Goal: Contribute content: Contribute content

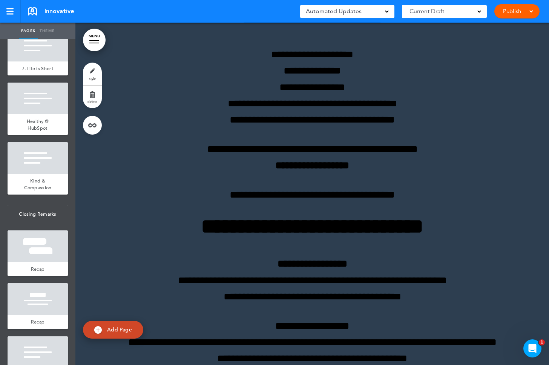
scroll to position [2164, 0]
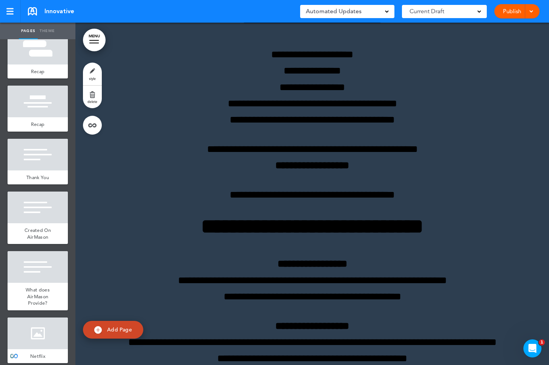
click at [42, 327] on div at bounding box center [38, 333] width 60 height 32
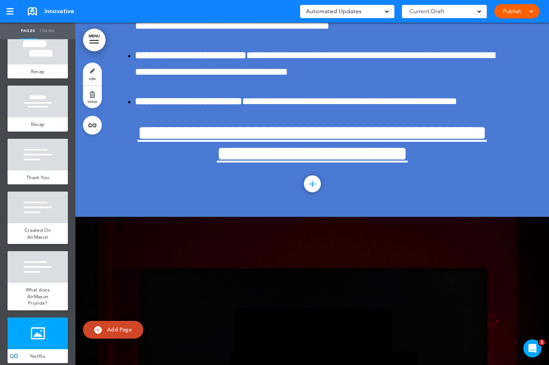
scroll to position [17718, 0]
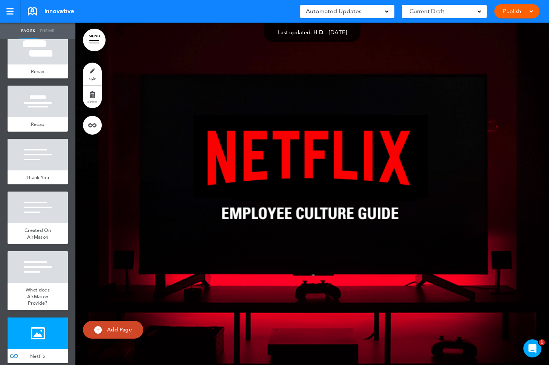
click at [245, 175] on div at bounding box center [311, 194] width 473 height 342
click at [280, 160] on div at bounding box center [311, 194] width 473 height 342
click at [212, 186] on div at bounding box center [311, 194] width 473 height 342
click at [95, 329] on img at bounding box center [98, 330] width 8 height 8
type input "********"
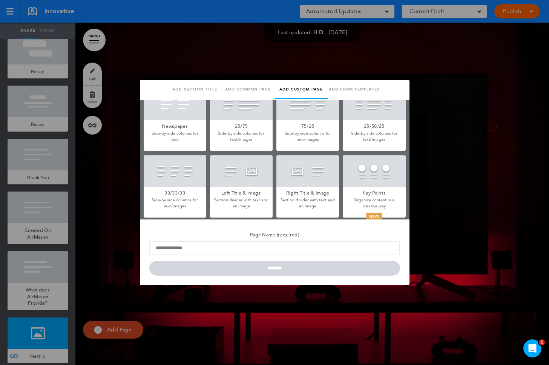
scroll to position [161, 0]
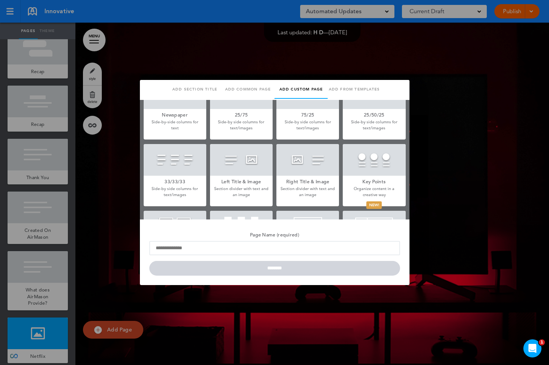
click at [387, 162] on div at bounding box center [374, 160] width 63 height 32
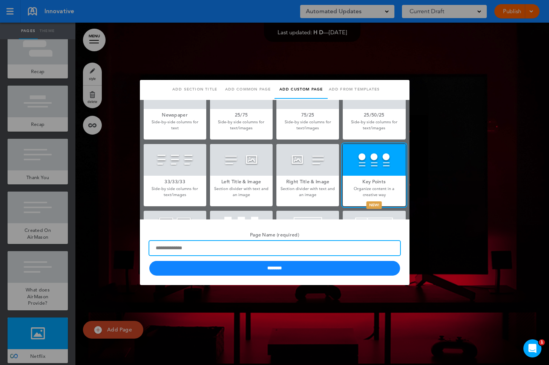
click at [263, 251] on input "Page Name (required)" at bounding box center [274, 248] width 251 height 14
type input "*"
click at [210, 252] on input "Page Name (required)" at bounding box center [274, 248] width 251 height 14
type input "********"
click at [149, 261] on input "********" at bounding box center [274, 268] width 251 height 15
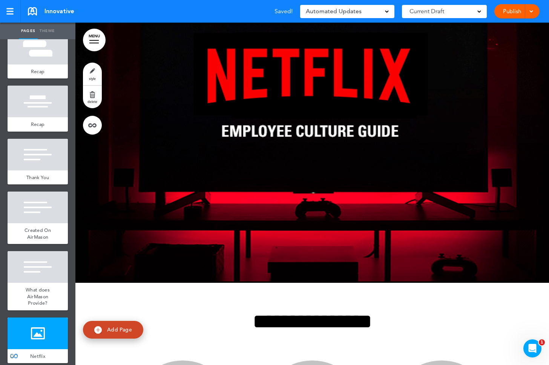
scroll to position [2217, 0]
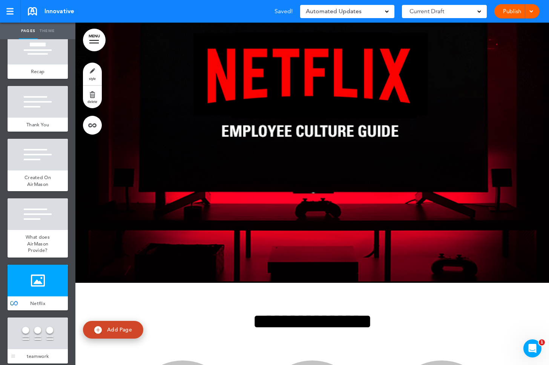
click at [34, 321] on div at bounding box center [38, 333] width 60 height 32
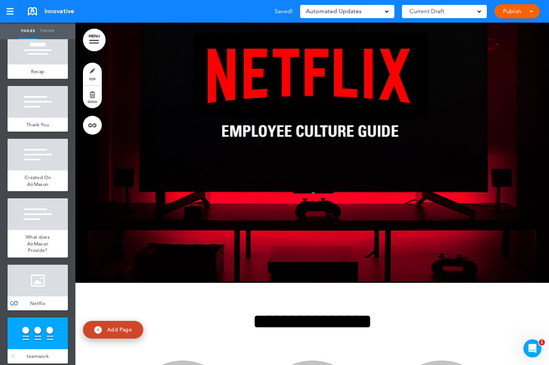
scroll to position [18033, 0]
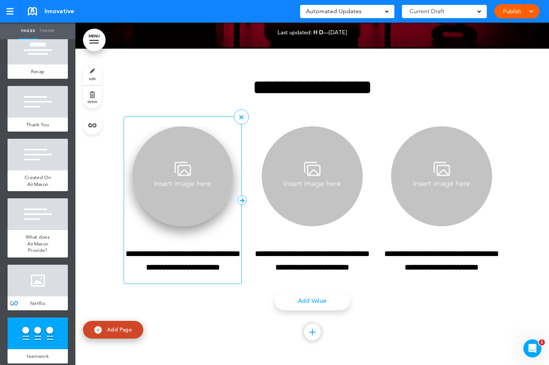
click at [187, 183] on img at bounding box center [182, 176] width 101 height 100
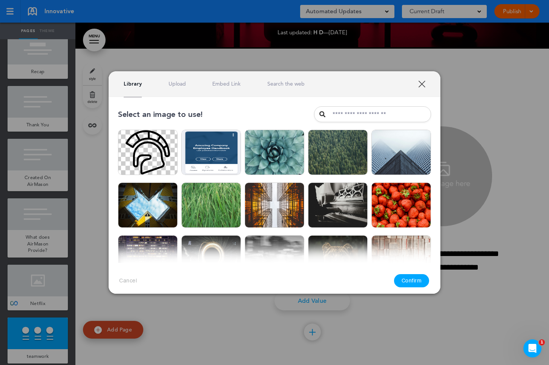
click at [423, 87] on div "Library Upload Embed Link Search the web" at bounding box center [275, 84] width 332 height 26
click at [422, 82] on link "XXX" at bounding box center [421, 83] width 7 height 7
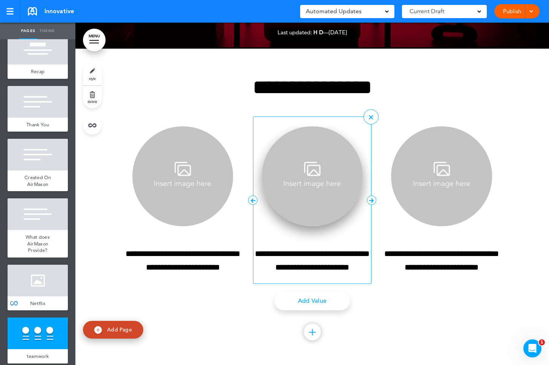
click at [315, 185] on img at bounding box center [312, 176] width 101 height 100
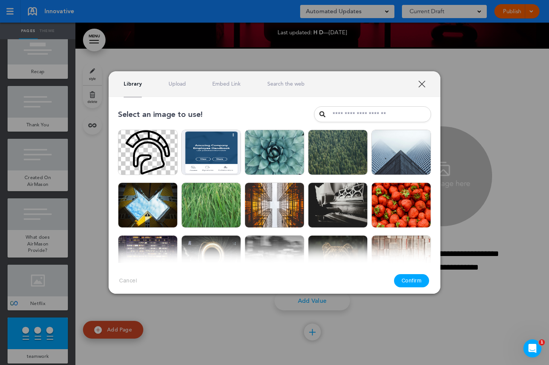
click at [421, 85] on link "XXX" at bounding box center [421, 83] width 7 height 7
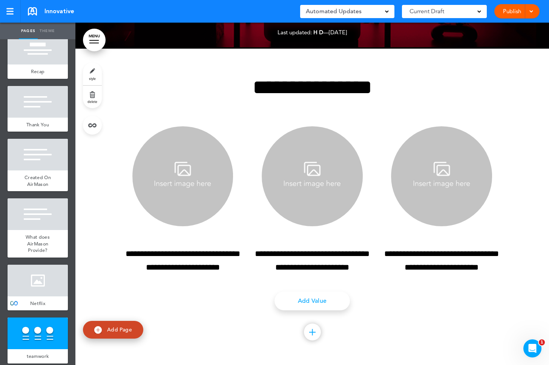
click at [422, 154] on img at bounding box center [441, 176] width 101 height 100
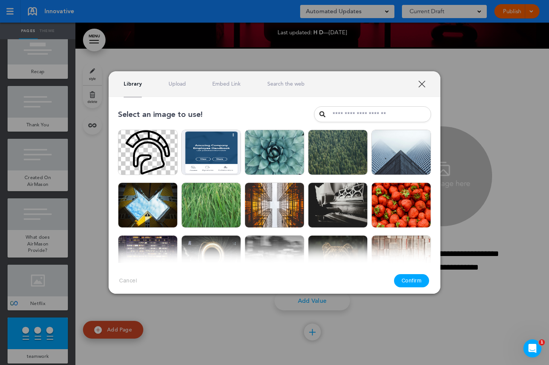
click at [420, 84] on link "XXX" at bounding box center [421, 83] width 7 height 7
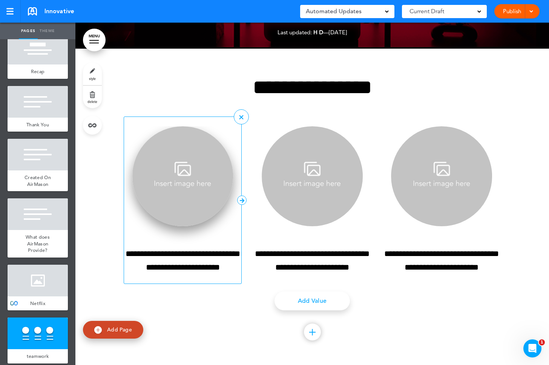
click at [194, 177] on img at bounding box center [182, 176] width 101 height 100
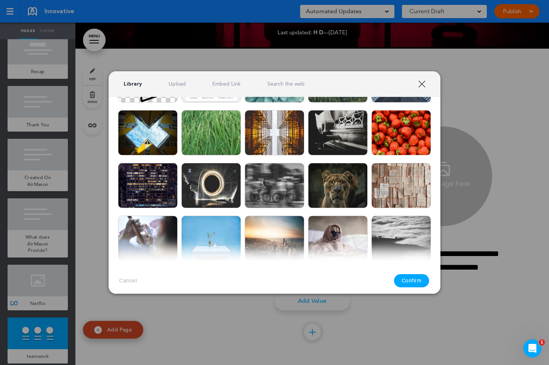
scroll to position [53, 0]
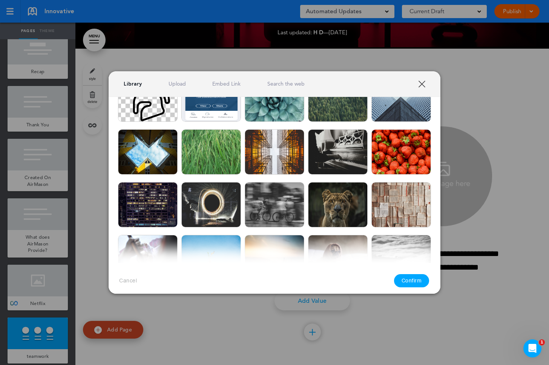
click at [153, 155] on img at bounding box center [148, 151] width 60 height 45
click at [419, 283] on button "Confirm" at bounding box center [411, 280] width 35 height 13
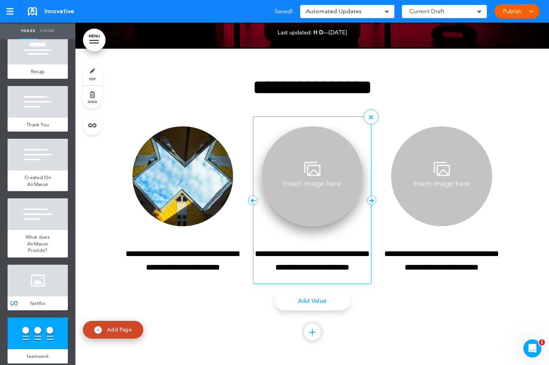
click at [344, 201] on img at bounding box center [312, 176] width 101 height 100
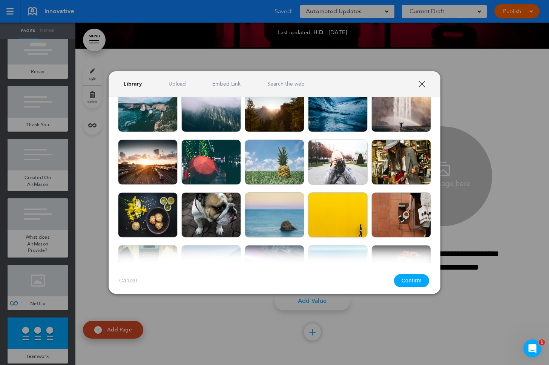
scroll to position [325, 0]
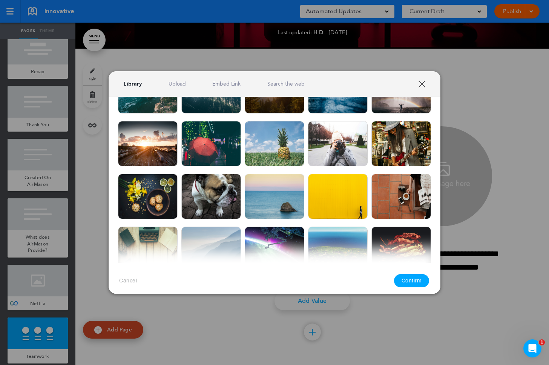
click at [286, 205] on img at bounding box center [275, 196] width 60 height 45
click at [407, 279] on button "Confirm" at bounding box center [411, 280] width 35 height 13
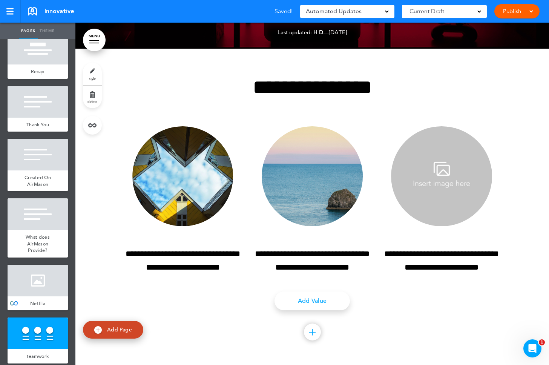
click at [515, 171] on div at bounding box center [311, 207] width 473 height 316
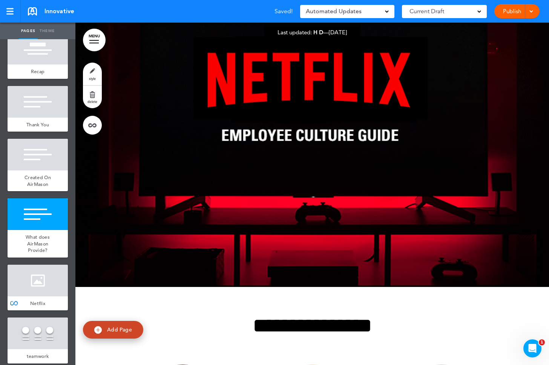
scroll to position [18033, 0]
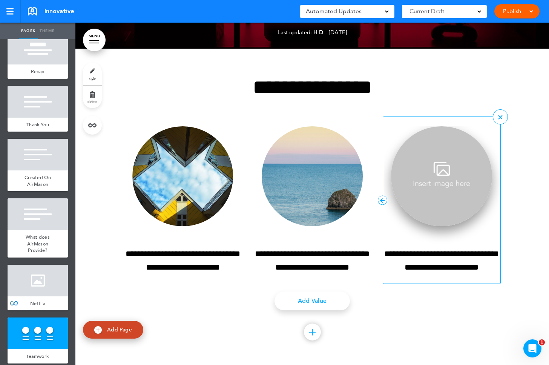
click at [471, 180] on img at bounding box center [441, 176] width 101 height 100
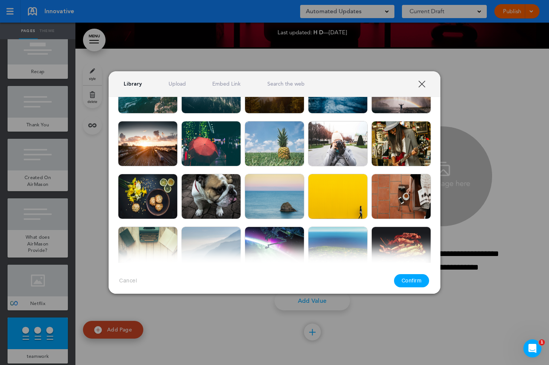
click at [342, 199] on img at bounding box center [338, 196] width 60 height 45
click at [412, 278] on button "Confirm" at bounding box center [411, 280] width 35 height 13
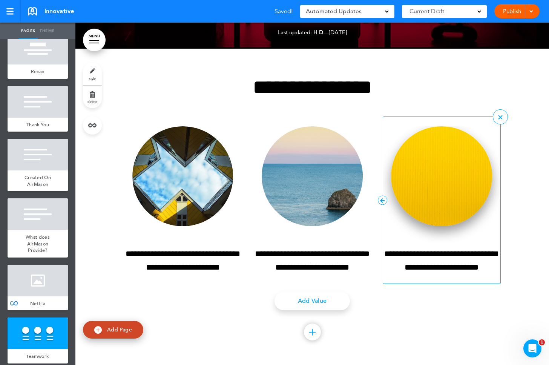
click at [436, 174] on img at bounding box center [441, 176] width 101 height 100
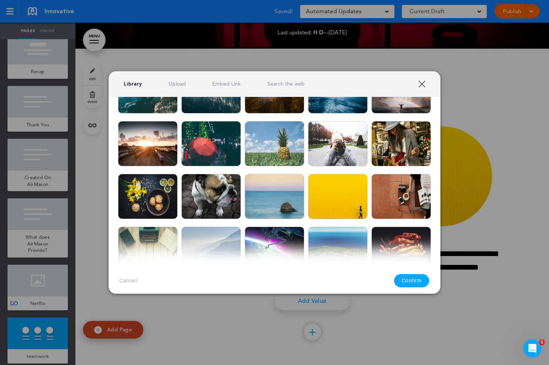
click at [337, 151] on img at bounding box center [338, 143] width 60 height 45
click at [408, 277] on button "Confirm" at bounding box center [411, 280] width 35 height 13
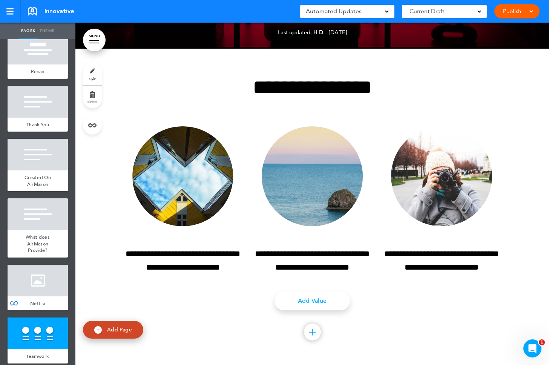
click at [520, 242] on div at bounding box center [311, 207] width 473 height 316
click at [46, 274] on div at bounding box center [38, 281] width 60 height 32
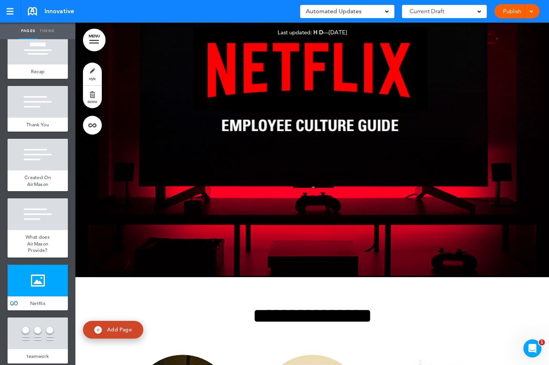
scroll to position [17718, 0]
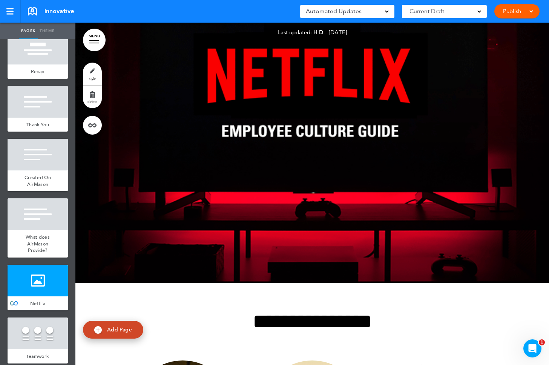
click at [286, 183] on div at bounding box center [311, 111] width 473 height 342
click at [283, 178] on div at bounding box center [311, 111] width 473 height 342
click at [46, 209] on div at bounding box center [38, 214] width 60 height 32
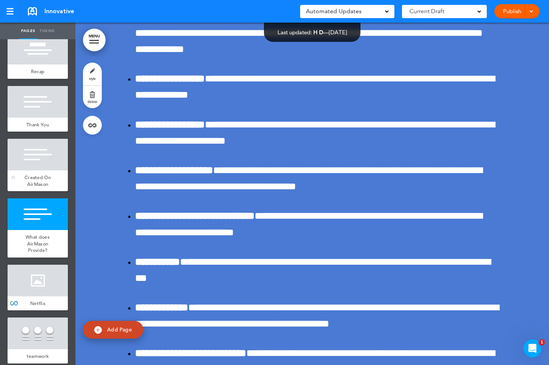
click at [46, 174] on span "Created On AirMason" at bounding box center [37, 180] width 26 height 13
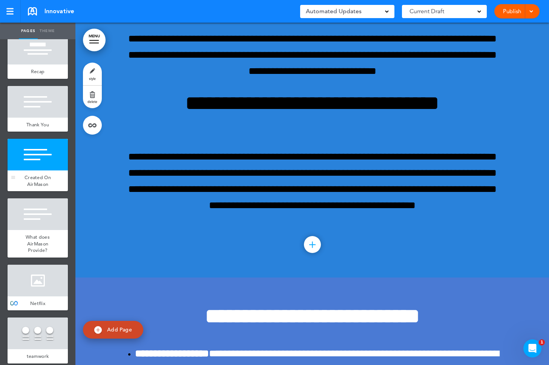
scroll to position [16801, 0]
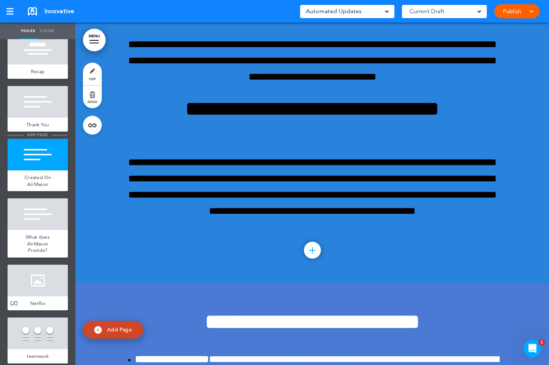
click at [45, 132] on span "add page" at bounding box center [37, 134] width 28 height 5
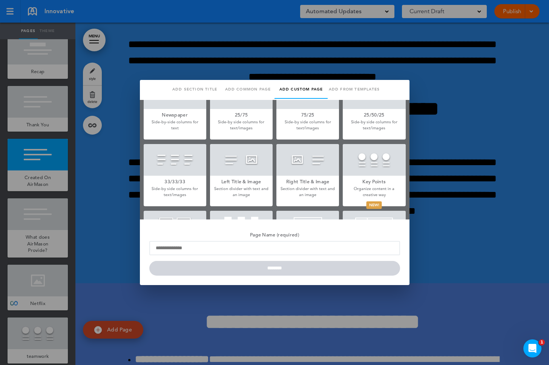
click at [437, 191] on div at bounding box center [274, 182] width 549 height 365
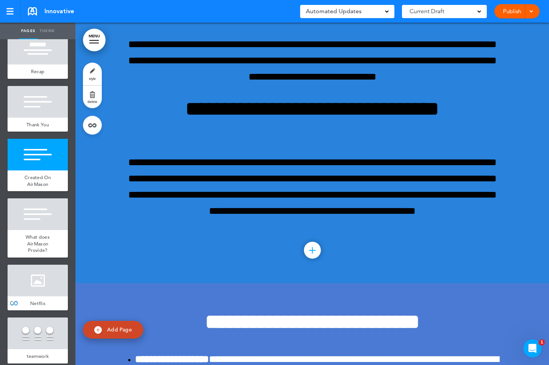
click at [49, 31] on link "Theme" at bounding box center [47, 31] width 19 height 17
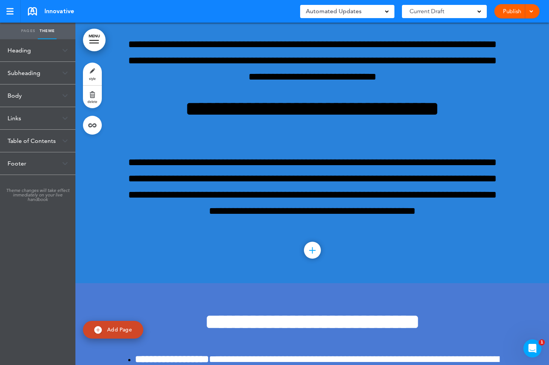
click at [38, 73] on div "Subheading" at bounding box center [37, 73] width 75 height 22
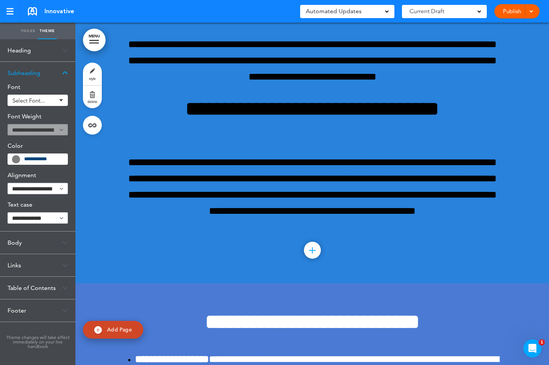
click at [18, 239] on div "Body" at bounding box center [37, 242] width 75 height 22
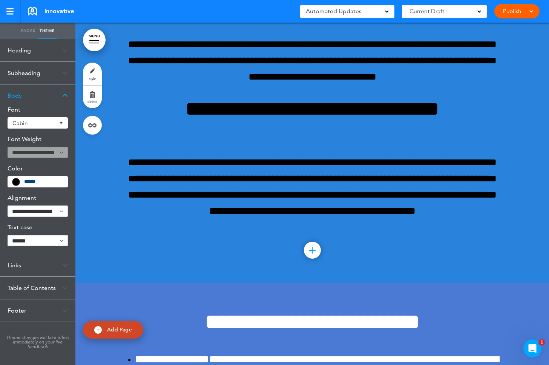
click at [23, 267] on div "Links" at bounding box center [37, 265] width 75 height 22
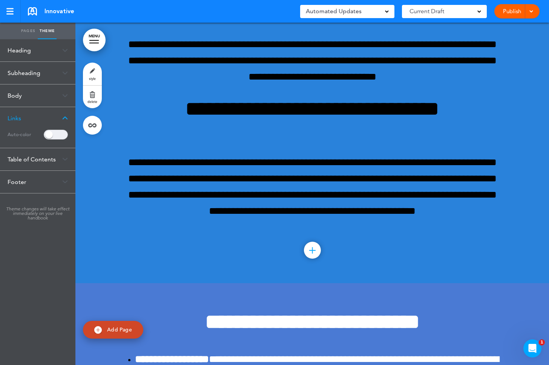
click at [29, 163] on div "Table of Contents" at bounding box center [37, 159] width 75 height 22
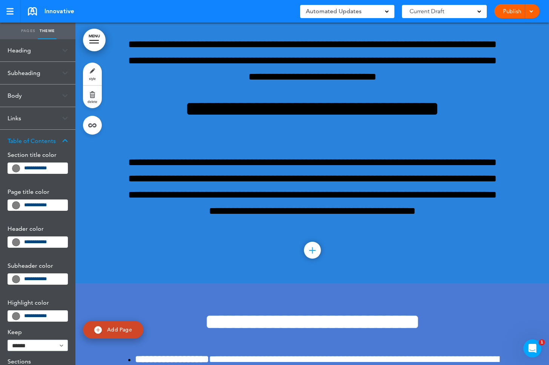
scroll to position [106, 0]
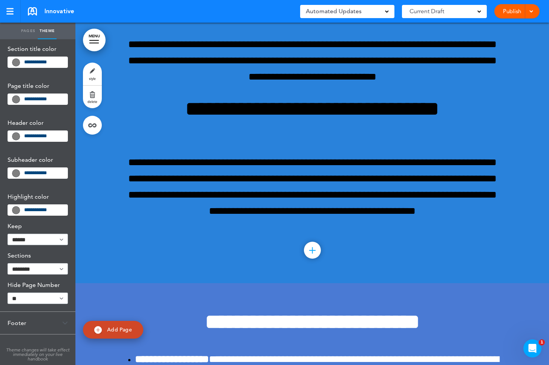
click at [20, 316] on div "Footer" at bounding box center [37, 323] width 75 height 22
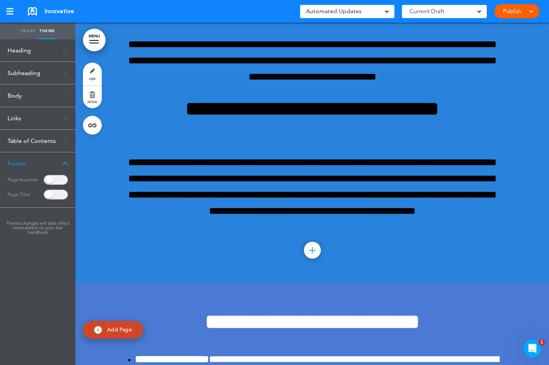
click at [27, 141] on div "Table of Contents" at bounding box center [37, 141] width 75 height 22
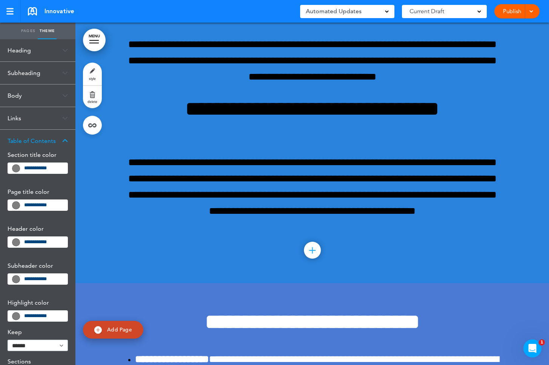
click at [21, 121] on div "Links" at bounding box center [37, 118] width 75 height 22
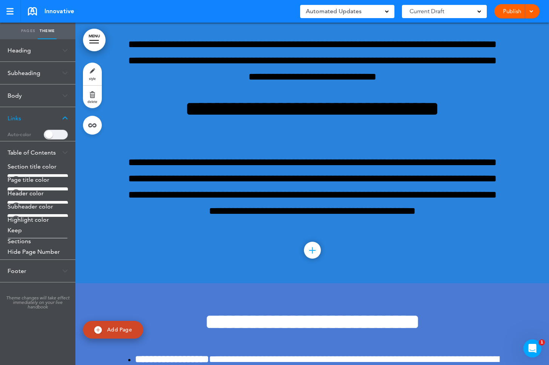
click at [21, 93] on div "Body" at bounding box center [37, 95] width 75 height 22
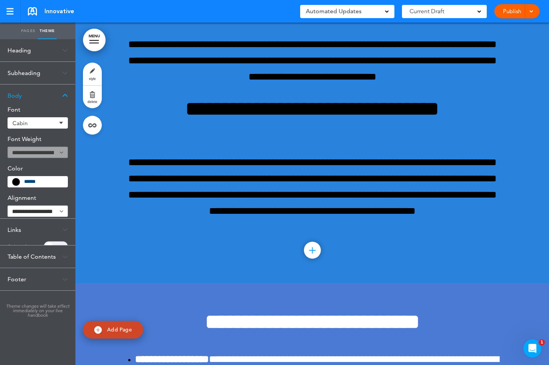
click at [21, 73] on div "Subheading" at bounding box center [37, 73] width 75 height 22
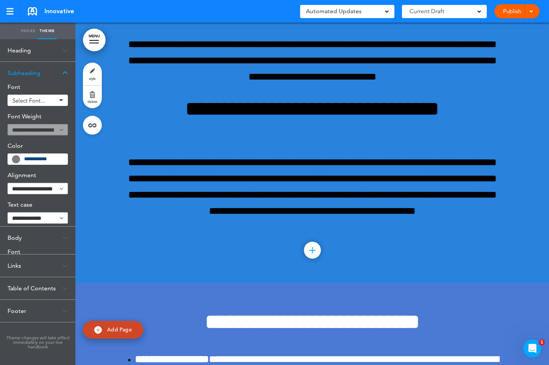
click at [21, 55] on div "Heading" at bounding box center [37, 50] width 75 height 22
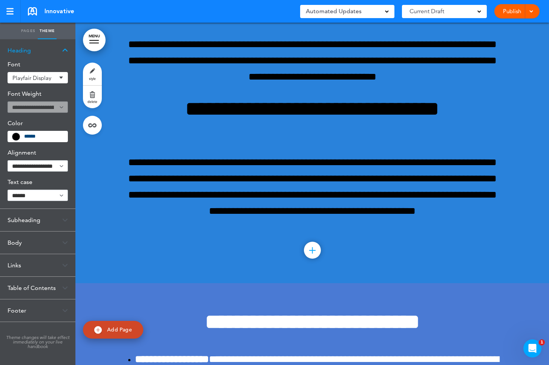
click at [20, 31] on link "Pages" at bounding box center [28, 31] width 19 height 17
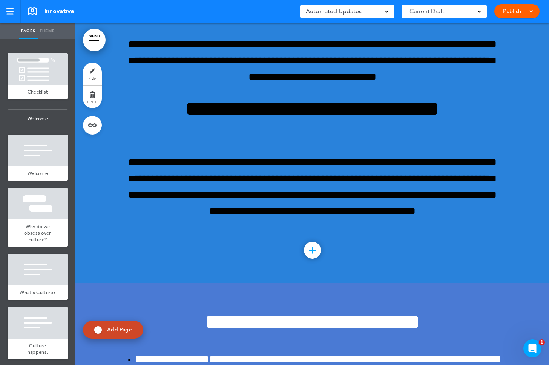
click at [45, 79] on div at bounding box center [38, 69] width 60 height 32
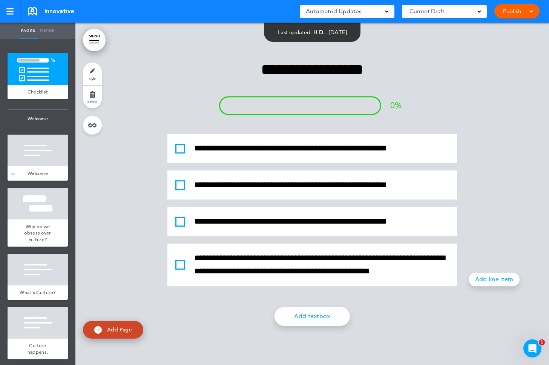
click at [41, 167] on div "Welcome" at bounding box center [38, 173] width 60 height 14
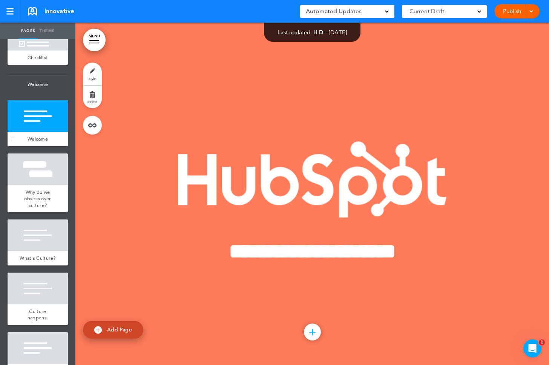
scroll to position [75, 0]
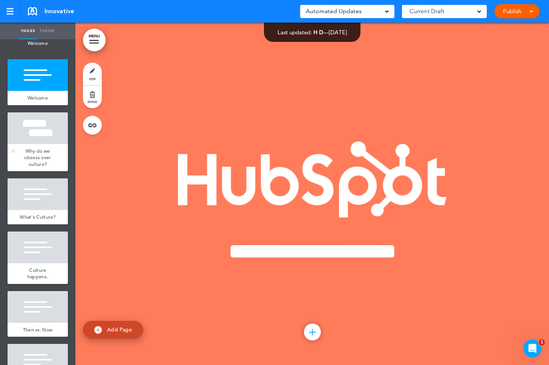
click at [37, 133] on div at bounding box center [38, 128] width 60 height 32
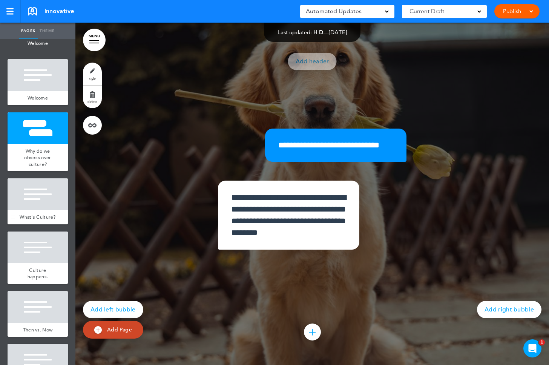
click at [44, 188] on div at bounding box center [38, 194] width 60 height 32
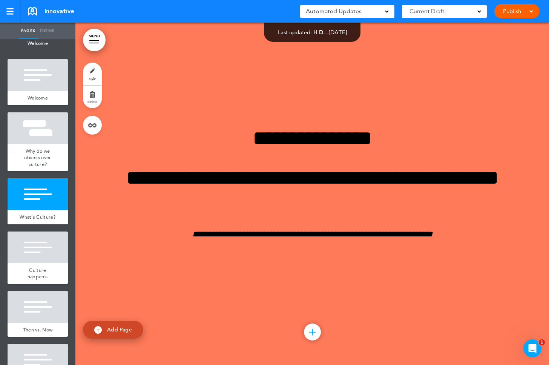
click at [43, 132] on div at bounding box center [38, 128] width 60 height 32
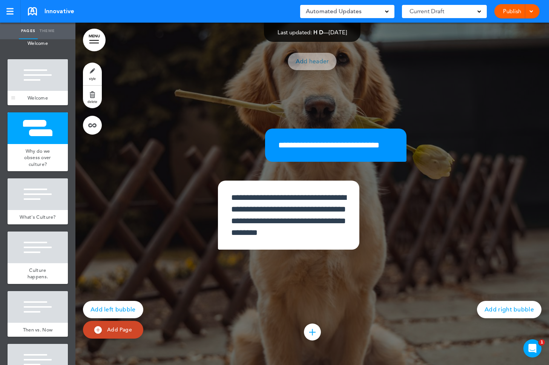
click at [41, 87] on div at bounding box center [38, 75] width 60 height 32
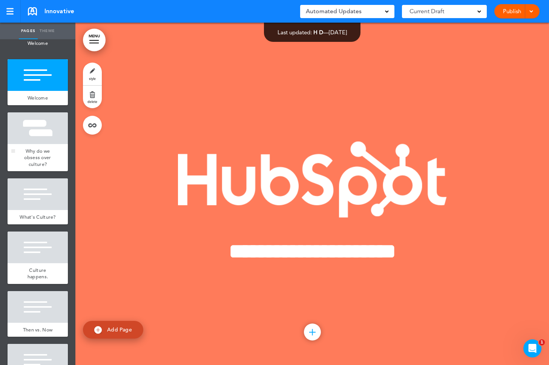
scroll to position [163, 0]
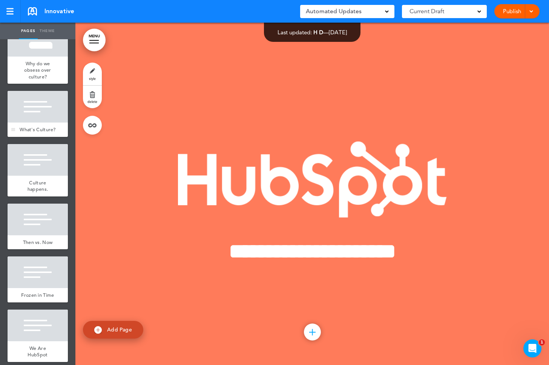
click at [41, 103] on div at bounding box center [38, 107] width 60 height 32
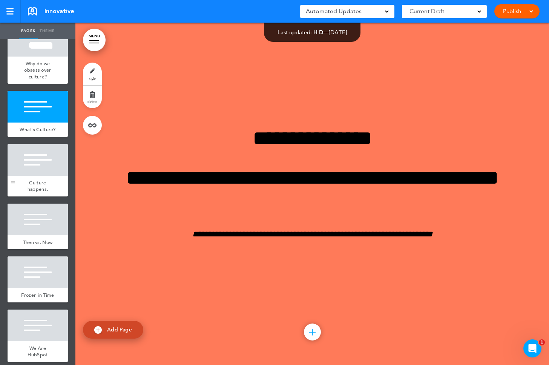
click at [41, 162] on div at bounding box center [38, 160] width 60 height 32
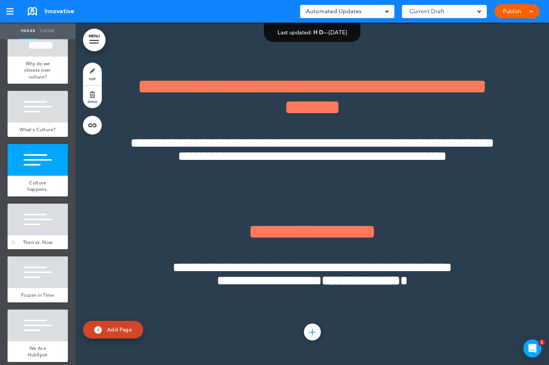
click at [34, 213] on div at bounding box center [38, 219] width 60 height 32
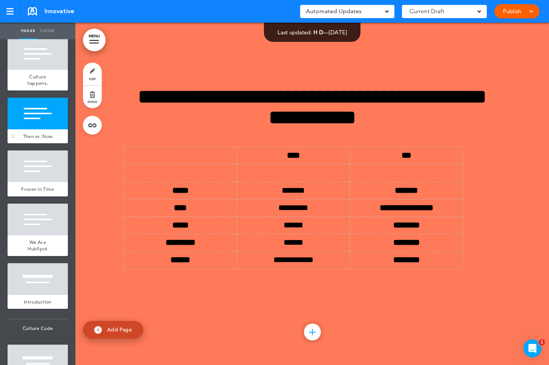
scroll to position [273, 0]
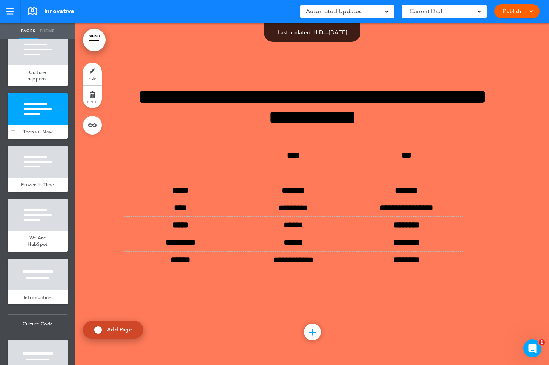
click at [34, 213] on div at bounding box center [38, 215] width 60 height 32
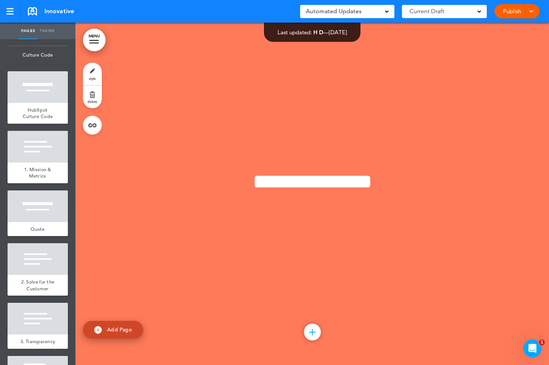
scroll to position [667, 0]
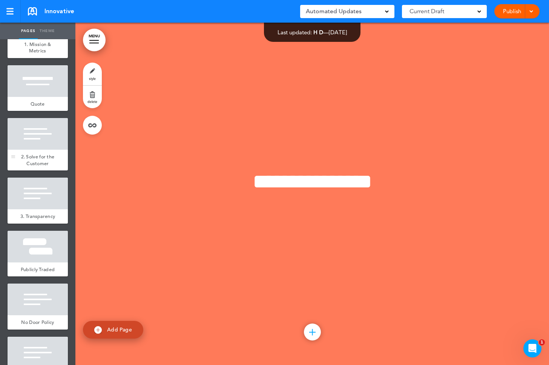
click at [37, 159] on span "2. Solve for the Customer" at bounding box center [38, 159] width 34 height 13
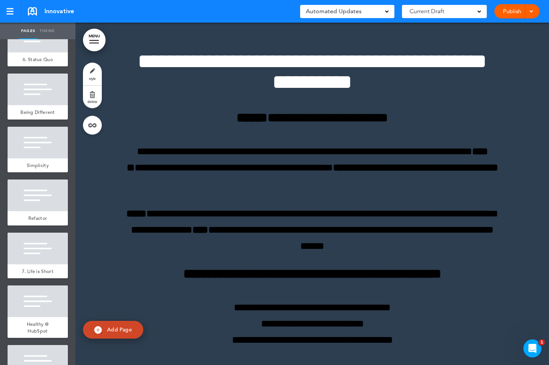
scroll to position [2217, 0]
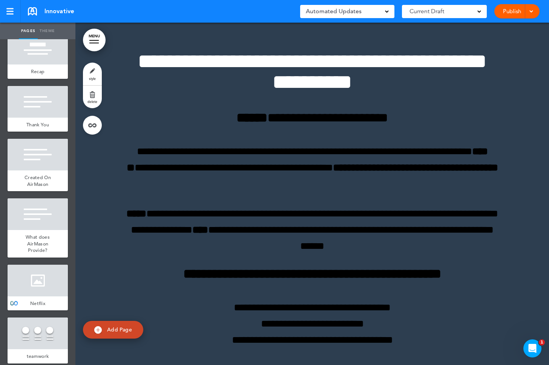
click at [48, 273] on div at bounding box center [38, 281] width 60 height 32
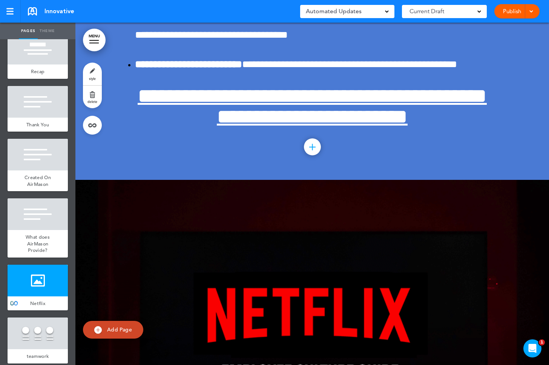
scroll to position [17718, 0]
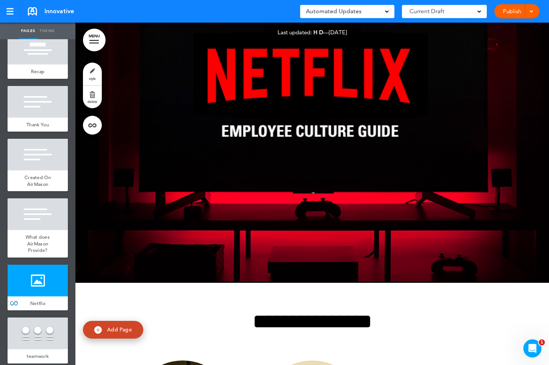
click at [104, 330] on link "Add Page" at bounding box center [113, 330] width 60 height 18
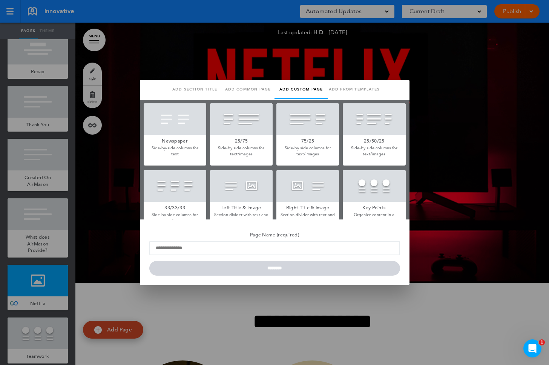
scroll to position [206, 0]
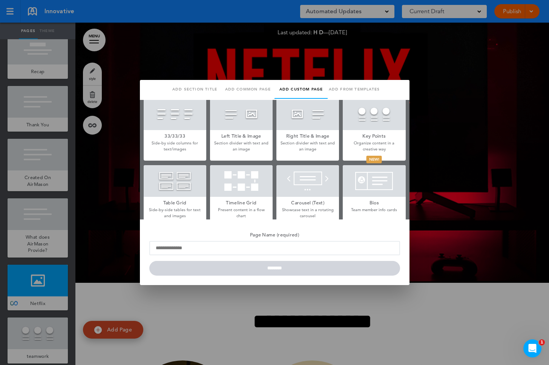
click at [303, 124] on div at bounding box center [307, 114] width 63 height 32
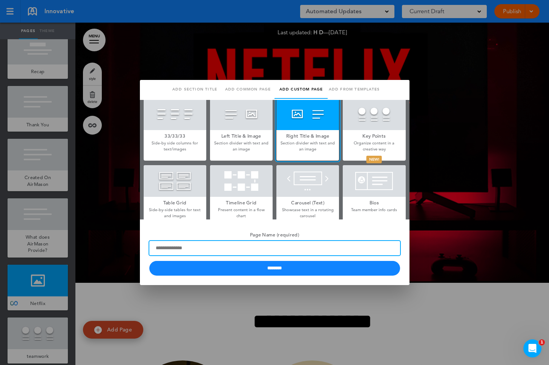
click at [277, 245] on input "Page Name (required)" at bounding box center [274, 248] width 251 height 14
type input "*****"
click at [149, 261] on input "********" at bounding box center [274, 268] width 251 height 15
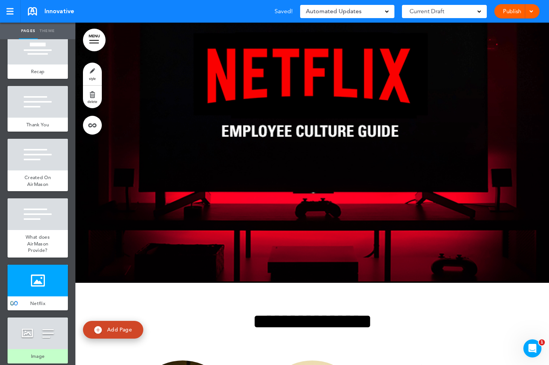
scroll to position [2270, 0]
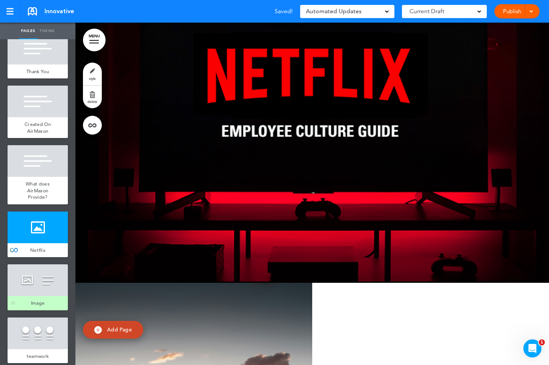
click at [40, 276] on div at bounding box center [38, 280] width 60 height 32
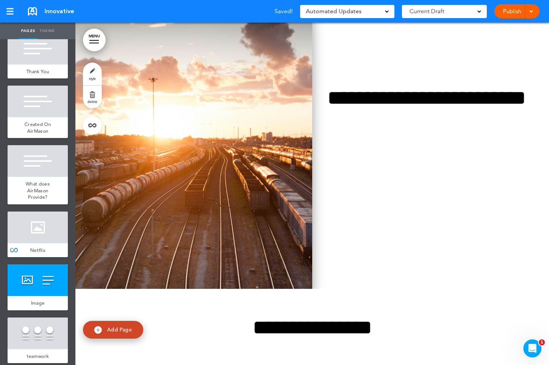
scroll to position [18060, 0]
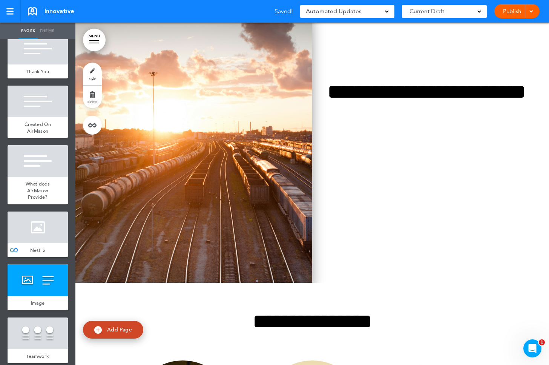
click at [216, 176] on img at bounding box center [193, 111] width 237 height 342
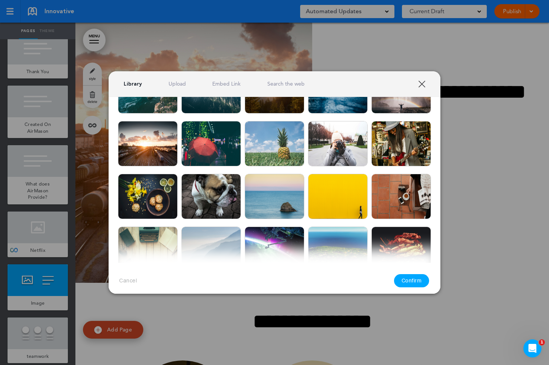
click at [488, 326] on div at bounding box center [274, 182] width 549 height 365
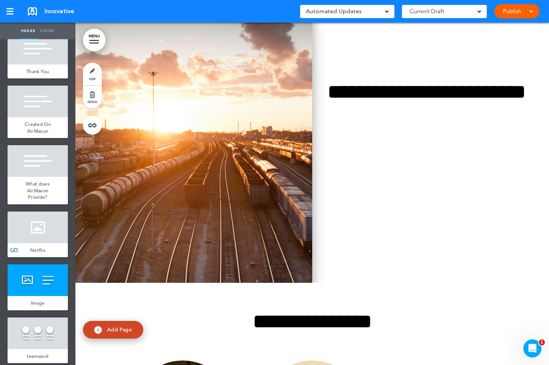
click at [234, 161] on img at bounding box center [193, 111] width 237 height 342
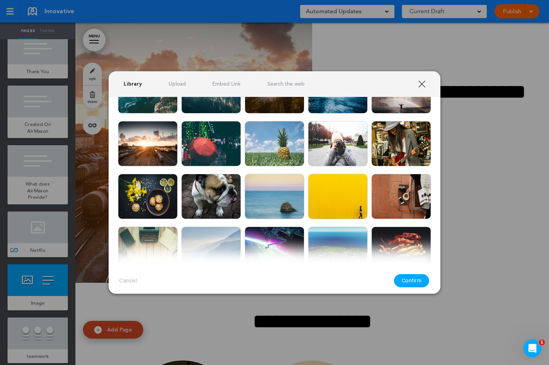
click at [424, 84] on link "XXX" at bounding box center [421, 83] width 7 height 7
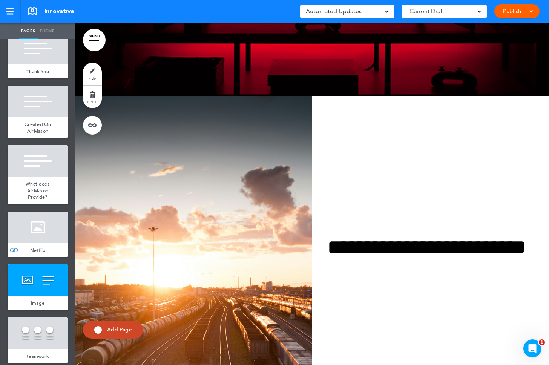
scroll to position [17866, 0]
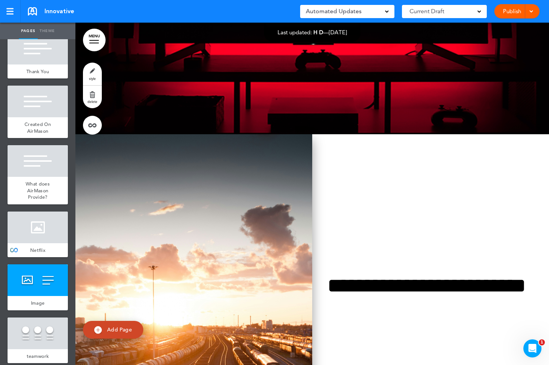
click at [233, 268] on img at bounding box center [193, 305] width 237 height 342
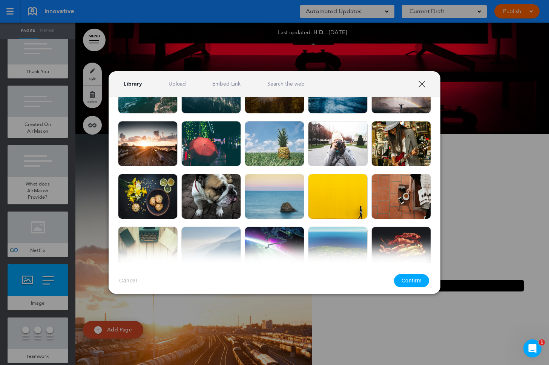
click at [423, 82] on link "XXX" at bounding box center [421, 83] width 7 height 7
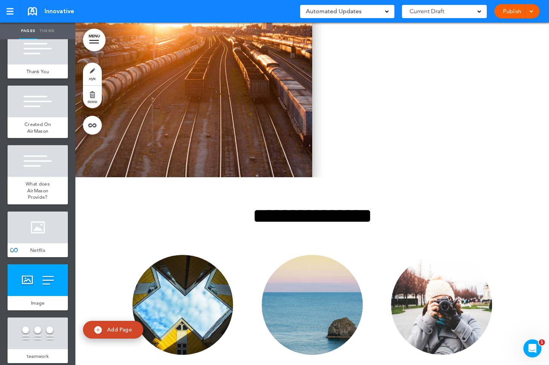
scroll to position [18142, 0]
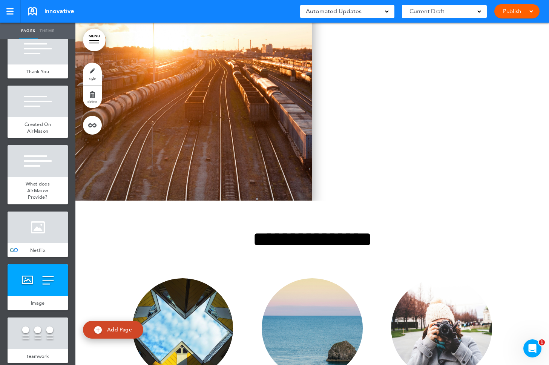
click at [219, 189] on img at bounding box center [193, 29] width 237 height 342
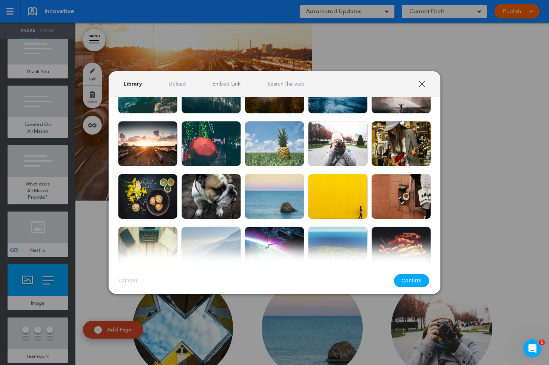
click at [423, 83] on link "XXX" at bounding box center [421, 83] width 7 height 7
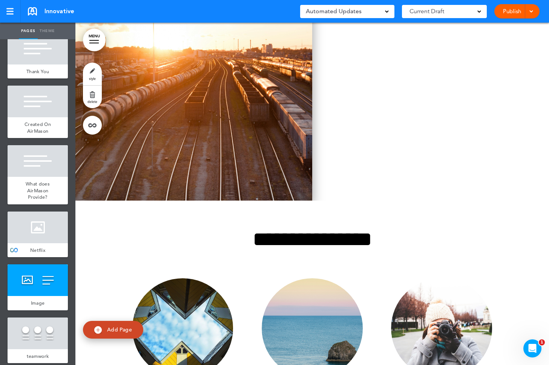
scroll to position [18105, 0]
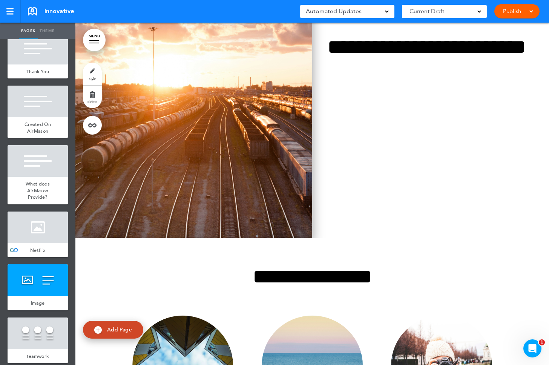
click at [246, 165] on img at bounding box center [193, 67] width 237 height 342
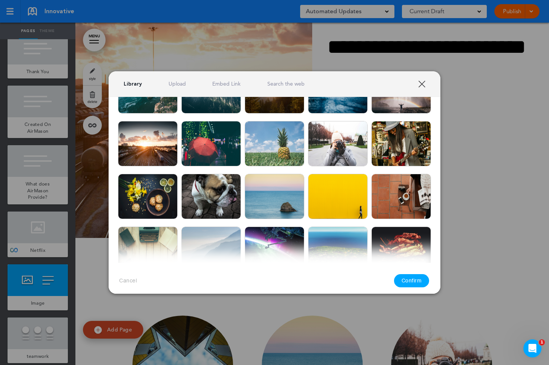
click at [420, 80] on link "XXX" at bounding box center [421, 83] width 7 height 7
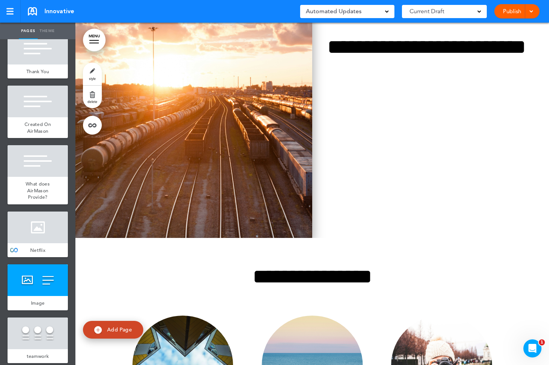
scroll to position [18083, 0]
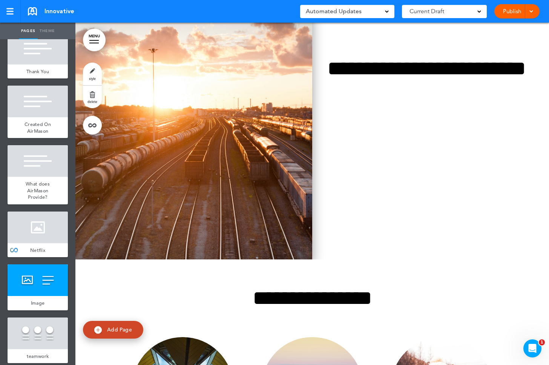
click at [245, 155] on img at bounding box center [193, 88] width 237 height 342
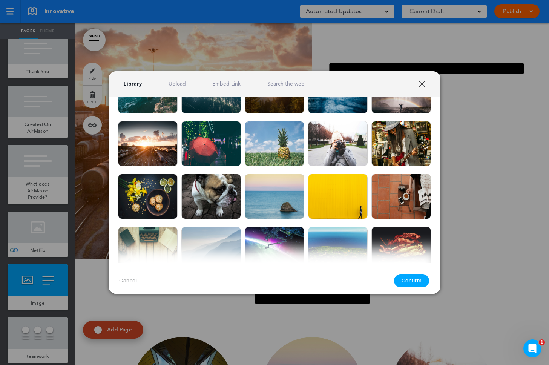
click at [424, 84] on link "XXX" at bounding box center [421, 83] width 7 height 7
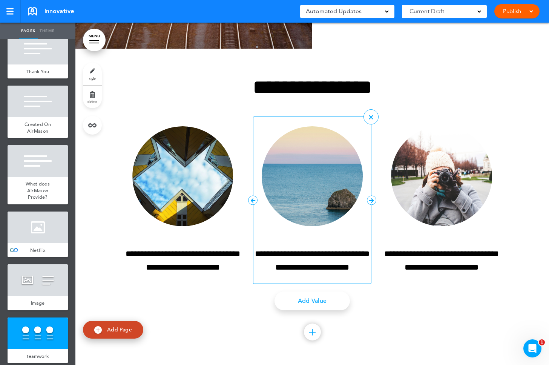
scroll to position [18375, 0]
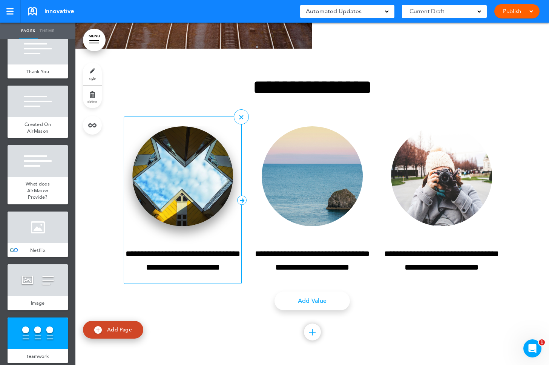
click at [205, 182] on img at bounding box center [182, 176] width 101 height 100
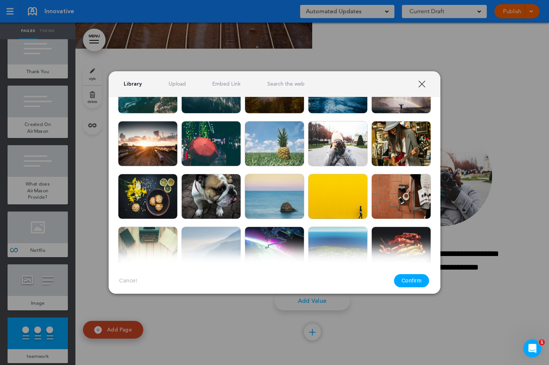
click at [424, 84] on link "XXX" at bounding box center [421, 83] width 7 height 7
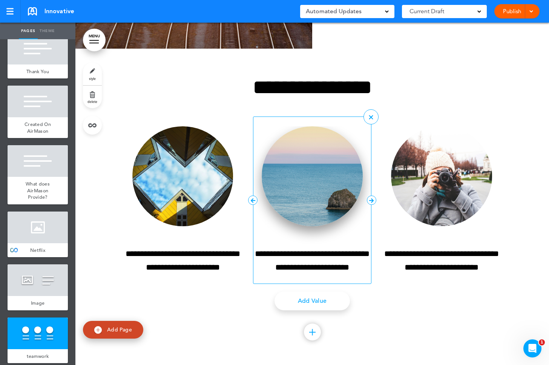
click at [335, 155] on img at bounding box center [312, 176] width 101 height 100
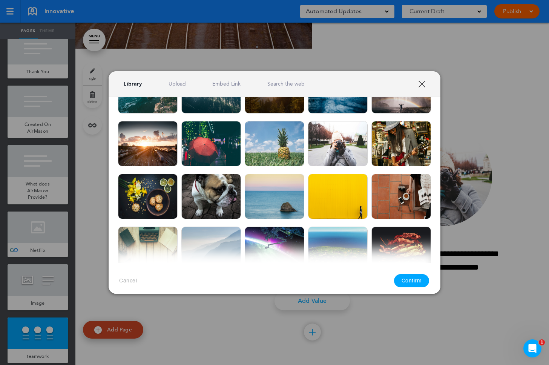
click at [423, 82] on link "XXX" at bounding box center [421, 83] width 7 height 7
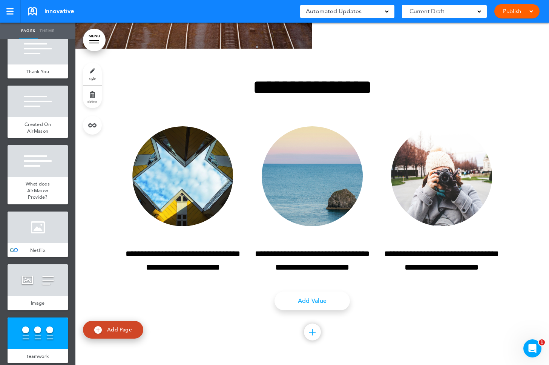
click at [428, 154] on img at bounding box center [441, 176] width 101 height 100
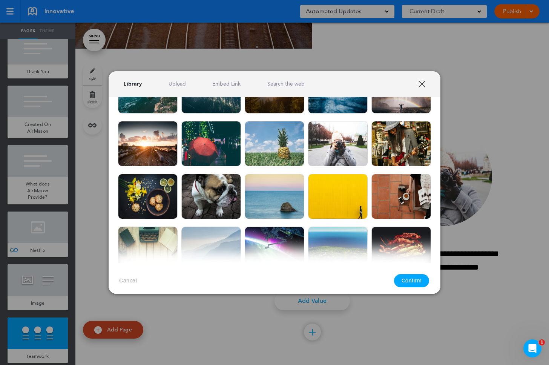
click at [421, 85] on link "XXX" at bounding box center [421, 83] width 7 height 7
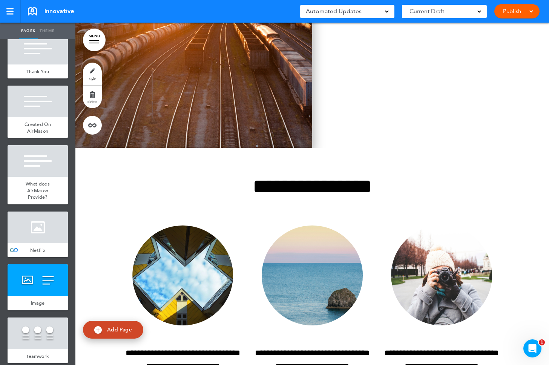
scroll to position [18180, 0]
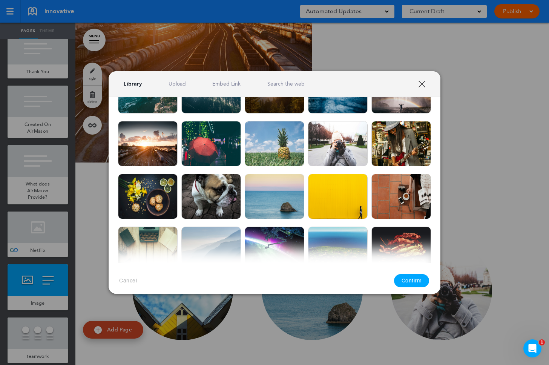
click at [418, 85] on link "XXX" at bounding box center [421, 83] width 7 height 7
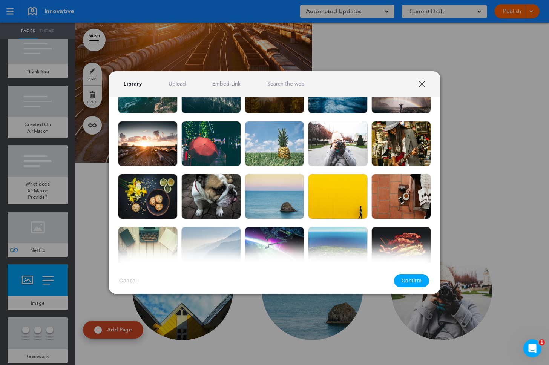
click at [425, 84] on link "XXX" at bounding box center [421, 83] width 7 height 7
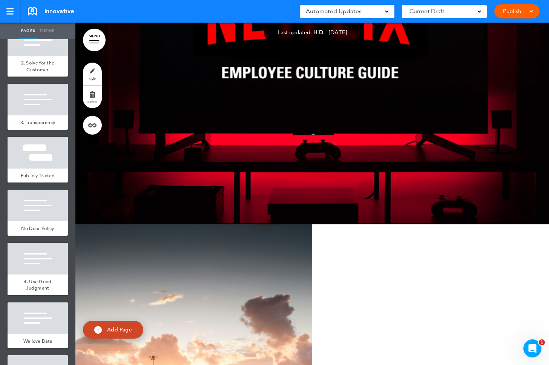
scroll to position [492, 0]
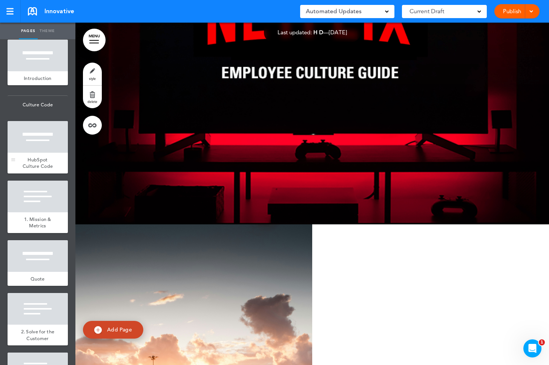
click at [29, 155] on div "HubSpot Culture Code" at bounding box center [38, 163] width 60 height 21
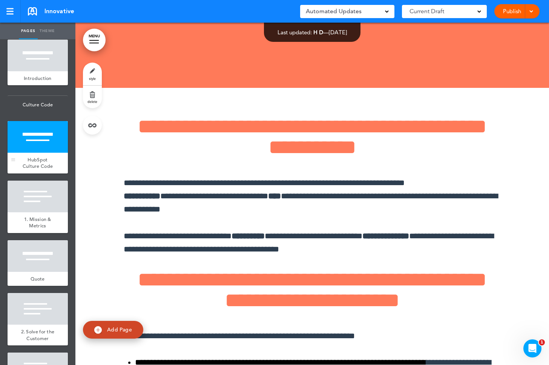
scroll to position [3080, 0]
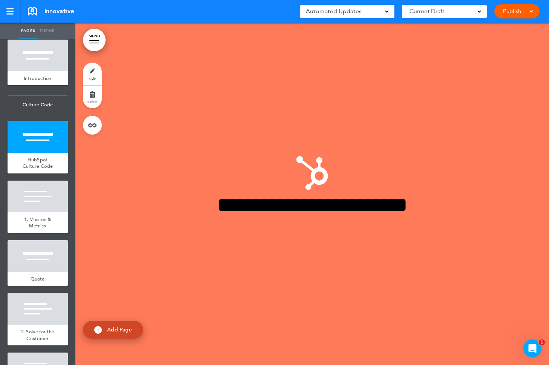
scroll to position [18060, 0]
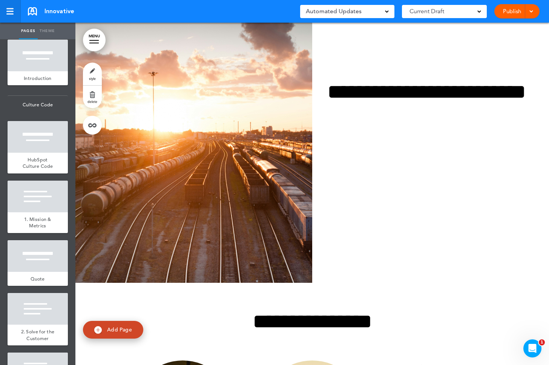
click at [14, 12] on link at bounding box center [10, 11] width 21 height 23
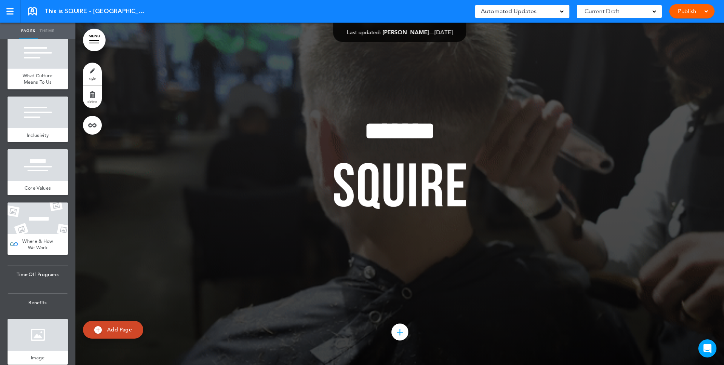
scroll to position [831, 0]
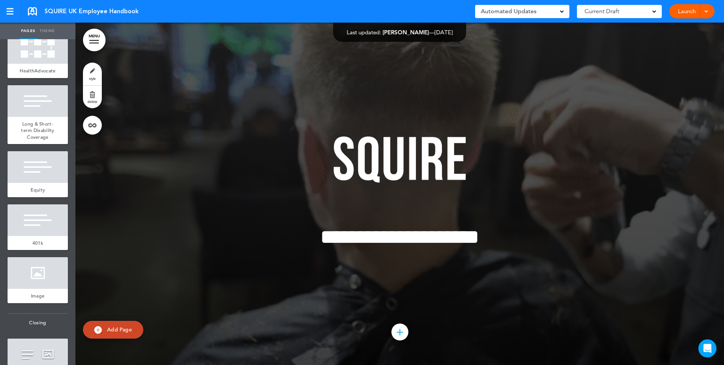
scroll to position [4271, 0]
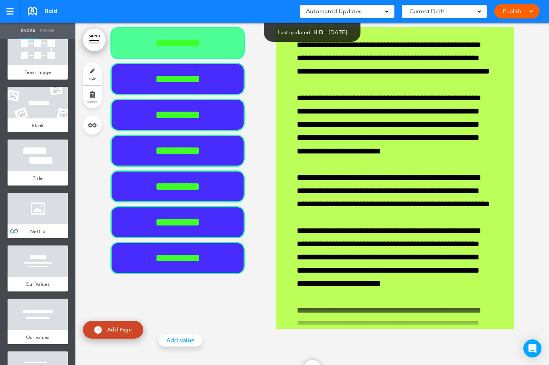
scroll to position [272, 0]
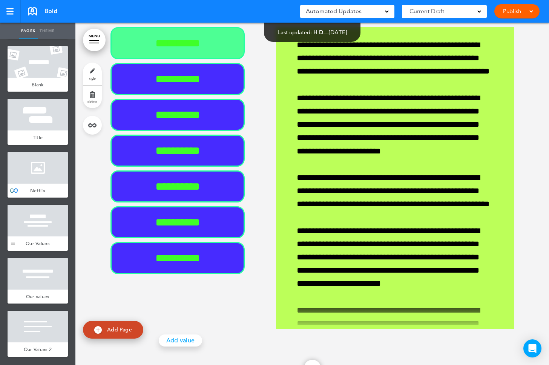
click at [35, 240] on span "Our Values" at bounding box center [38, 243] width 24 height 6
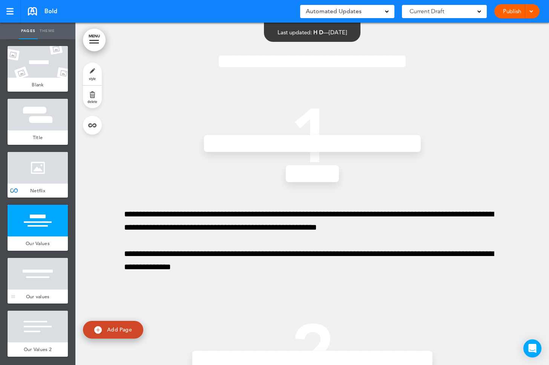
click at [40, 266] on div at bounding box center [38, 274] width 60 height 32
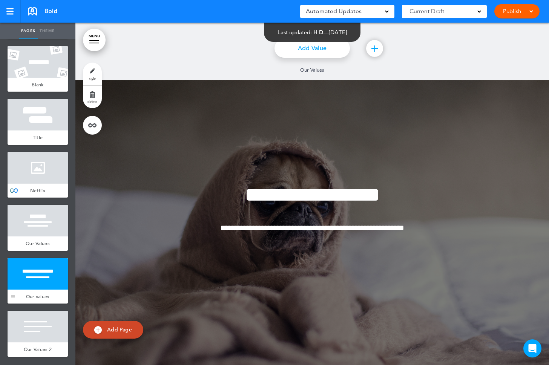
scroll to position [3789, 0]
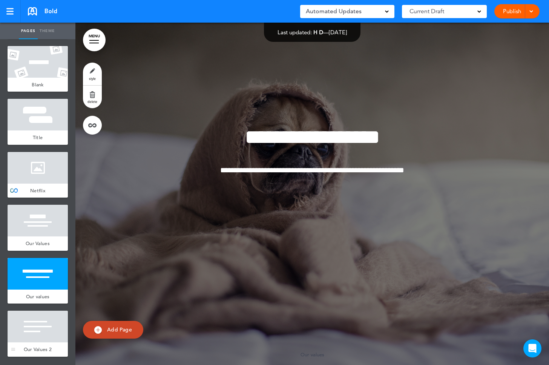
click at [50, 317] on div at bounding box center [38, 327] width 60 height 32
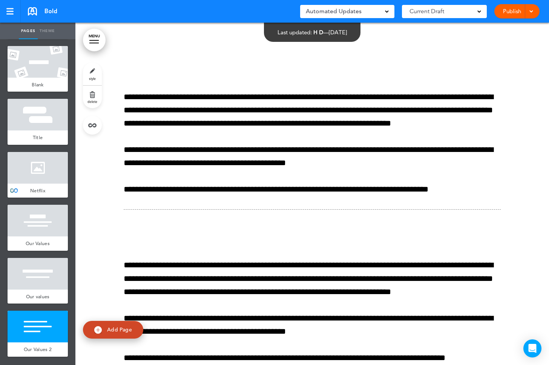
click at [50, 155] on div at bounding box center [38, 168] width 60 height 32
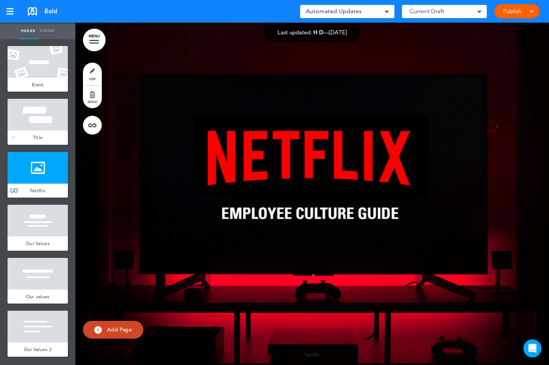
click at [44, 119] on div at bounding box center [38, 115] width 60 height 32
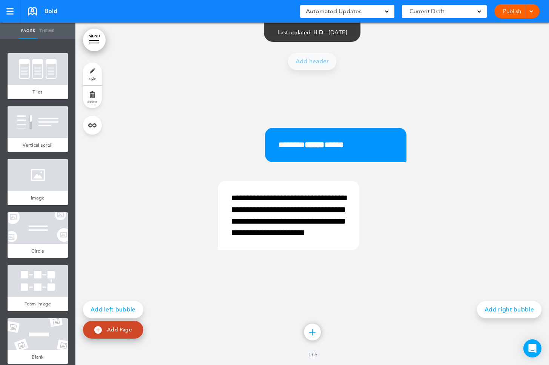
click at [52, 30] on link "Theme" at bounding box center [47, 31] width 19 height 17
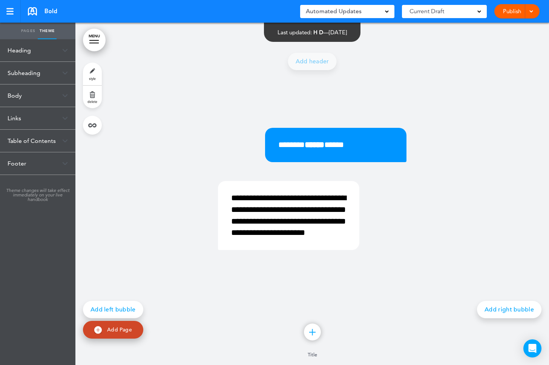
click at [39, 74] on div "Subheading" at bounding box center [37, 73] width 75 height 22
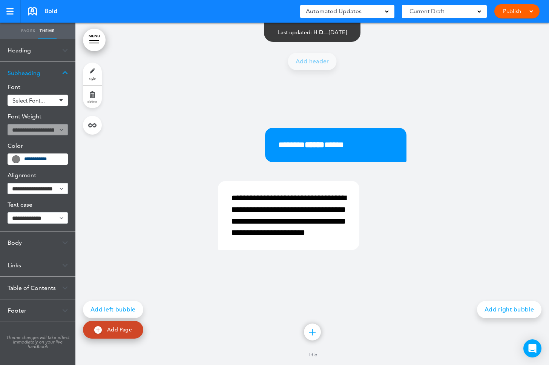
click at [21, 248] on div "Body" at bounding box center [37, 242] width 75 height 22
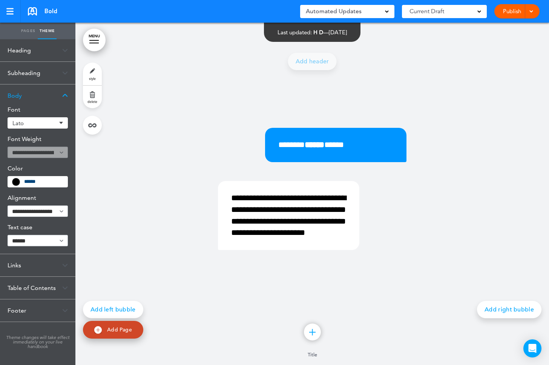
click at [19, 266] on div "Links" at bounding box center [37, 265] width 75 height 22
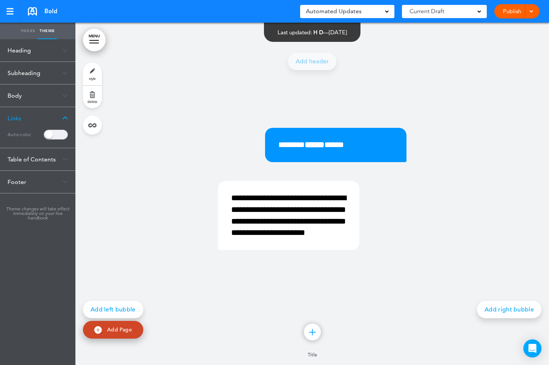
click at [28, 162] on div "Table of Contents" at bounding box center [37, 159] width 75 height 22
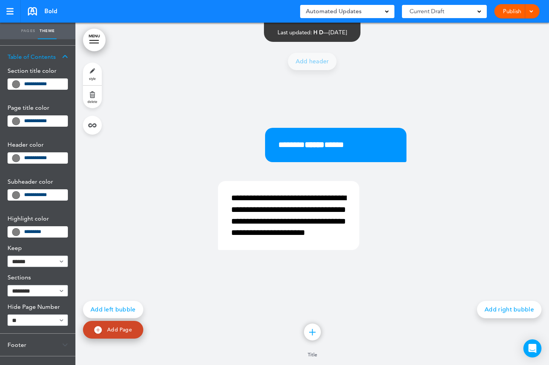
scroll to position [106, 0]
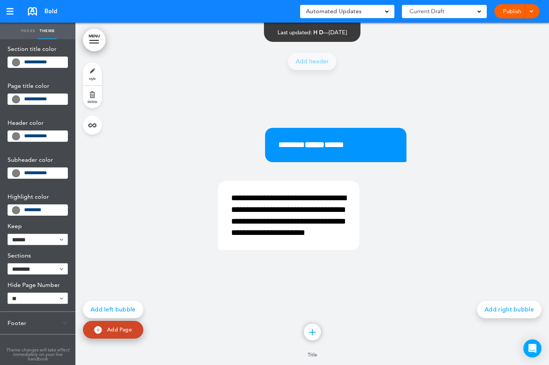
click at [20, 318] on div "Footer" at bounding box center [37, 323] width 75 height 22
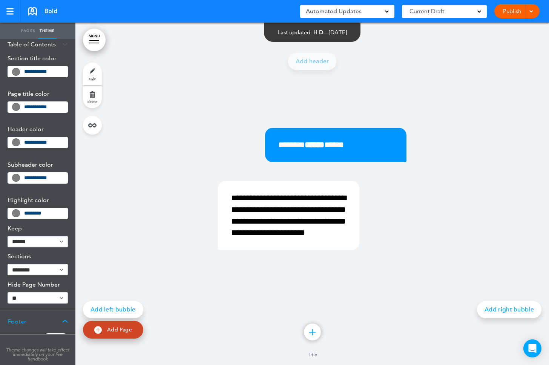
scroll to position [0, 0]
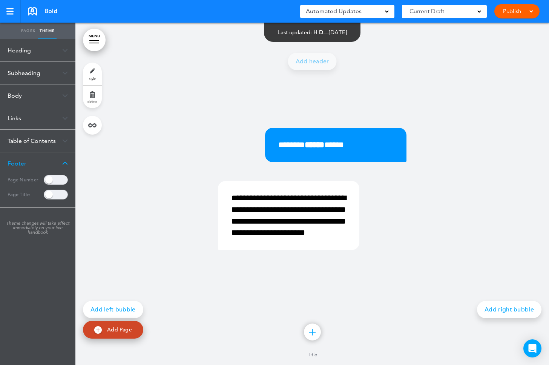
click at [27, 29] on link "Pages" at bounding box center [28, 31] width 19 height 17
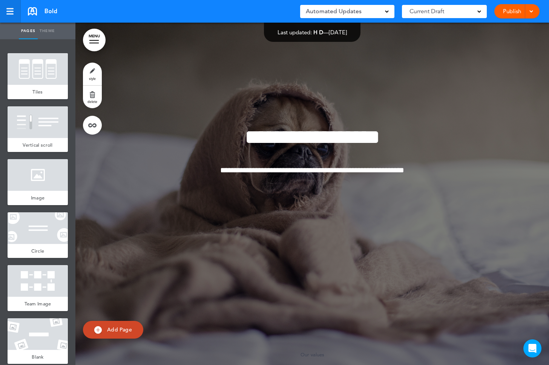
scroll to position [3070, 0]
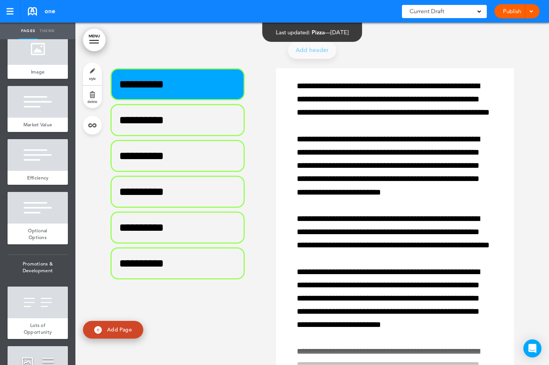
scroll to position [3555, 0]
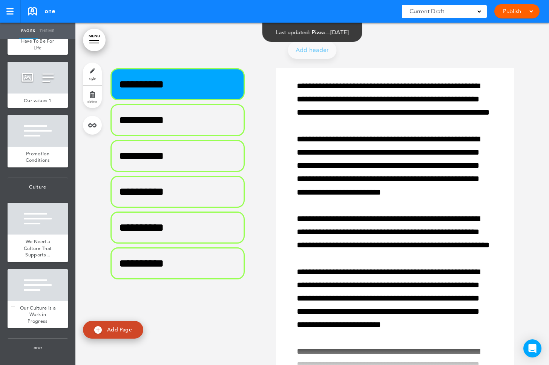
click at [43, 285] on div at bounding box center [38, 285] width 60 height 32
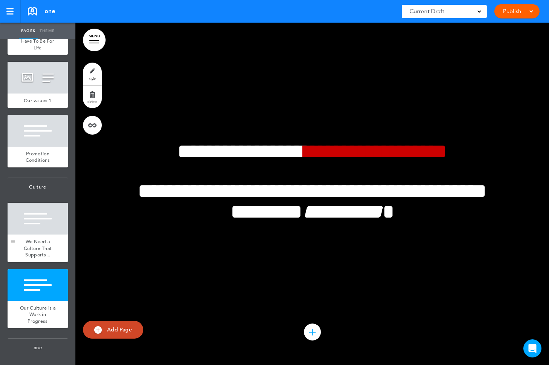
click at [43, 234] on div "We Need a Culture That Supports..." at bounding box center [38, 248] width 60 height 28
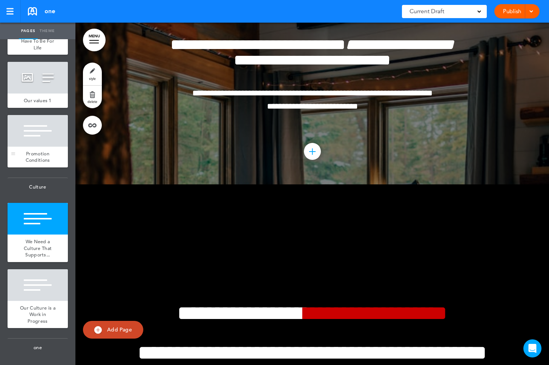
click at [37, 134] on div at bounding box center [38, 131] width 60 height 32
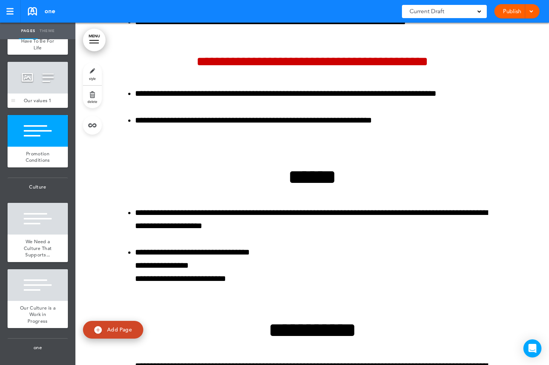
click at [28, 84] on div at bounding box center [38, 78] width 60 height 32
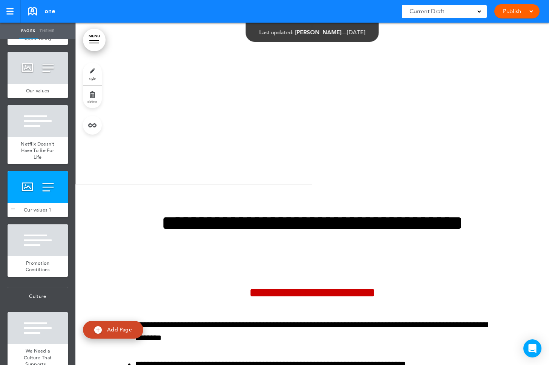
scroll to position [3439, 0]
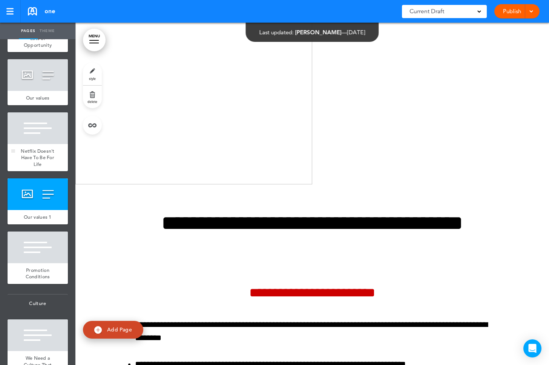
click at [40, 123] on div at bounding box center [38, 128] width 60 height 32
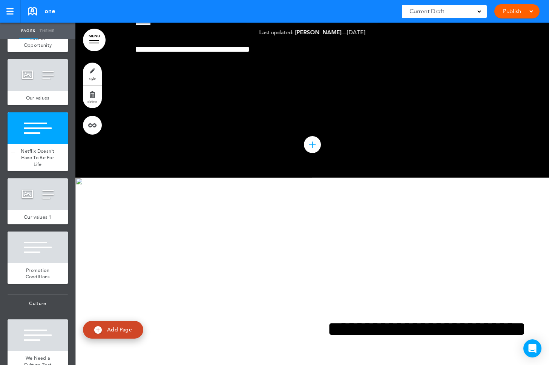
scroll to position [3364, 0]
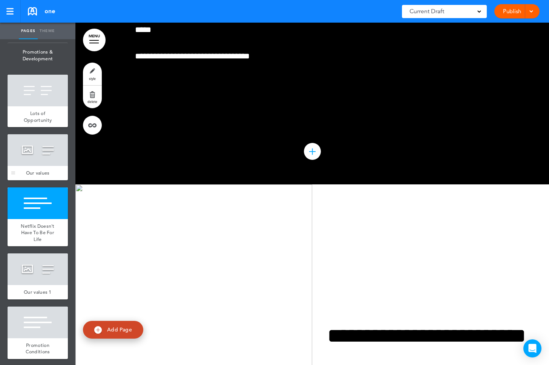
click at [35, 150] on div at bounding box center [38, 150] width 60 height 32
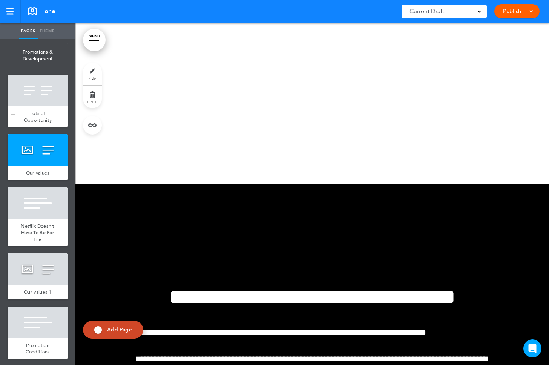
click at [37, 106] on div "Lots of Opportunity" at bounding box center [38, 116] width 60 height 21
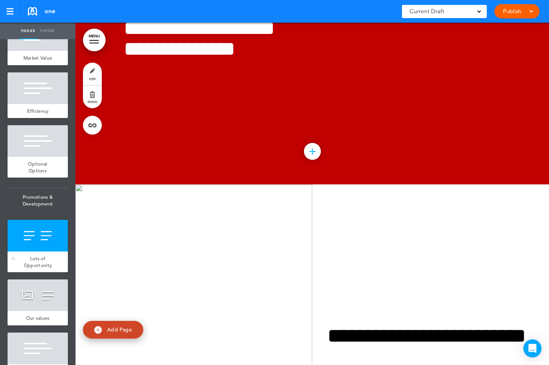
scroll to position [3163, 0]
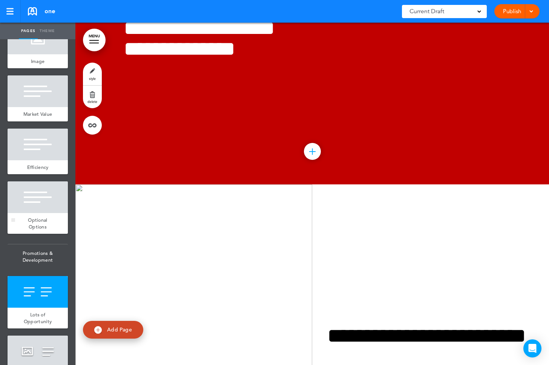
click at [48, 206] on div at bounding box center [38, 197] width 60 height 32
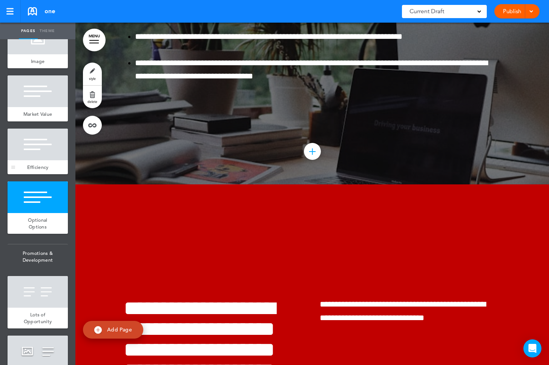
click at [41, 151] on div at bounding box center [38, 145] width 60 height 32
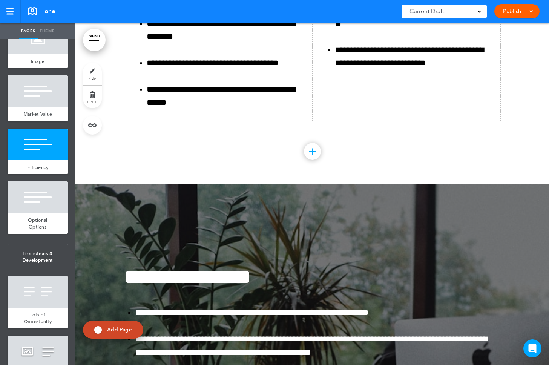
click at [35, 101] on div at bounding box center [38, 91] width 60 height 32
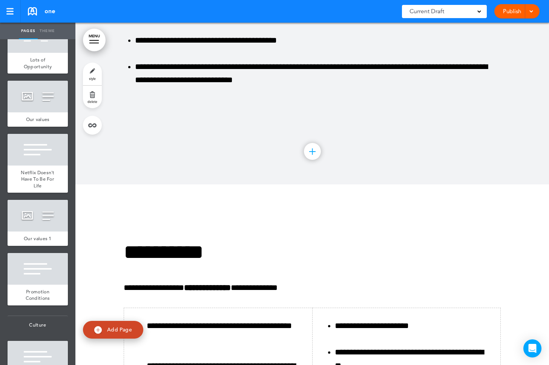
scroll to position [3555, 0]
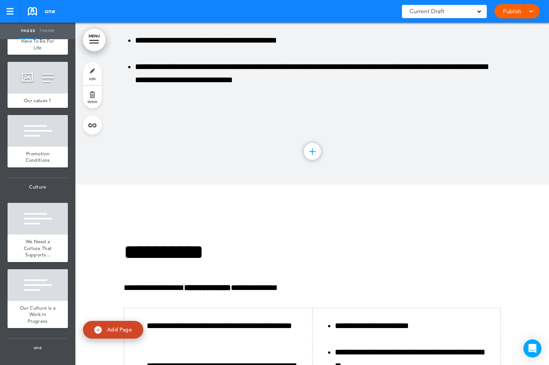
click at [107, 184] on div at bounding box center [311, 13] width 473 height 342
click at [109, 325] on link "Add Page" at bounding box center [113, 330] width 60 height 18
type input "********"
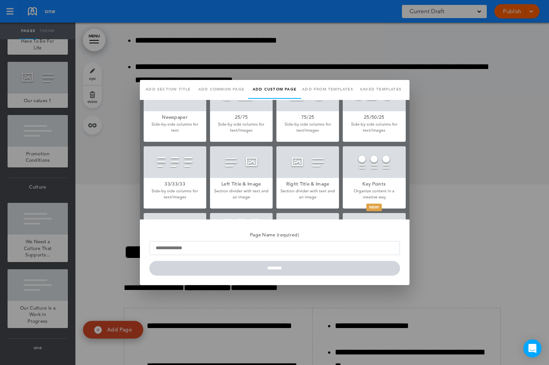
scroll to position [162, 0]
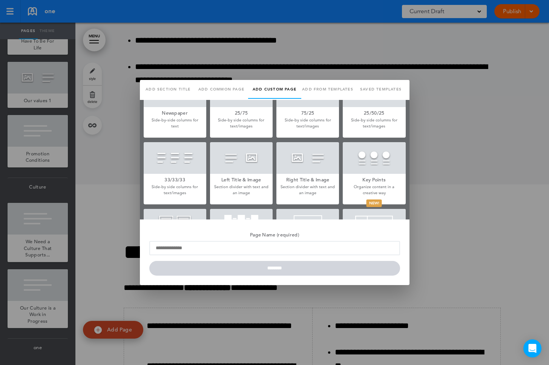
click at [383, 156] on div at bounding box center [374, 158] width 63 height 32
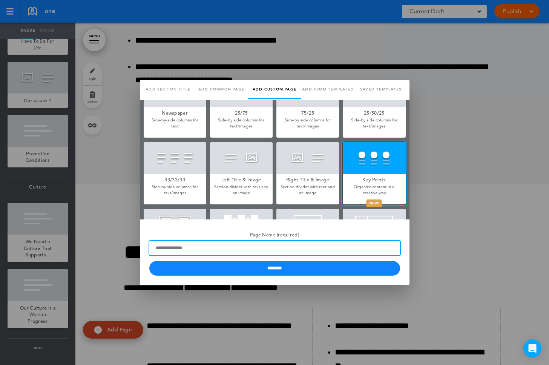
click at [188, 245] on input "Page Name (required)" at bounding box center [274, 248] width 251 height 14
type input "*"
type input "*********"
click at [149, 261] on input "********" at bounding box center [274, 268] width 251 height 15
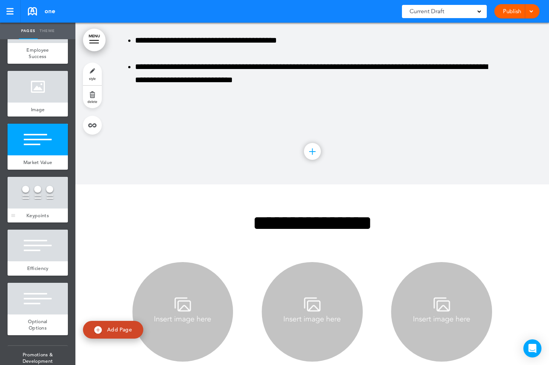
scroll to position [3103, 0]
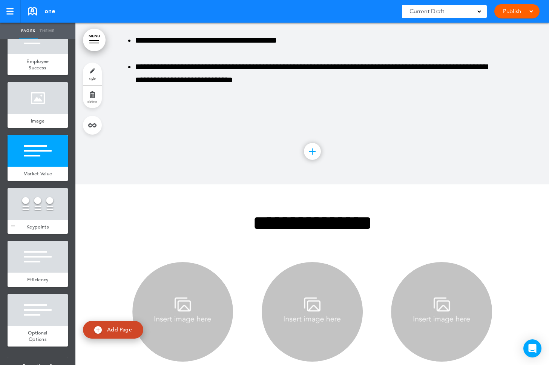
click at [31, 197] on div at bounding box center [38, 204] width 60 height 32
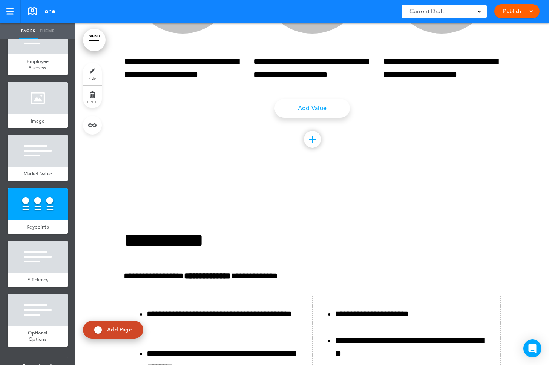
scroll to position [22579, 0]
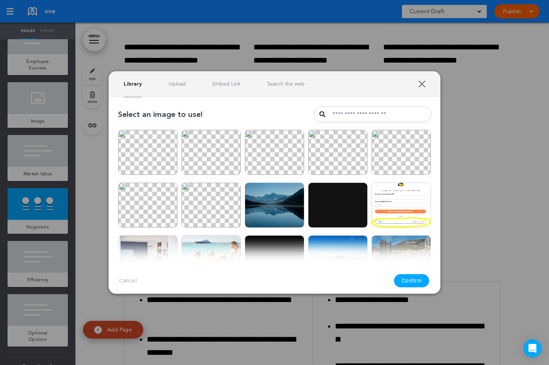
click at [421, 82] on link "XXX" at bounding box center [421, 83] width 7 height 7
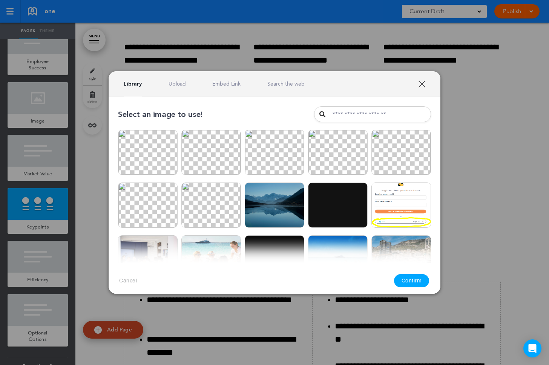
click at [424, 81] on link "XXX" at bounding box center [421, 83] width 7 height 7
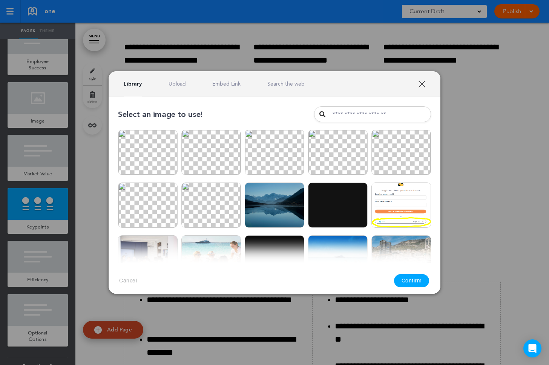
click at [425, 81] on link "XXX" at bounding box center [421, 83] width 7 height 7
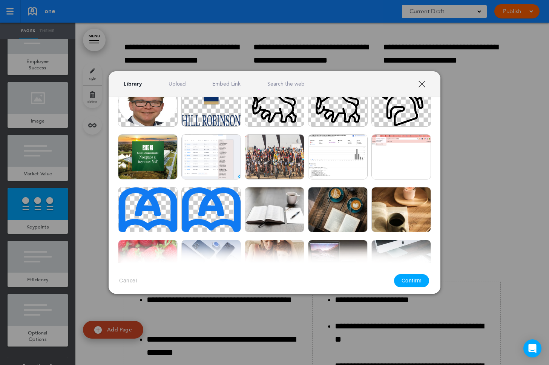
scroll to position [0, 0]
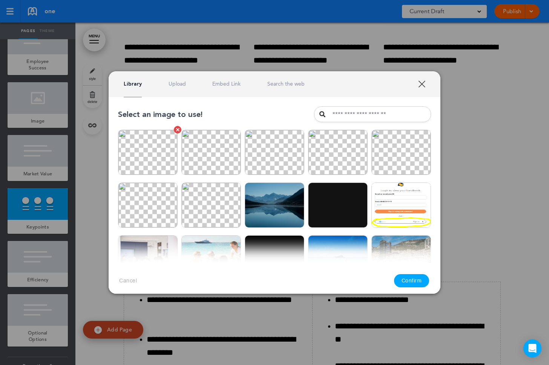
click at [155, 155] on img at bounding box center [148, 152] width 60 height 45
click at [407, 280] on button "Confirm" at bounding box center [411, 280] width 35 height 13
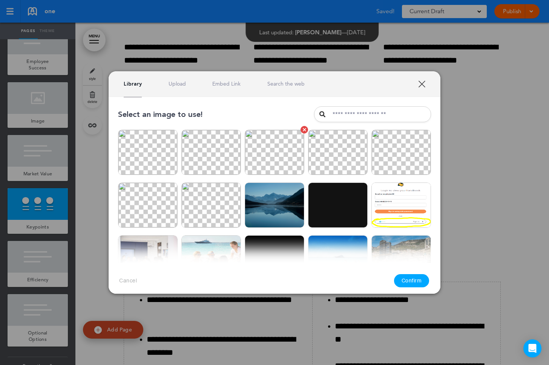
click at [279, 156] on img at bounding box center [275, 152] width 60 height 45
click at [408, 282] on button "Confirm" at bounding box center [411, 280] width 35 height 13
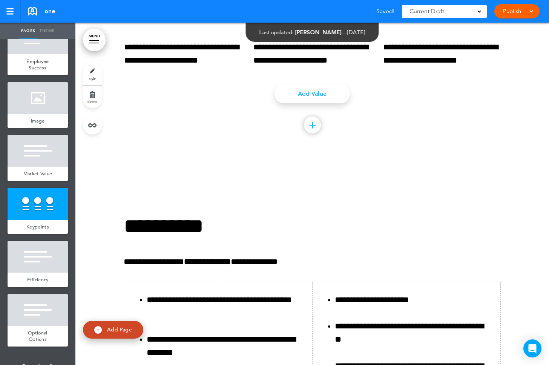
scroll to position [22621, 0]
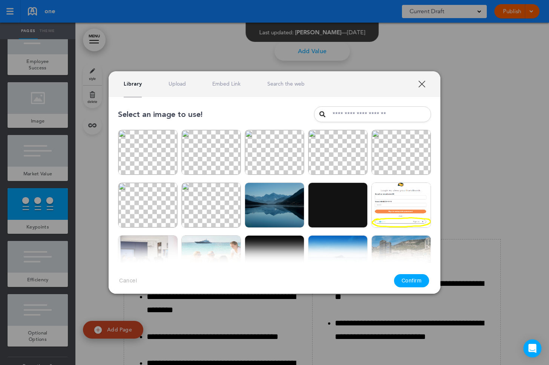
click at [422, 86] on link "XXX" at bounding box center [421, 83] width 7 height 7
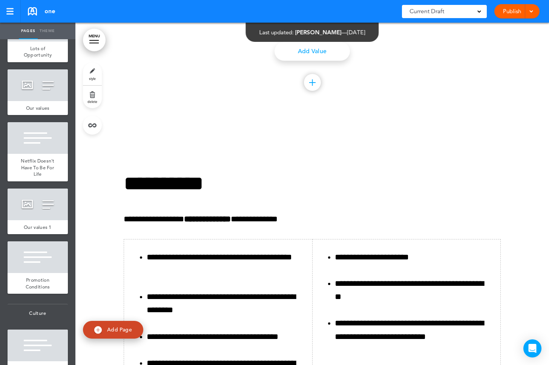
scroll to position [3608, 0]
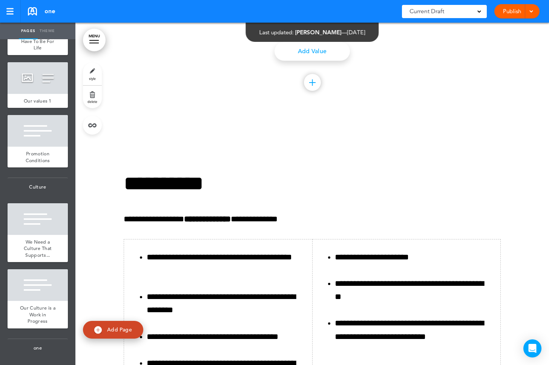
click at [95, 32] on link "MENU" at bounding box center [94, 40] width 23 height 23
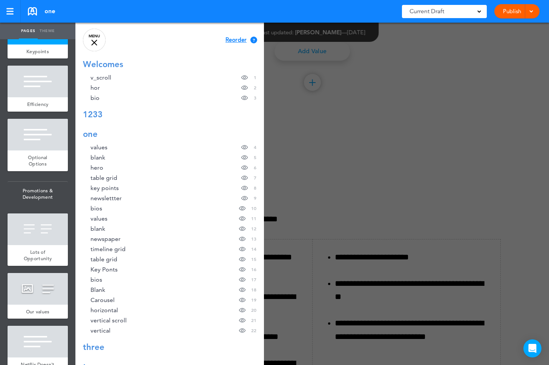
scroll to position [3248, 0]
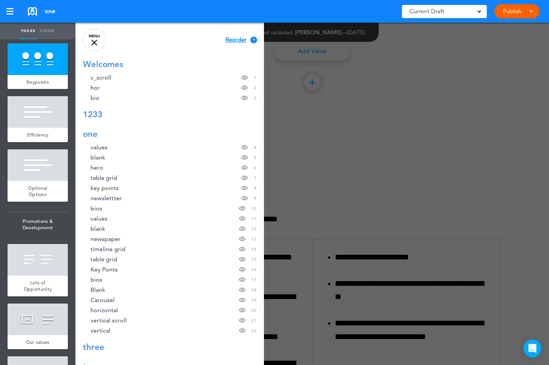
click at [47, 29] on link "Theme" at bounding box center [47, 31] width 19 height 17
type input "**********"
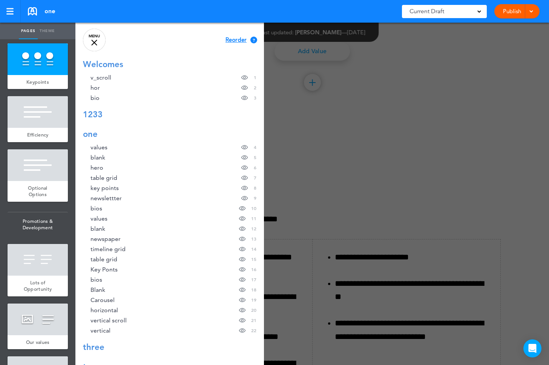
type input "*********"
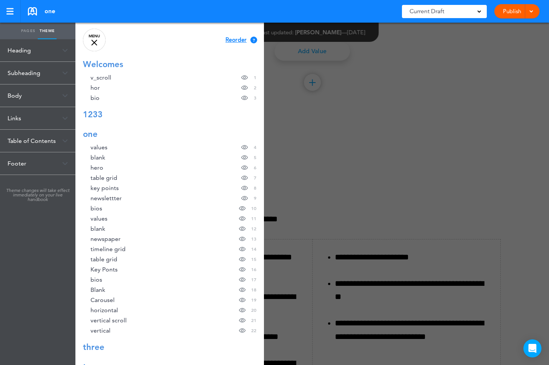
click at [31, 142] on div "Table of Contents" at bounding box center [37, 141] width 75 height 22
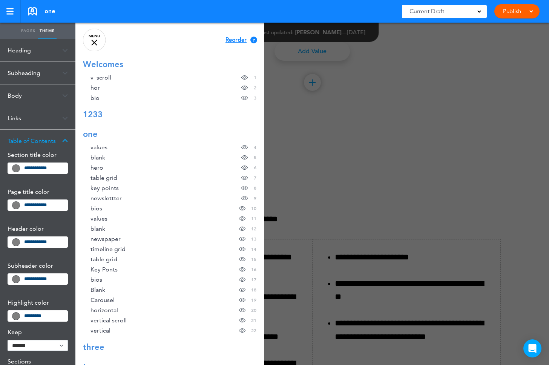
scroll to position [106, 0]
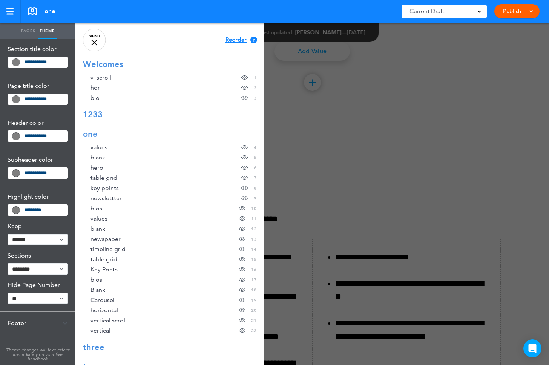
click at [23, 322] on div "Footer" at bounding box center [37, 323] width 75 height 22
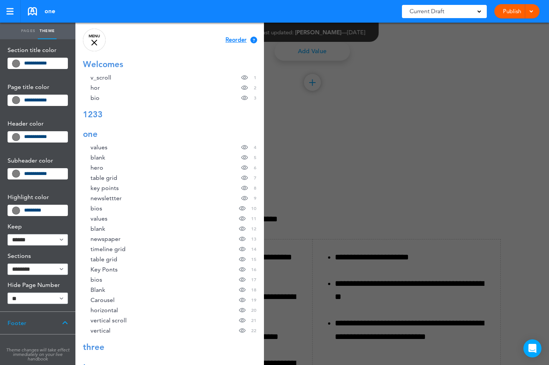
scroll to position [0, 0]
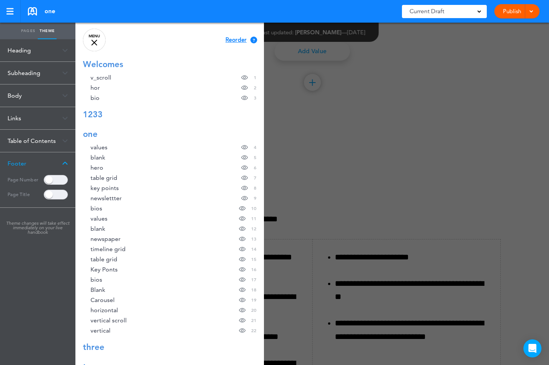
click at [30, 133] on div "Table of Contents" at bounding box center [37, 141] width 75 height 22
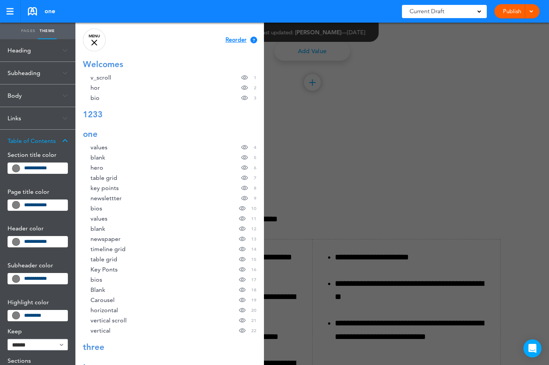
click at [14, 118] on div "Links" at bounding box center [37, 118] width 75 height 22
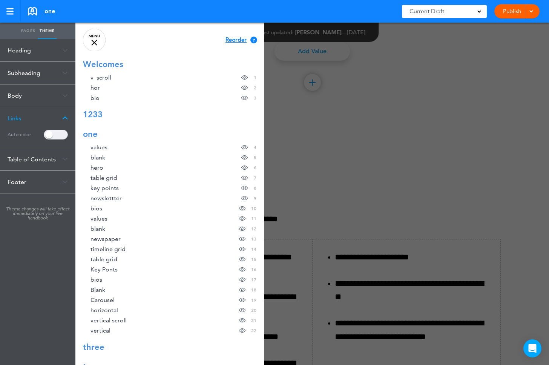
click at [17, 96] on div "Body" at bounding box center [37, 95] width 75 height 22
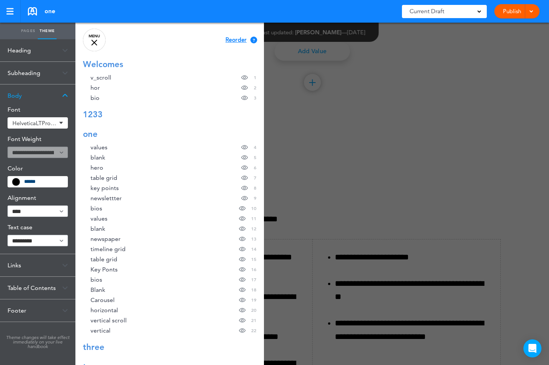
click at [17, 77] on div "Subheading" at bounding box center [37, 73] width 75 height 22
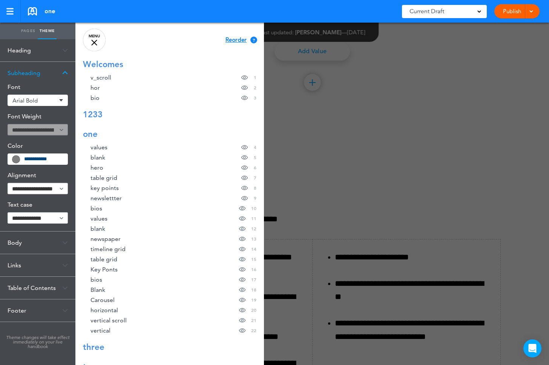
click at [367, 181] on div at bounding box center [349, 182] width 549 height 365
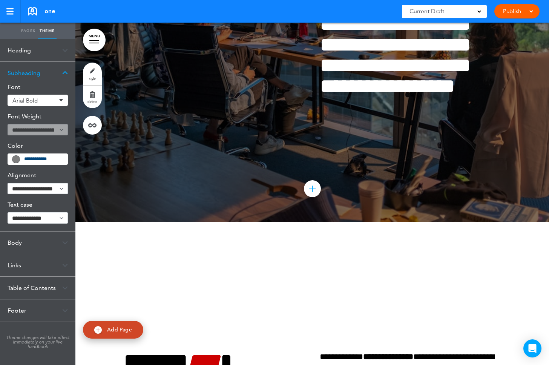
scroll to position [14459, 0]
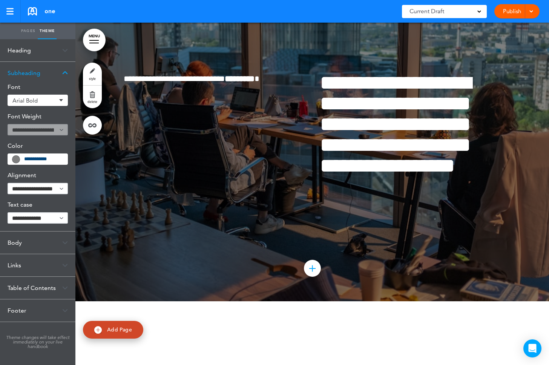
click at [31, 30] on link "Pages" at bounding box center [28, 31] width 19 height 17
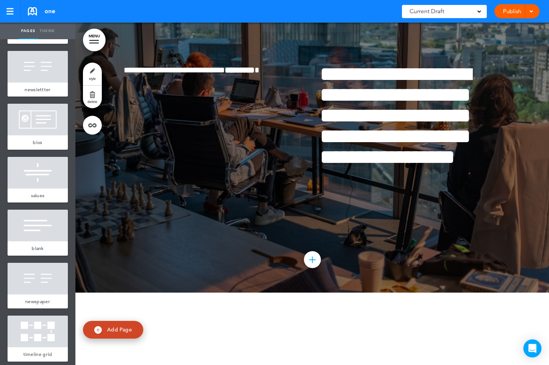
scroll to position [0, 0]
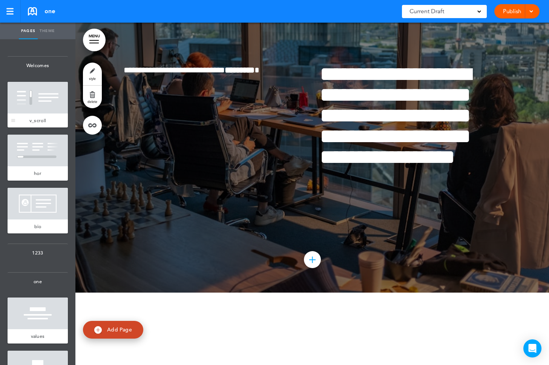
click at [38, 106] on div at bounding box center [38, 98] width 60 height 32
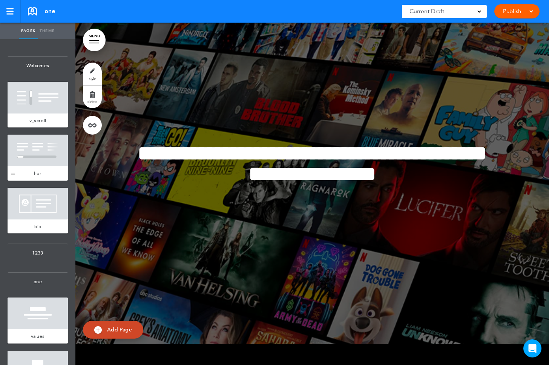
click at [46, 148] on div at bounding box center [38, 151] width 60 height 32
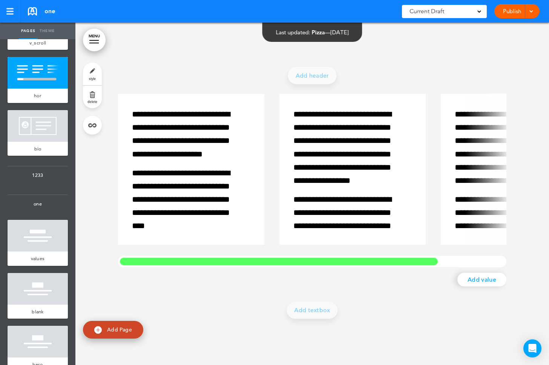
scroll to position [188, 0]
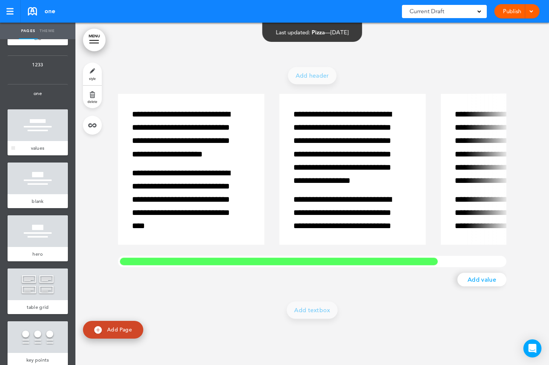
click at [44, 131] on div at bounding box center [38, 125] width 60 height 32
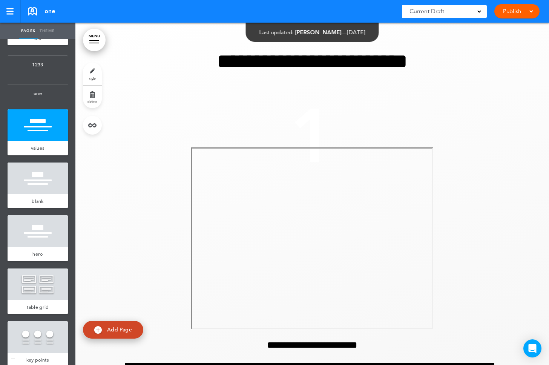
click at [40, 327] on div at bounding box center [38, 337] width 60 height 32
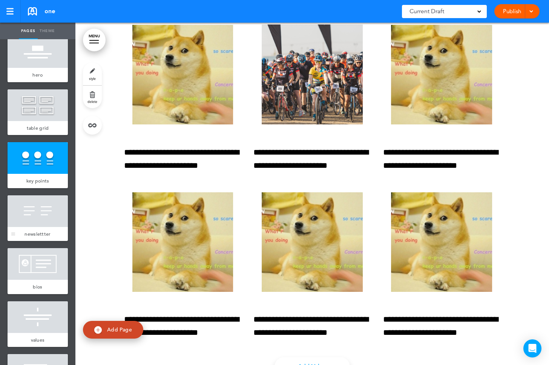
scroll to position [413, 0]
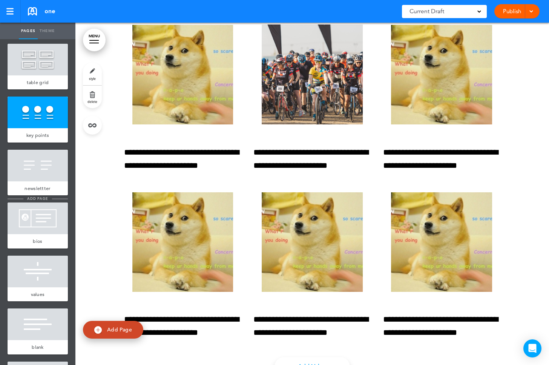
click at [35, 199] on span "add page" at bounding box center [37, 198] width 28 height 5
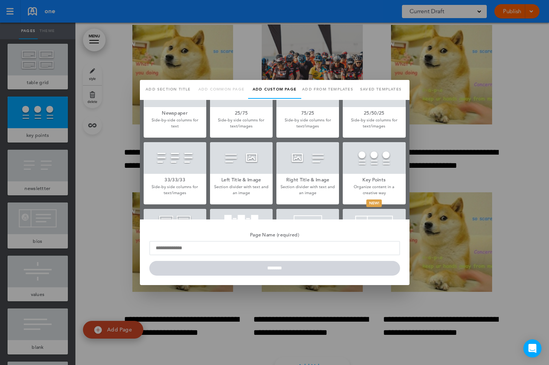
click at [35, 212] on div at bounding box center [274, 182] width 549 height 365
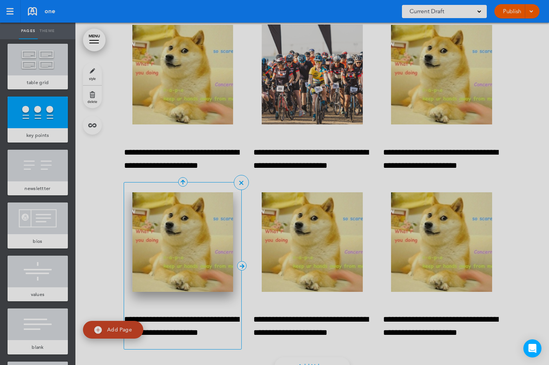
scroll to position [0, 0]
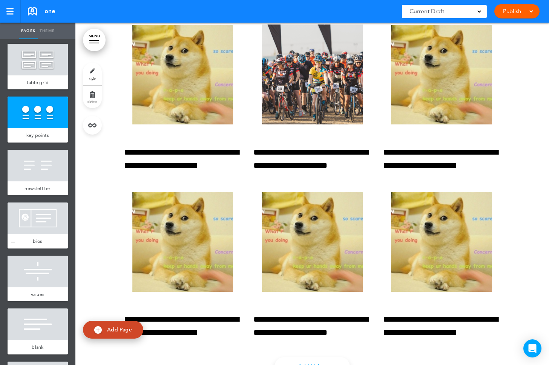
click at [21, 233] on div at bounding box center [38, 218] width 60 height 32
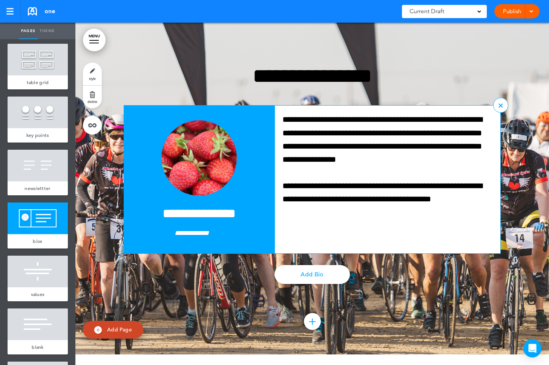
scroll to position [5311, 0]
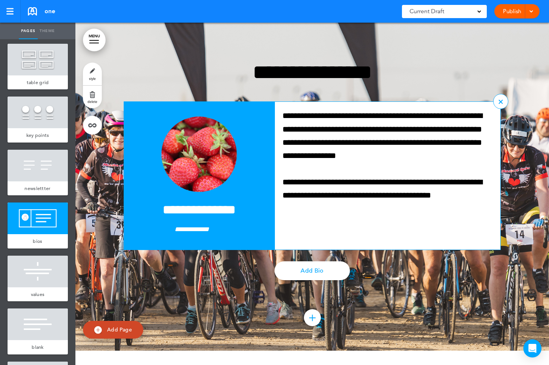
click at [217, 168] on img at bounding box center [198, 153] width 75 height 75
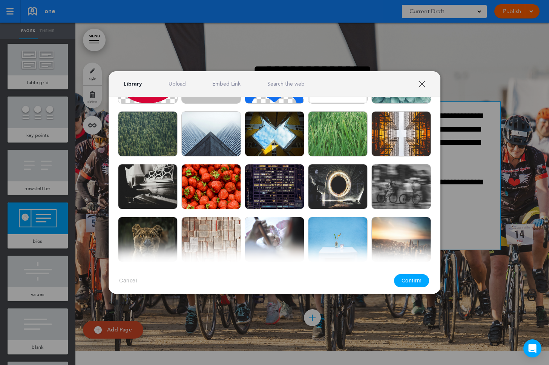
scroll to position [494, 0]
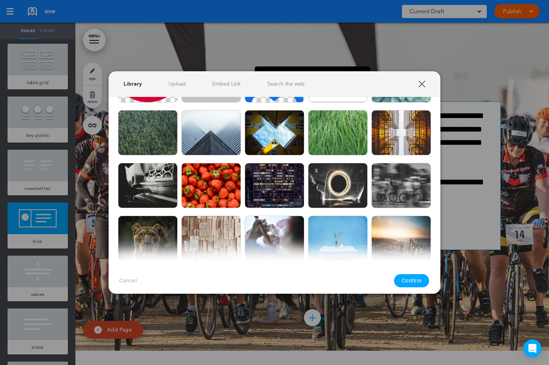
click at [217, 191] on img at bounding box center [211, 185] width 60 height 45
click at [415, 281] on button "Confirm" at bounding box center [411, 280] width 35 height 13
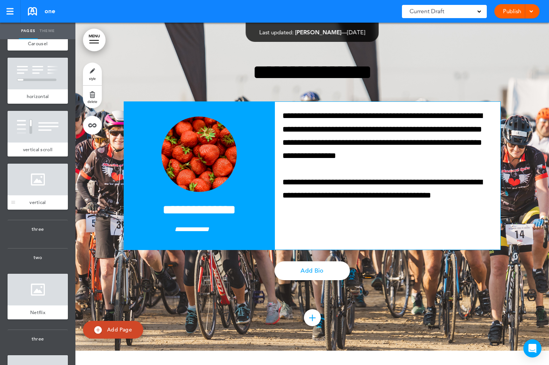
scroll to position [5254, 0]
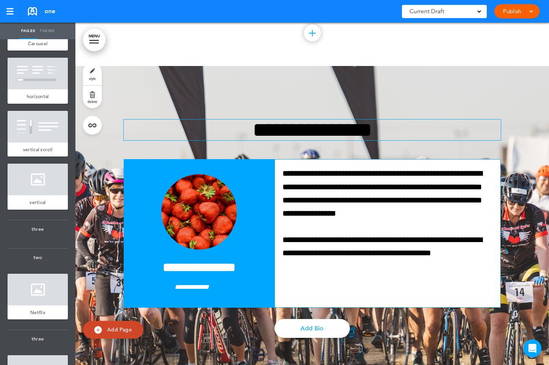
click at [308, 140] on h1 "**********" at bounding box center [312, 129] width 377 height 21
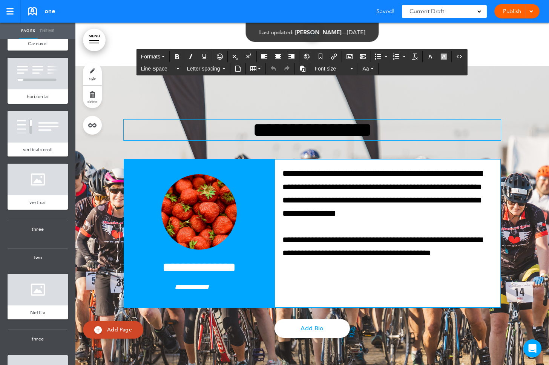
click at [310, 140] on h1 "**********" at bounding box center [312, 129] width 377 height 21
drag, startPoint x: 230, startPoint y: 138, endPoint x: 465, endPoint y: 138, distance: 235.2
click at [465, 138] on h1 "**********" at bounding box center [312, 129] width 377 height 21
click at [533, 161] on div at bounding box center [311, 237] width 473 height 342
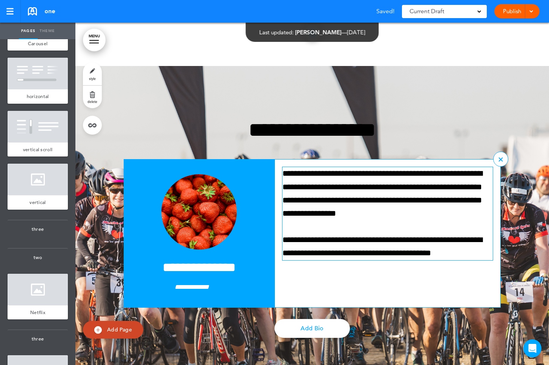
scroll to position [5346, 0]
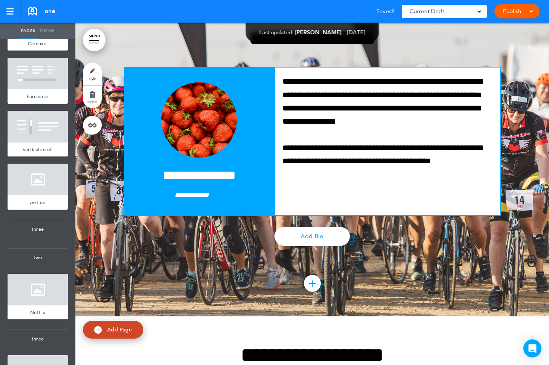
click at [316, 246] on link "Add Bio" at bounding box center [311, 236] width 75 height 19
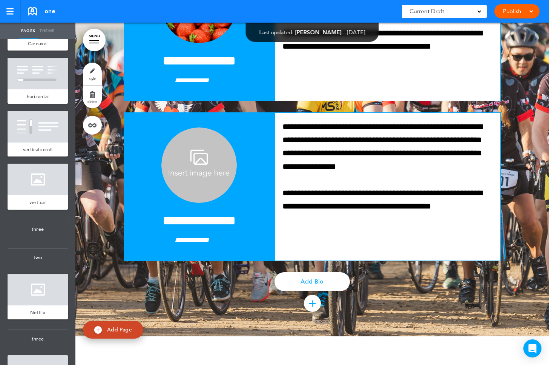
scroll to position [5398, 0]
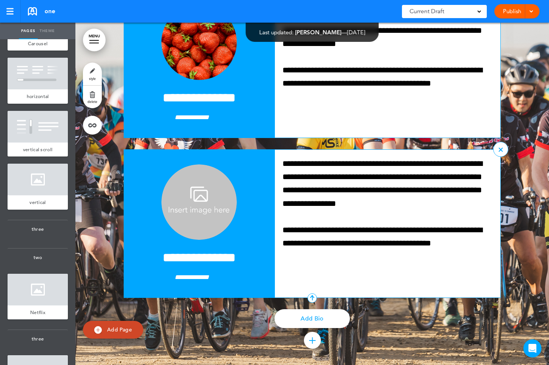
click at [219, 222] on img at bounding box center [198, 201] width 75 height 75
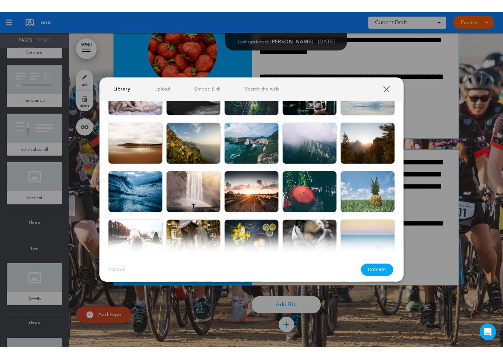
scroll to position [766, 0]
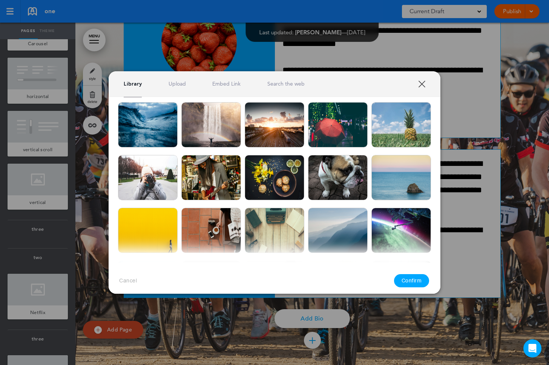
click at [338, 170] on img at bounding box center [338, 177] width 60 height 45
click at [409, 272] on div "Cancel Confirm" at bounding box center [275, 281] width 332 height 36
click at [409, 280] on button "Confirm" at bounding box center [411, 280] width 35 height 13
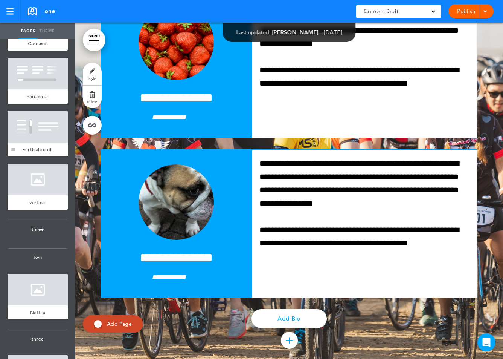
scroll to position [5398, 0]
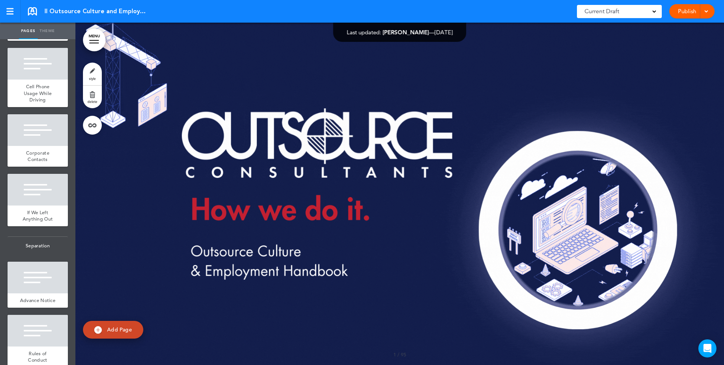
scroll to position [5703, 0]
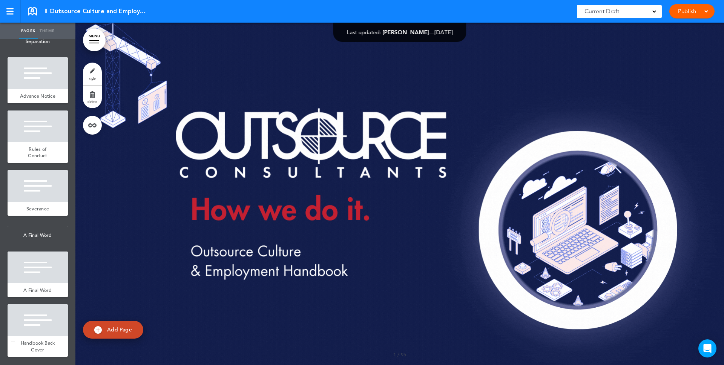
click at [52, 336] on div "Handbook Back Cover" at bounding box center [38, 346] width 60 height 21
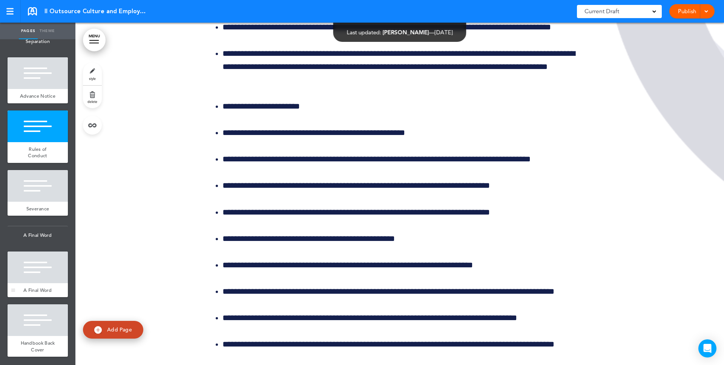
click at [44, 269] on div at bounding box center [38, 267] width 60 height 32
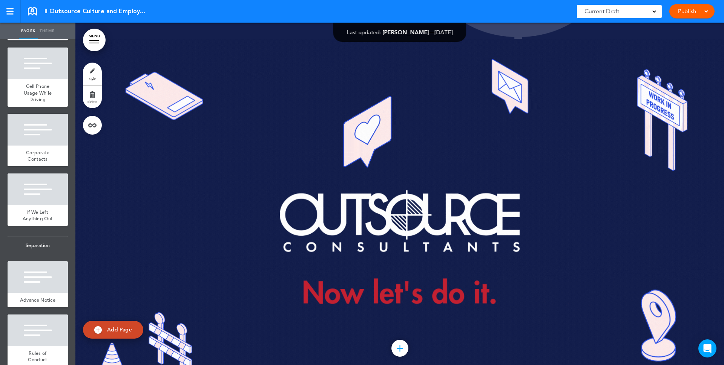
scroll to position [5703, 0]
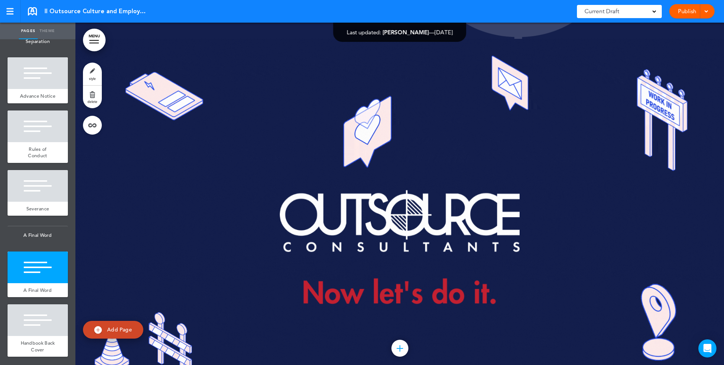
click at [109, 326] on span "Add Page" at bounding box center [119, 329] width 25 height 7
type input "********"
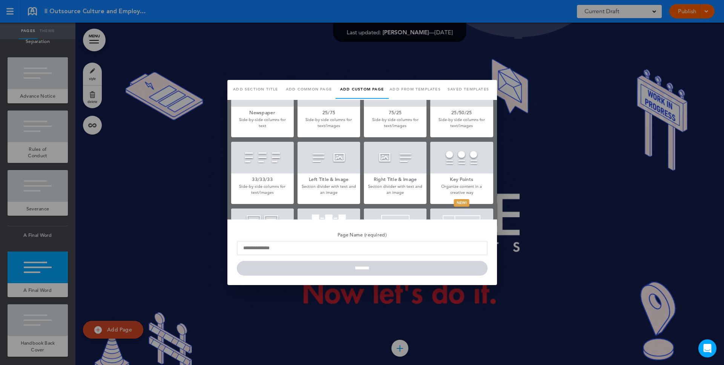
scroll to position [153, 0]
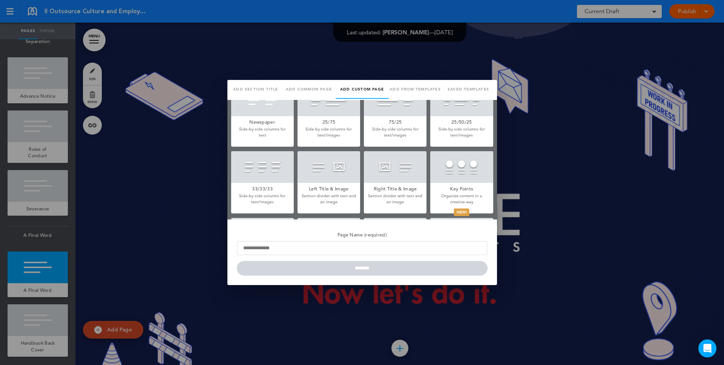
click at [442, 168] on div at bounding box center [461, 167] width 63 height 32
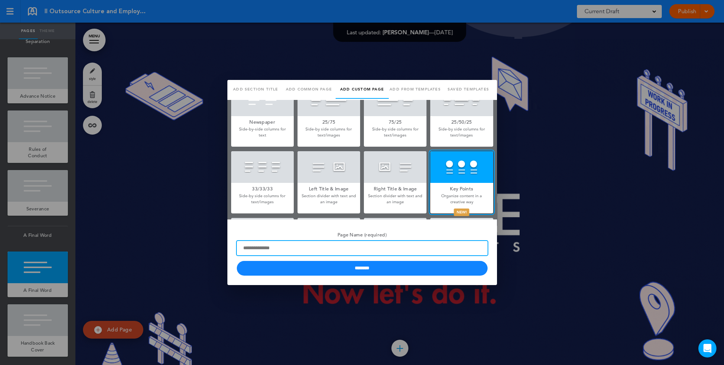
click at [318, 251] on input "Page Name (required)" at bounding box center [362, 248] width 251 height 14
type input "*********"
click at [237, 261] on input "********" at bounding box center [362, 268] width 251 height 15
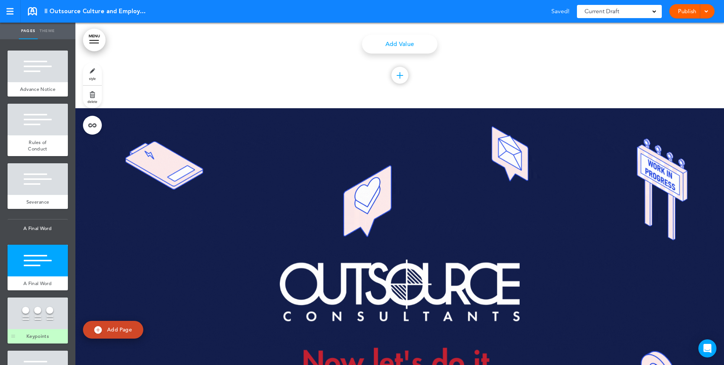
scroll to position [5756, 0]
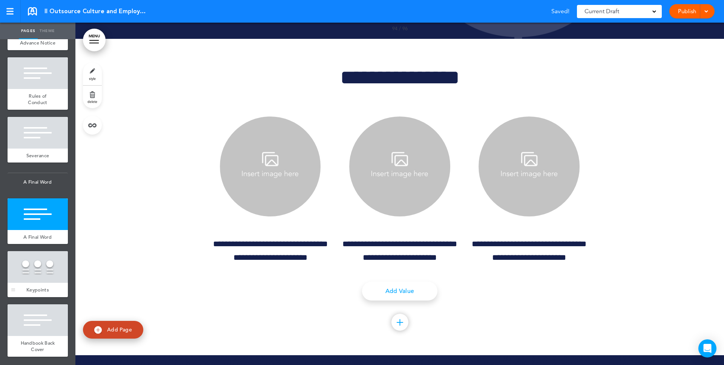
click at [38, 258] on div at bounding box center [38, 267] width 60 height 32
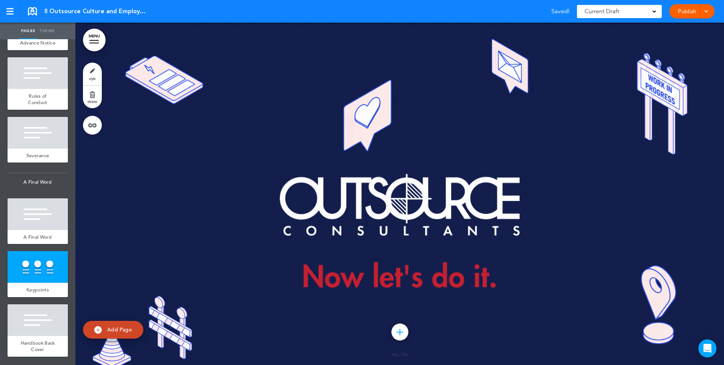
scroll to position [65131, 0]
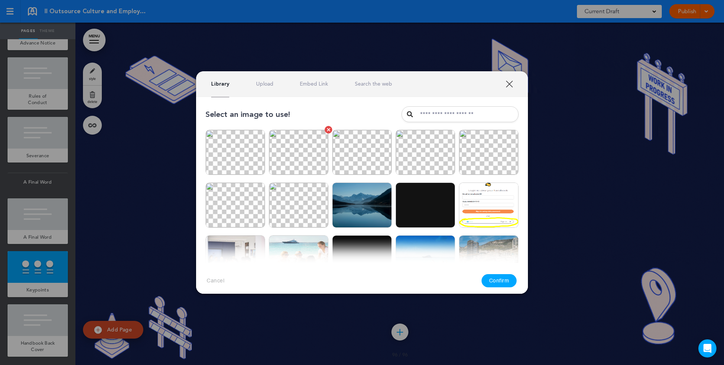
click at [297, 155] on img at bounding box center [299, 152] width 60 height 45
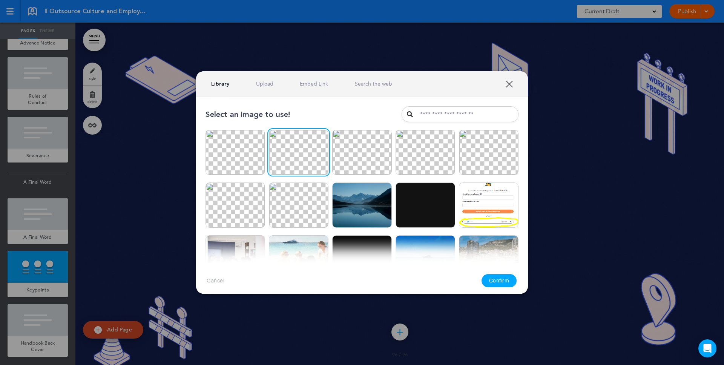
click at [496, 280] on button "Confirm" at bounding box center [498, 280] width 35 height 13
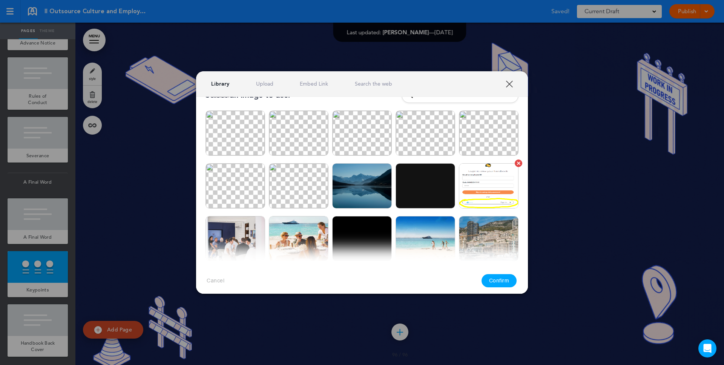
scroll to position [32, 0]
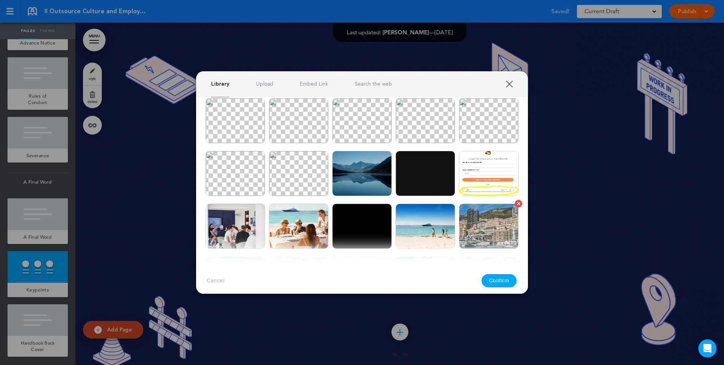
drag, startPoint x: 239, startPoint y: 127, endPoint x: 482, endPoint y: 238, distance: 267.5
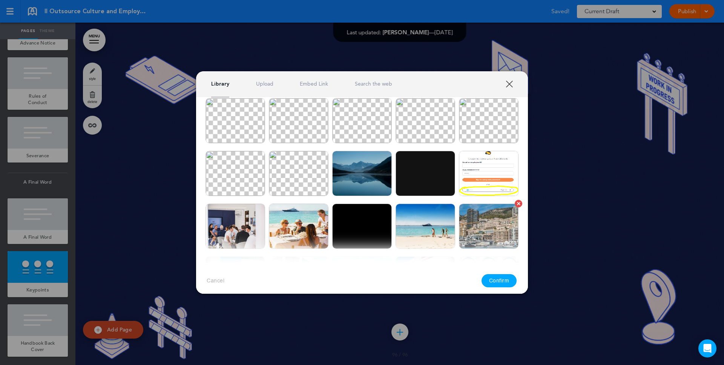
click at [239, 127] on img at bounding box center [235, 120] width 60 height 45
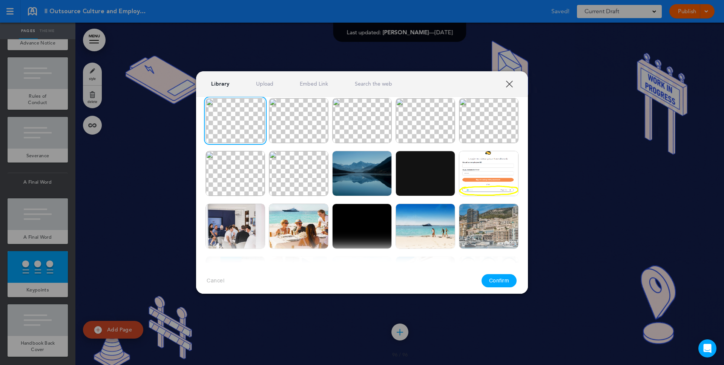
click at [499, 281] on button "Confirm" at bounding box center [498, 280] width 35 height 13
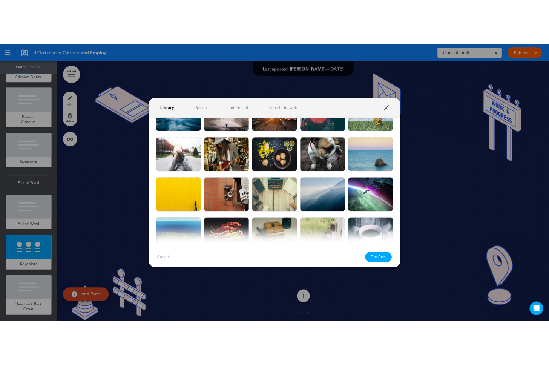
scroll to position [879, 0]
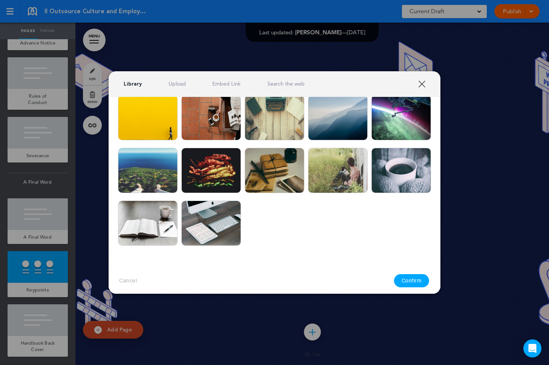
click at [227, 123] on img at bounding box center [211, 117] width 60 height 45
click at [416, 284] on button "Confirm" at bounding box center [411, 280] width 35 height 13
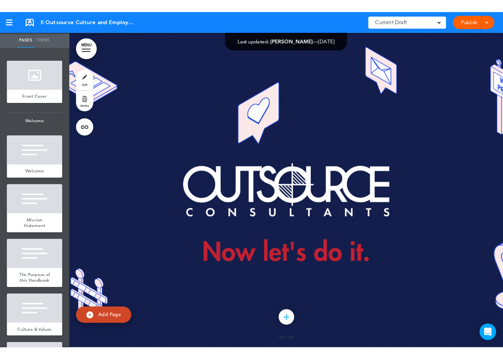
scroll to position [65131, 0]
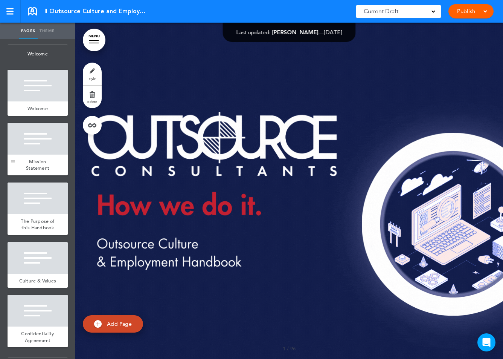
scroll to position [121, 0]
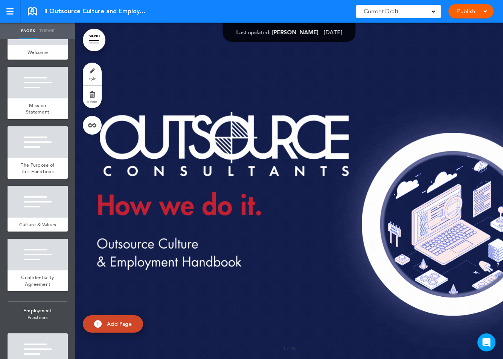
click at [43, 154] on div at bounding box center [38, 142] width 60 height 32
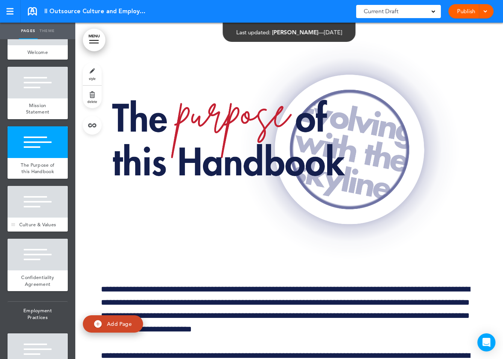
click at [34, 217] on div "Culture & Values" at bounding box center [38, 224] width 60 height 14
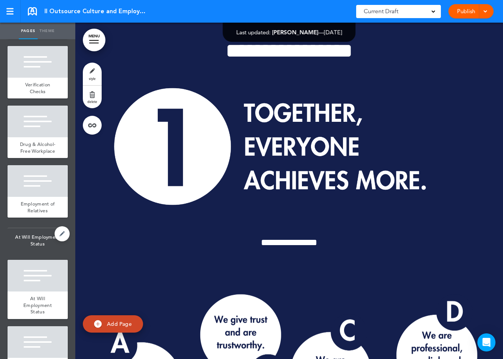
scroll to position [870, 0]
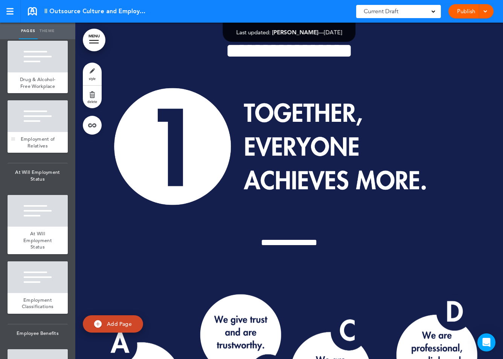
click at [43, 112] on div at bounding box center [38, 116] width 60 height 32
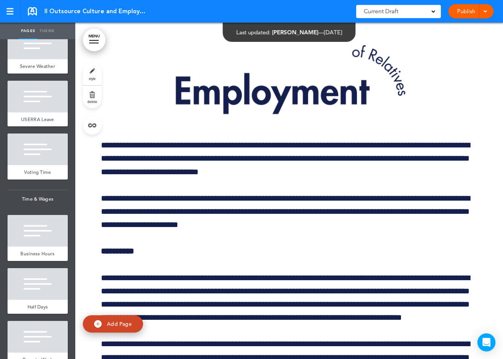
scroll to position [2903, 0]
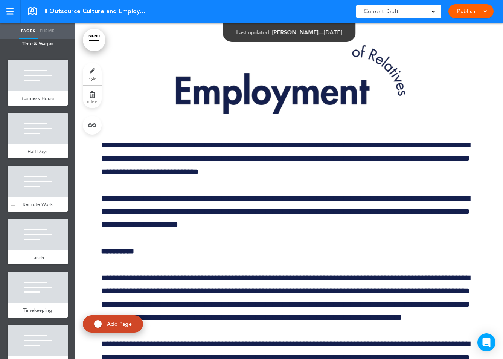
click at [37, 179] on div at bounding box center [38, 181] width 60 height 32
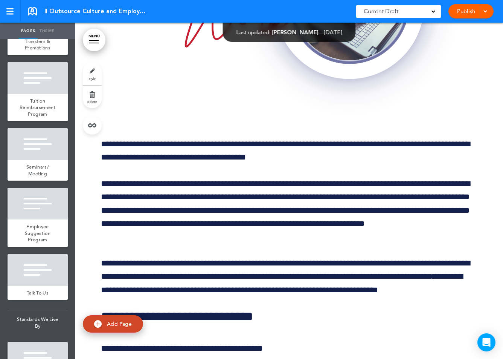
scroll to position [3887, 0]
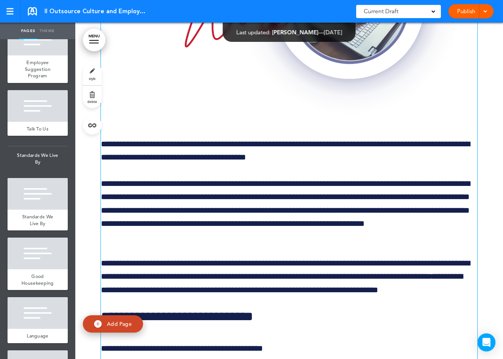
click at [330, 114] on img at bounding box center [289, 4] width 377 height 220
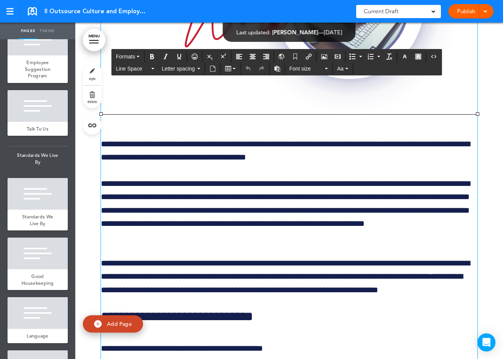
click at [246, 114] on img at bounding box center [289, 4] width 377 height 220
click at [52, 218] on div "Standards We Live By" at bounding box center [38, 220] width 60 height 21
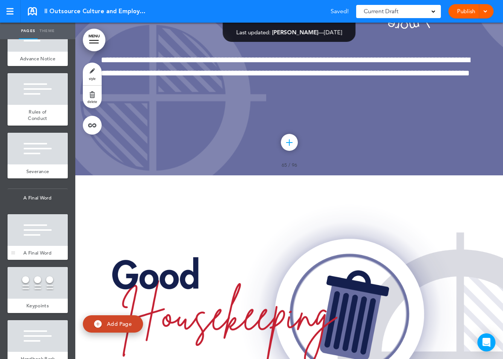
scroll to position [5762, 0]
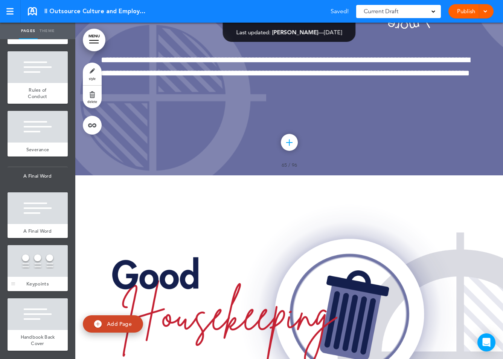
click at [41, 260] on div at bounding box center [38, 261] width 60 height 32
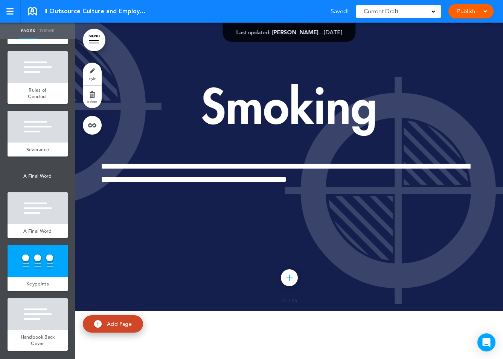
scroll to position [64984, 0]
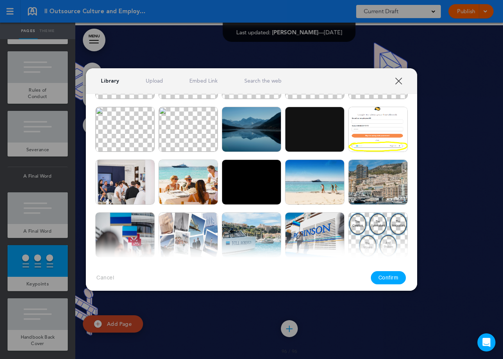
scroll to position [24, 0]
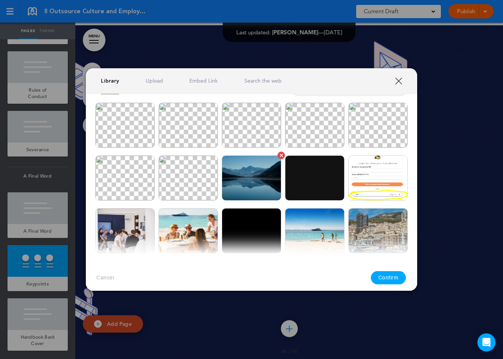
click at [258, 185] on img at bounding box center [252, 177] width 60 height 45
click at [391, 278] on button "Confirm" at bounding box center [388, 277] width 35 height 13
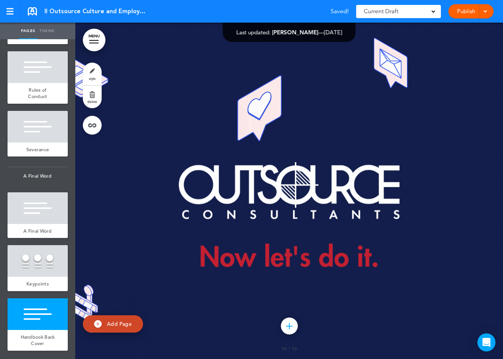
scroll to position [65015, 0]
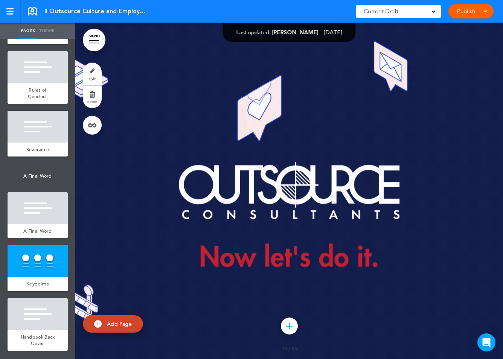
click at [41, 314] on div at bounding box center [38, 314] width 60 height 32
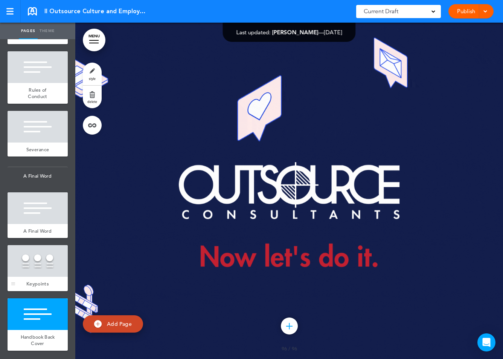
click at [23, 258] on div at bounding box center [38, 261] width 60 height 32
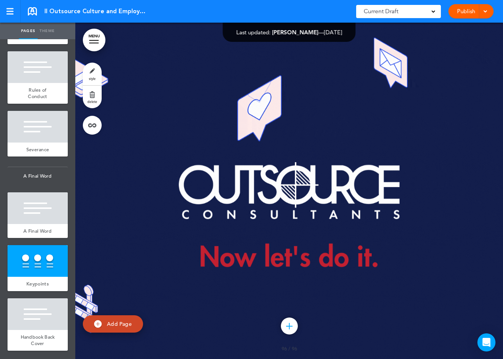
scroll to position [64984, 0]
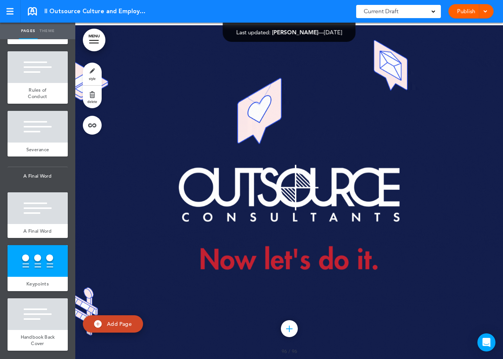
click at [106, 317] on link "Add Page" at bounding box center [113, 324] width 60 height 18
type input "********"
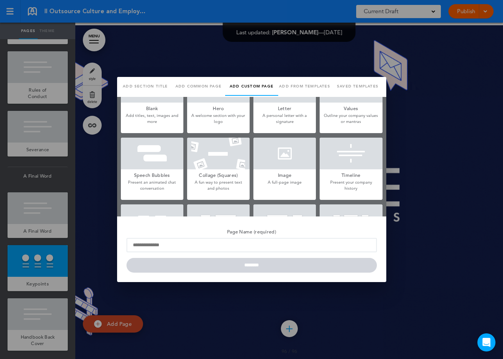
scroll to position [25, 0]
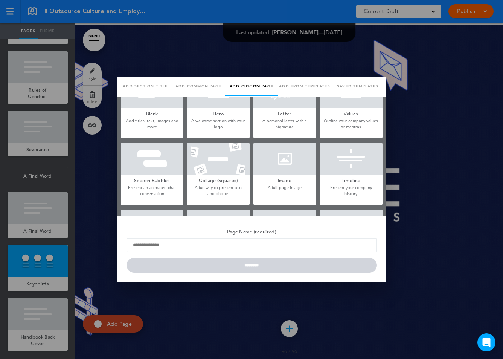
click at [286, 156] on div at bounding box center [285, 159] width 63 height 32
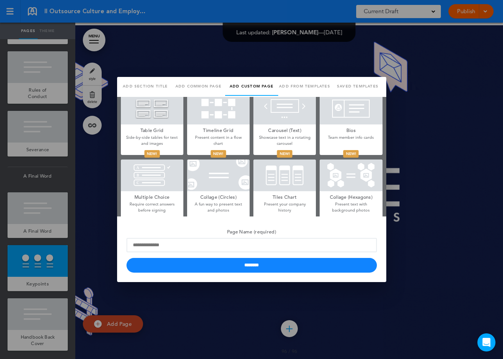
scroll to position [277, 0]
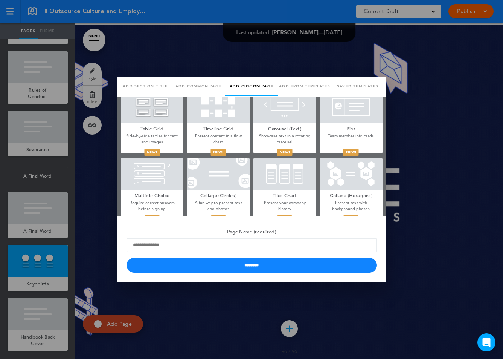
click at [348, 169] on div at bounding box center [351, 174] width 63 height 32
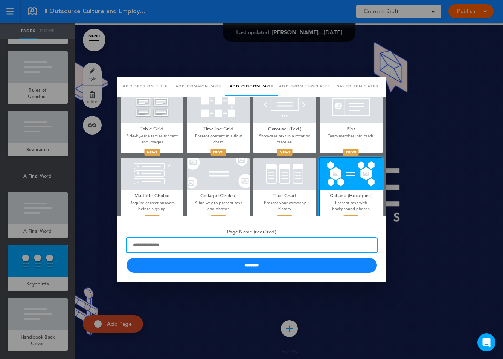
click at [263, 251] on input "Page Name (required)" at bounding box center [252, 245] width 251 height 14
type input "********"
click at [127, 258] on input "********" at bounding box center [252, 265] width 251 height 15
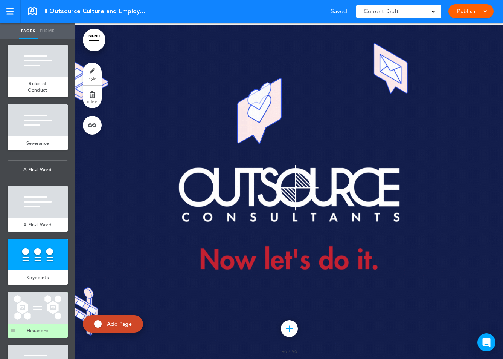
click at [37, 320] on div at bounding box center [38, 308] width 60 height 32
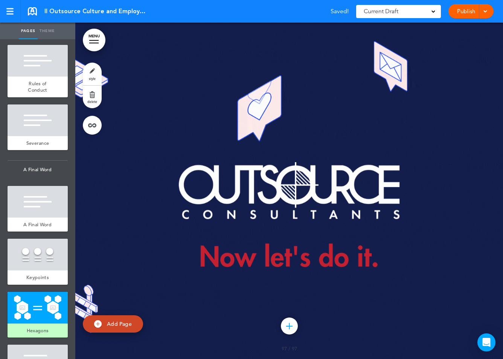
scroll to position [65300, 0]
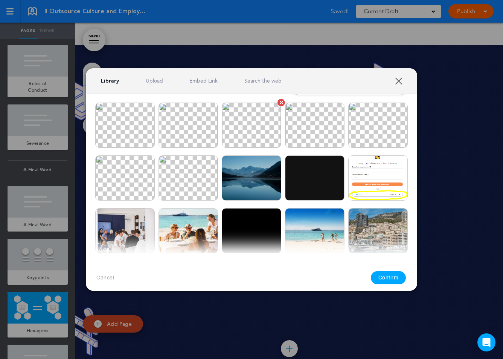
click at [259, 128] on img at bounding box center [252, 125] width 60 height 45
click at [387, 274] on button "Confirm" at bounding box center [388, 277] width 35 height 13
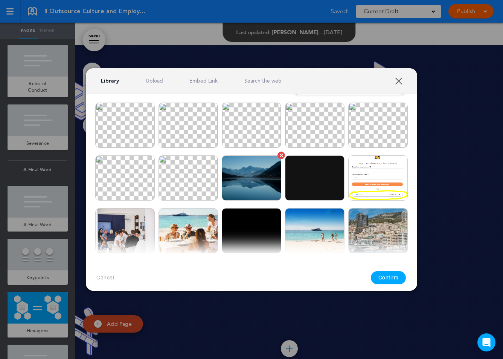
click at [258, 177] on img at bounding box center [252, 177] width 60 height 45
click at [383, 274] on button "Confirm" at bounding box center [388, 277] width 35 height 13
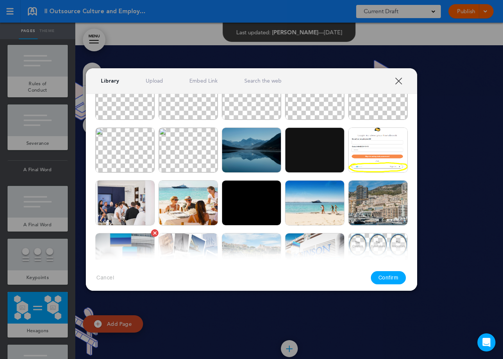
scroll to position [48, 0]
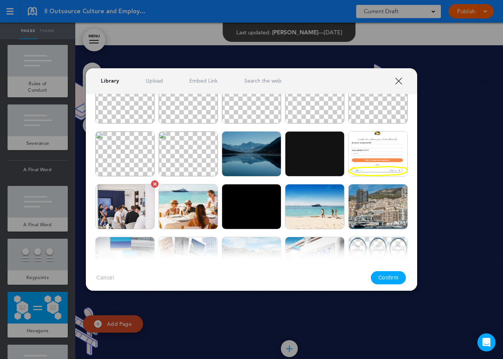
click at [133, 191] on img at bounding box center [125, 206] width 60 height 45
click at [378, 273] on button "Confirm" at bounding box center [388, 277] width 35 height 13
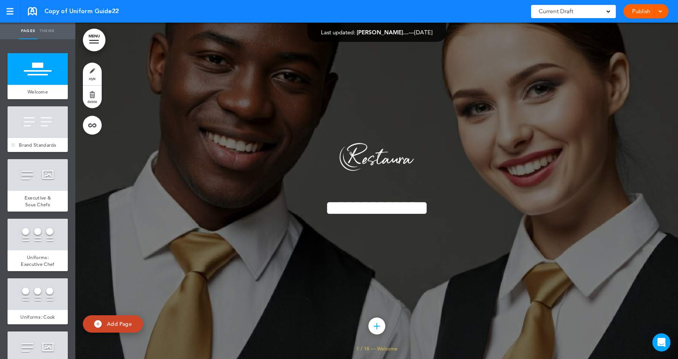
click at [43, 131] on div at bounding box center [38, 122] width 60 height 32
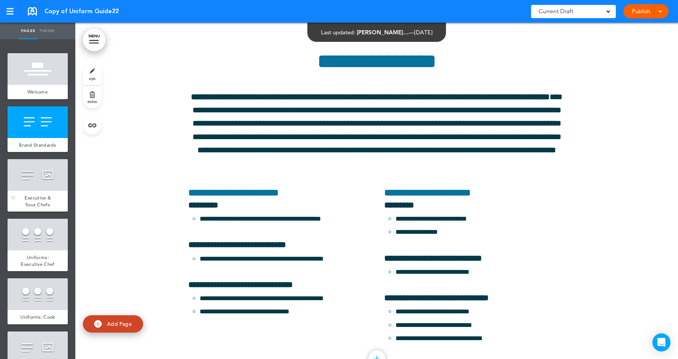
click at [41, 175] on div at bounding box center [38, 175] width 60 height 32
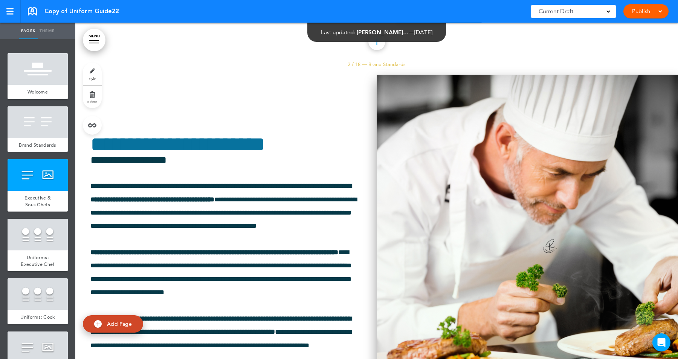
scroll to position [705, 0]
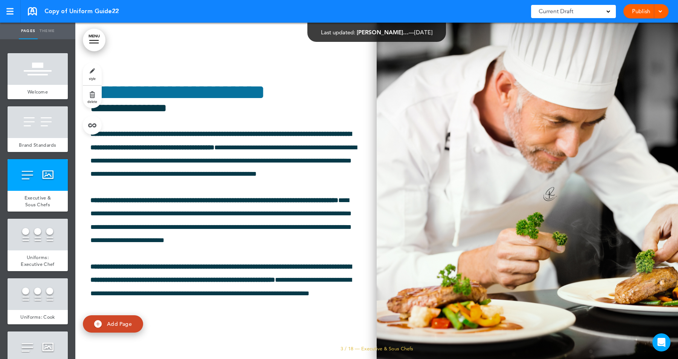
click at [456, 210] on img at bounding box center [527, 191] width 301 height 336
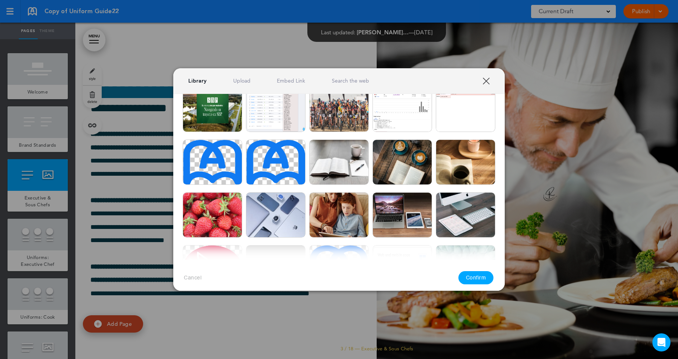
scroll to position [343, 0]
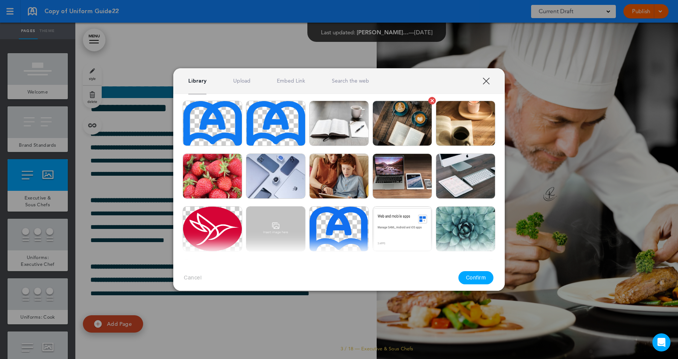
click at [408, 135] on img at bounding box center [403, 123] width 60 height 45
click at [471, 279] on button "Confirm" at bounding box center [476, 277] width 35 height 13
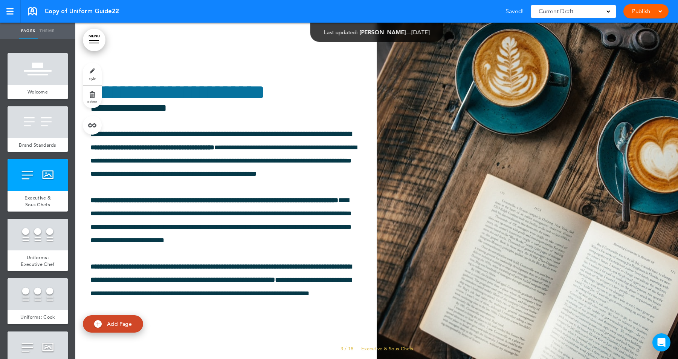
click at [273, 54] on div "**********" at bounding box center [225, 191] width 301 height 274
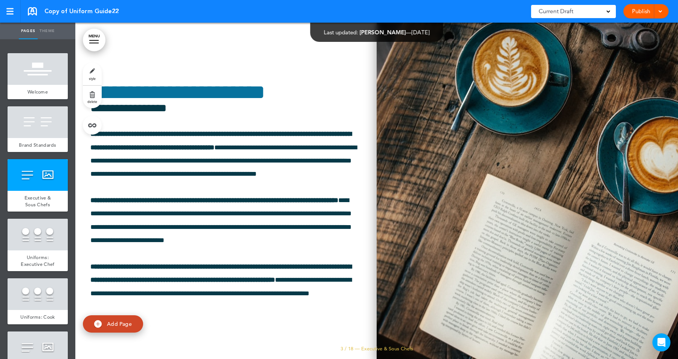
click at [426, 183] on img at bounding box center [527, 191] width 301 height 336
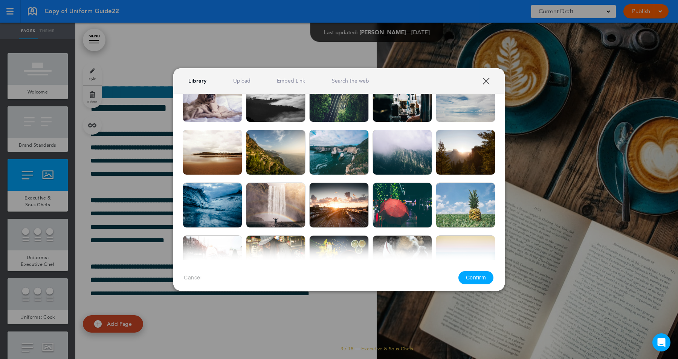
scroll to position [689, 0]
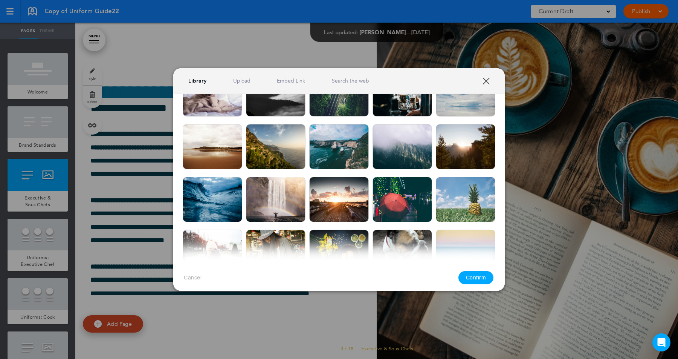
click at [203, 151] on img at bounding box center [213, 146] width 60 height 45
click at [482, 277] on button "Confirm" at bounding box center [476, 277] width 35 height 13
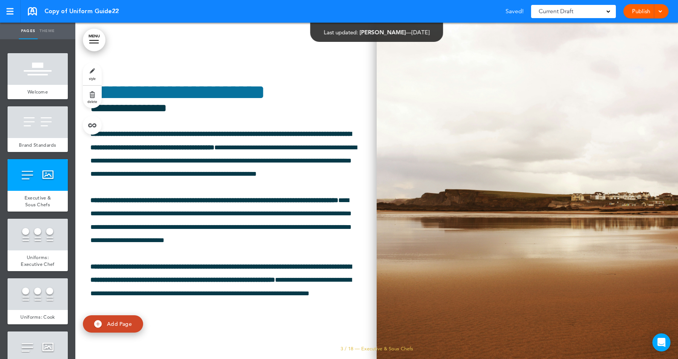
click at [441, 201] on img at bounding box center [527, 191] width 301 height 336
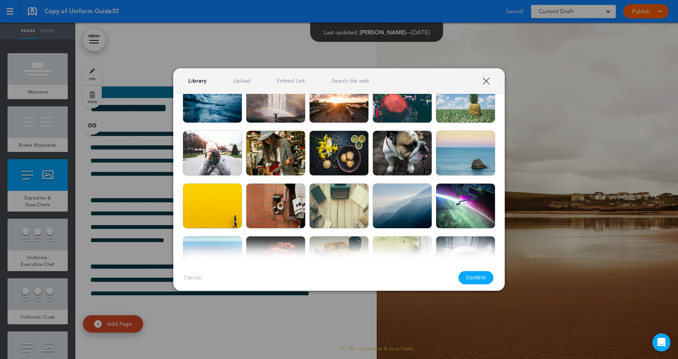
scroll to position [743, 0]
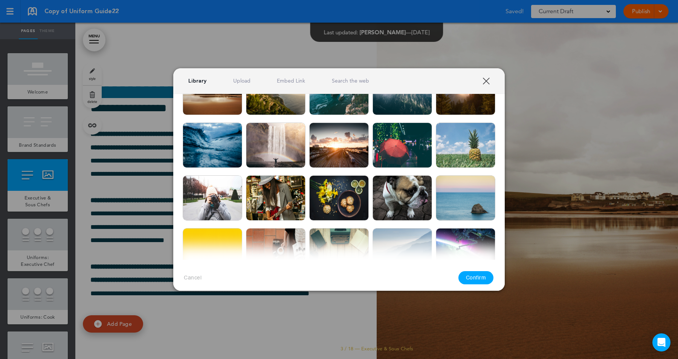
click at [403, 145] on img at bounding box center [403, 144] width 60 height 45
click at [473, 274] on button "Confirm" at bounding box center [476, 277] width 35 height 13
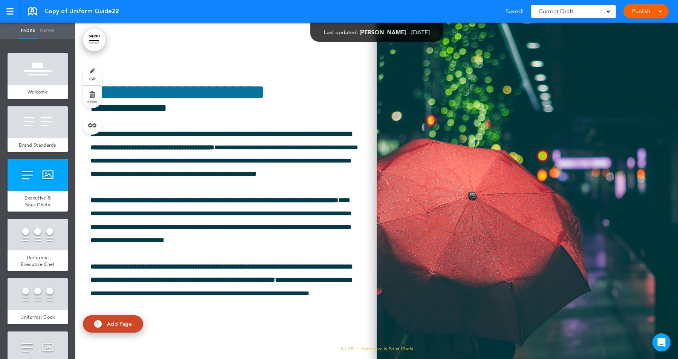
click at [421, 152] on img at bounding box center [527, 191] width 301 height 336
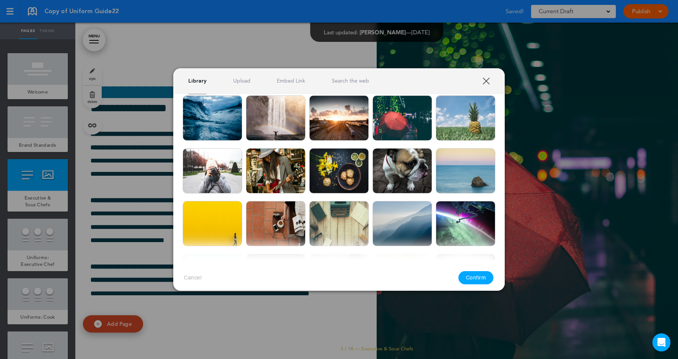
scroll to position [851, 0]
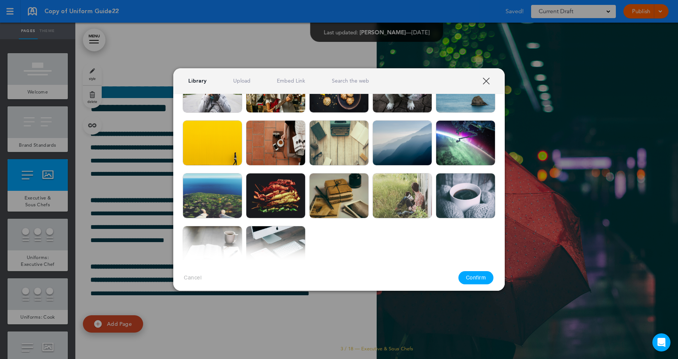
click at [485, 188] on img at bounding box center [466, 195] width 60 height 45
click at [478, 272] on button "Confirm" at bounding box center [476, 277] width 35 height 13
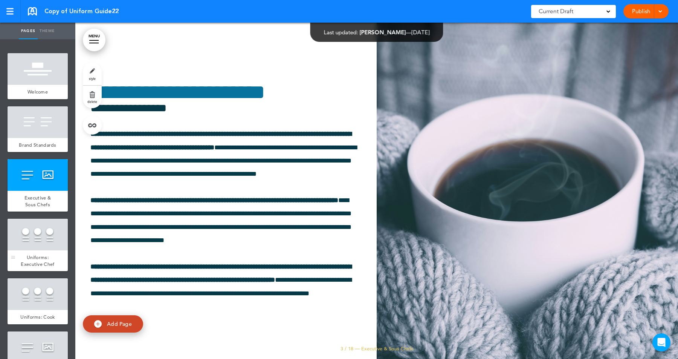
click at [40, 233] on div at bounding box center [38, 235] width 60 height 32
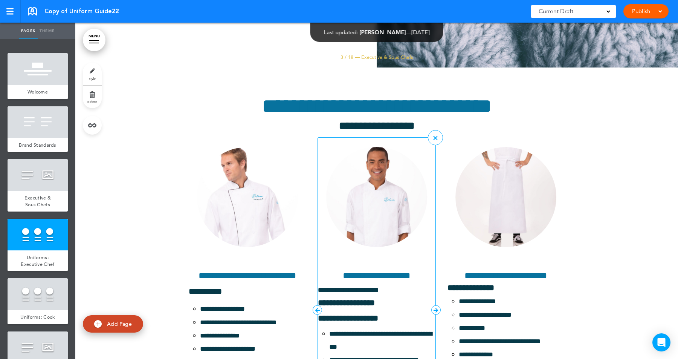
scroll to position [1041, 0]
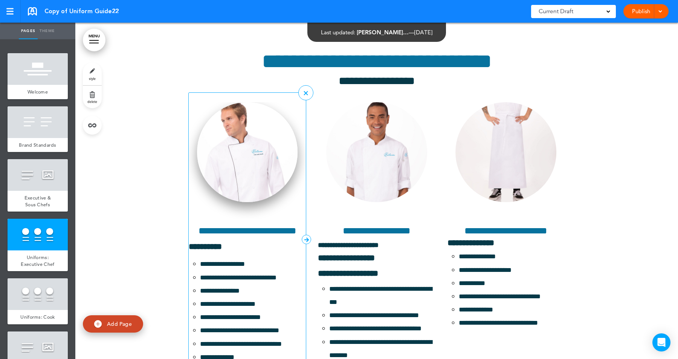
click at [246, 120] on img at bounding box center [247, 152] width 101 height 100
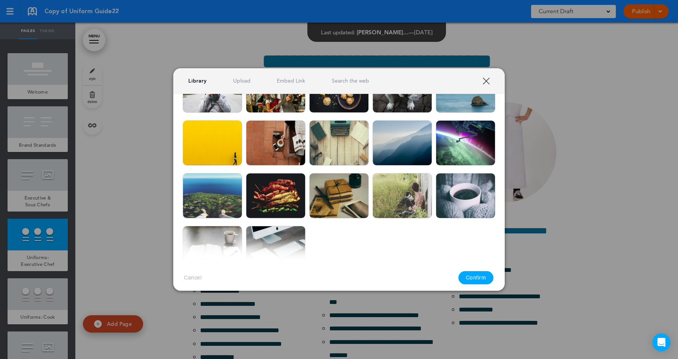
click at [477, 195] on img at bounding box center [466, 195] width 60 height 45
click at [490, 276] on button "Confirm" at bounding box center [476, 277] width 35 height 13
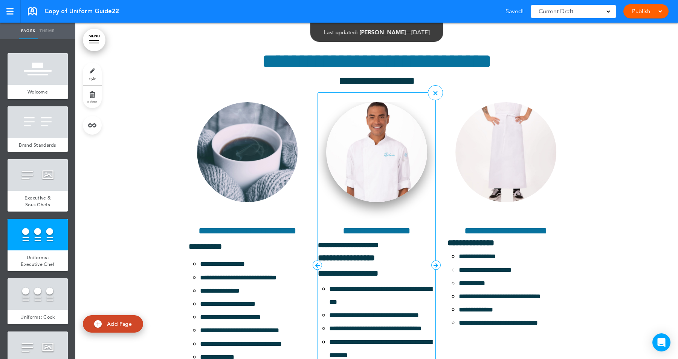
click at [376, 155] on img at bounding box center [376, 152] width 101 height 100
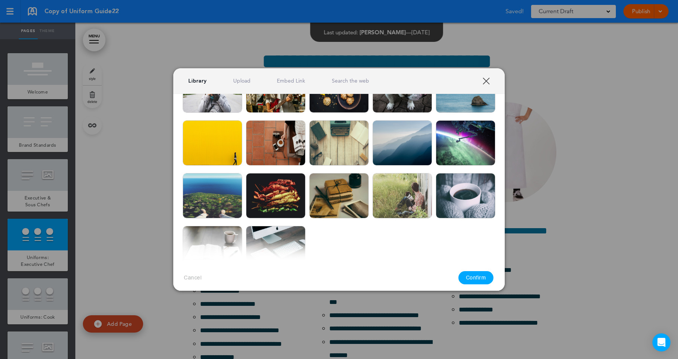
click at [402, 141] on img at bounding box center [403, 142] width 60 height 45
click at [477, 281] on button "Confirm" at bounding box center [476, 277] width 35 height 13
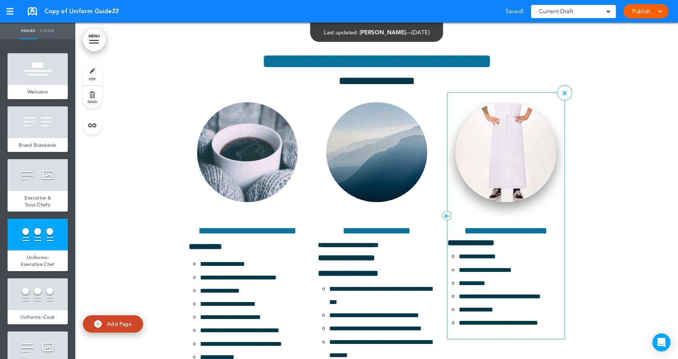
click at [502, 176] on img at bounding box center [506, 152] width 101 height 100
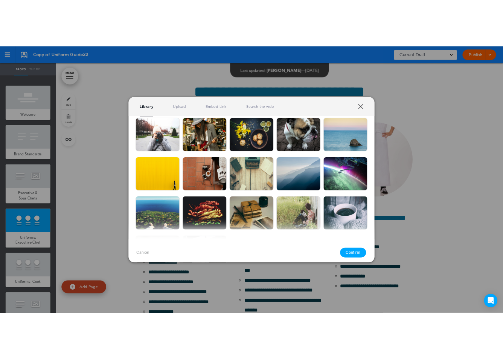
scroll to position [809, 0]
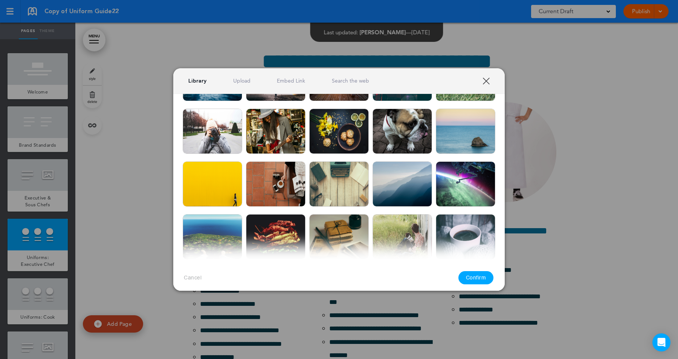
click at [477, 185] on img at bounding box center [466, 183] width 60 height 45
click at [475, 277] on button "Confirm" at bounding box center [476, 277] width 35 height 13
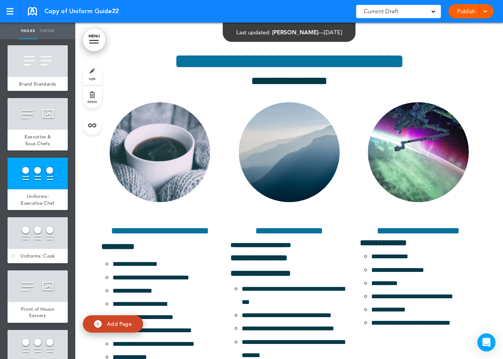
scroll to position [82, 0]
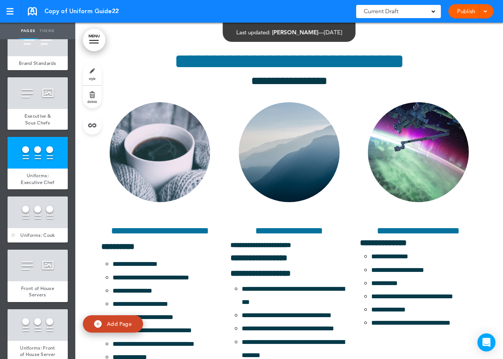
click at [43, 213] on div at bounding box center [38, 212] width 60 height 32
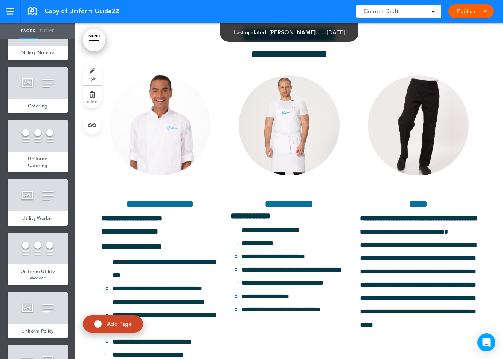
scroll to position [754, 0]
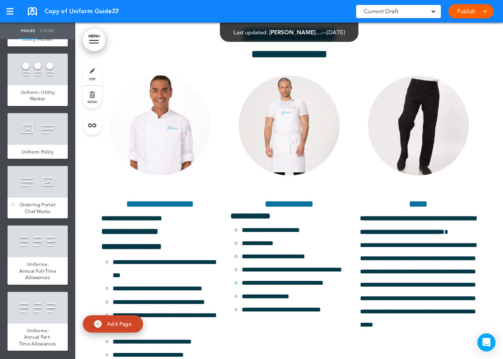
click at [42, 181] on div at bounding box center [38, 182] width 60 height 32
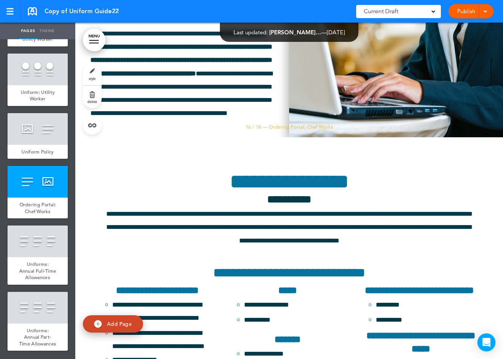
scroll to position [6849, 0]
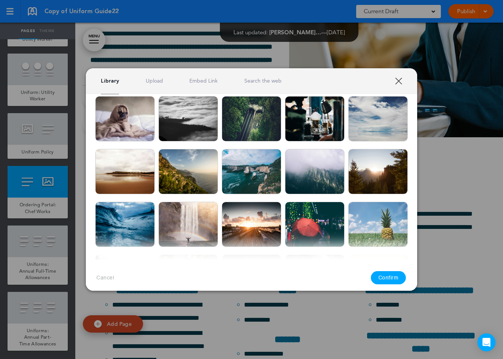
scroll to position [558, 0]
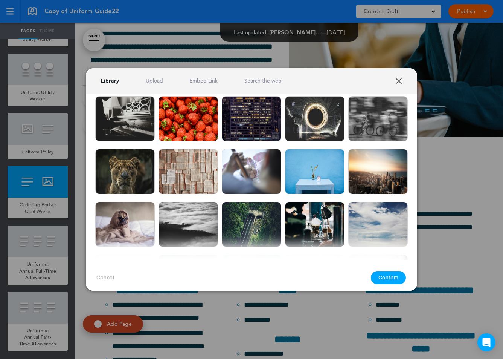
click at [258, 177] on img at bounding box center [252, 171] width 60 height 45
click at [369, 173] on img at bounding box center [379, 171] width 60 height 45
click at [385, 280] on button "Confirm" at bounding box center [388, 277] width 35 height 13
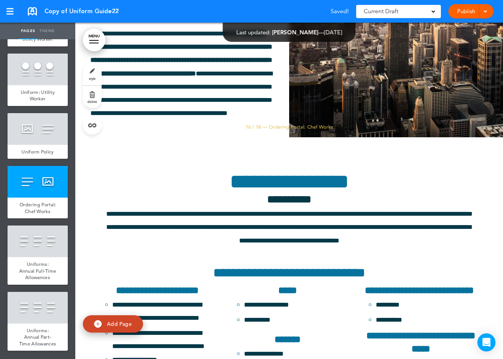
click at [47, 31] on link "Theme" at bounding box center [47, 31] width 19 height 17
type input "******"
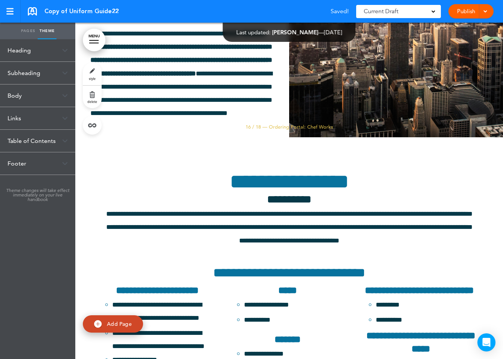
click at [21, 55] on div "Heading" at bounding box center [37, 50] width 75 height 22
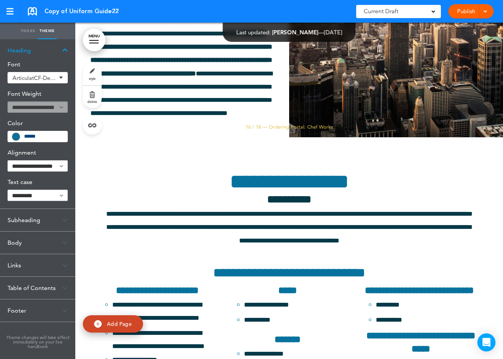
click at [27, 221] on div "Subheading" at bounding box center [37, 220] width 75 height 22
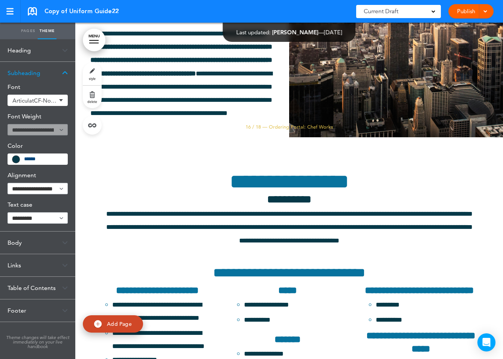
click at [15, 245] on div "Body" at bounding box center [37, 242] width 75 height 22
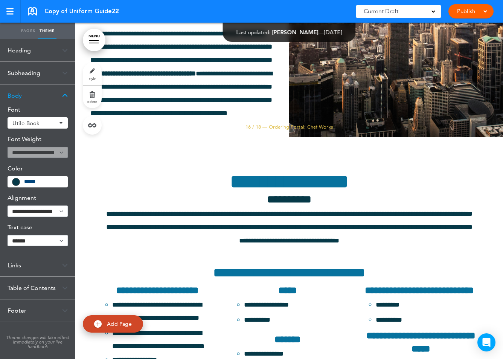
click at [17, 262] on div "Links" at bounding box center [37, 265] width 75 height 22
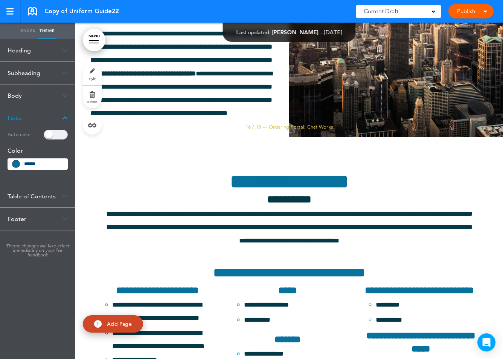
click at [36, 199] on div "Table of Contents" at bounding box center [37, 196] width 75 height 22
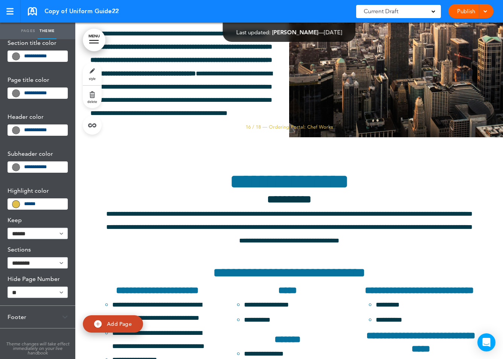
click at [17, 316] on div "Footer" at bounding box center [37, 317] width 75 height 22
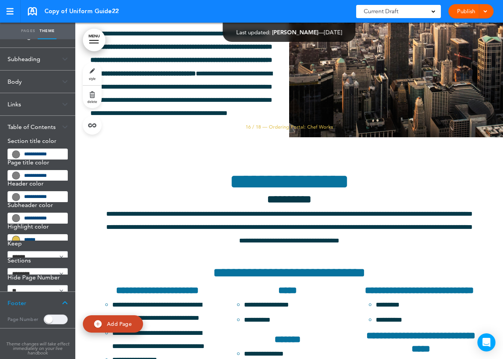
scroll to position [0, 0]
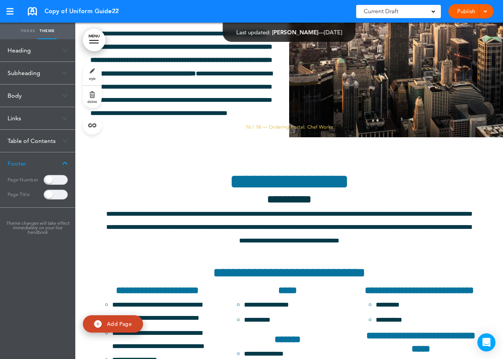
click at [26, 34] on link "Pages" at bounding box center [28, 31] width 19 height 17
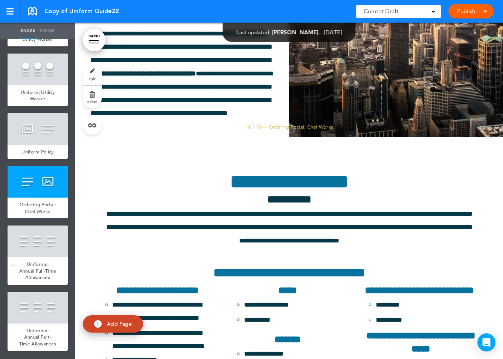
click at [34, 246] on div at bounding box center [38, 241] width 60 height 32
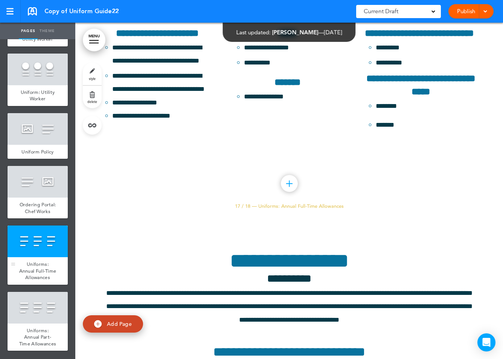
scroll to position [7185, 0]
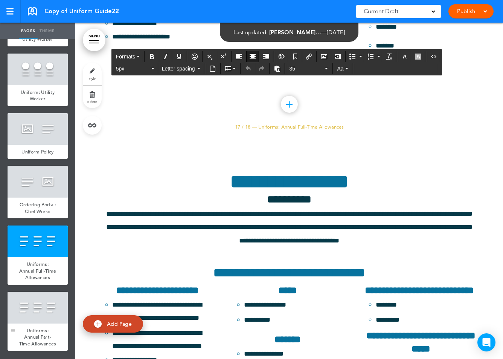
click at [40, 301] on div at bounding box center [38, 308] width 60 height 32
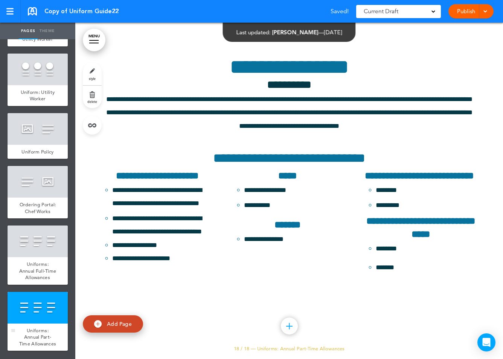
scroll to position [7521, 0]
click at [37, 136] on div at bounding box center [38, 129] width 60 height 32
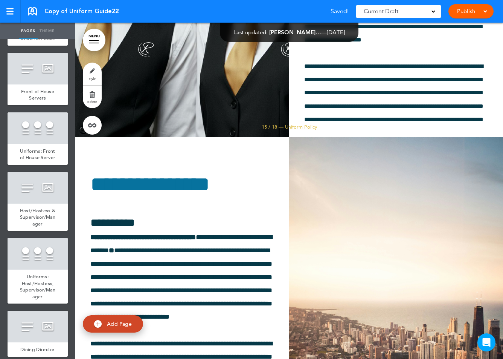
scroll to position [278, 0]
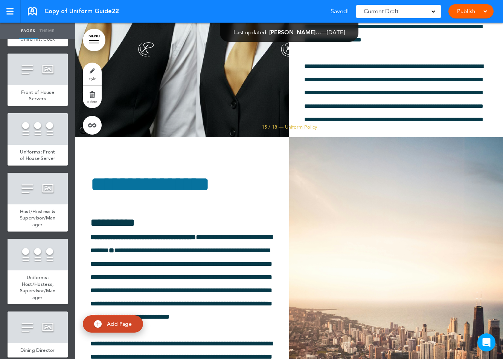
click at [37, 136] on div at bounding box center [38, 129] width 60 height 32
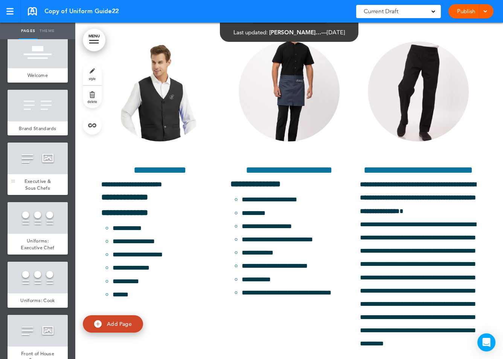
scroll to position [11, 0]
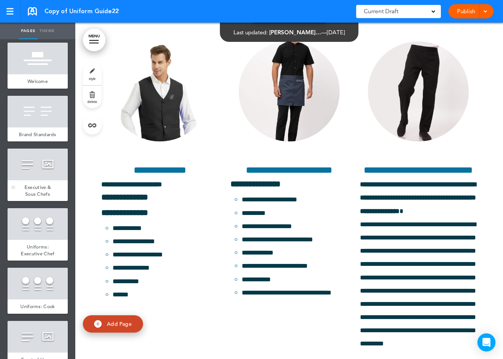
click at [32, 174] on div at bounding box center [38, 164] width 60 height 32
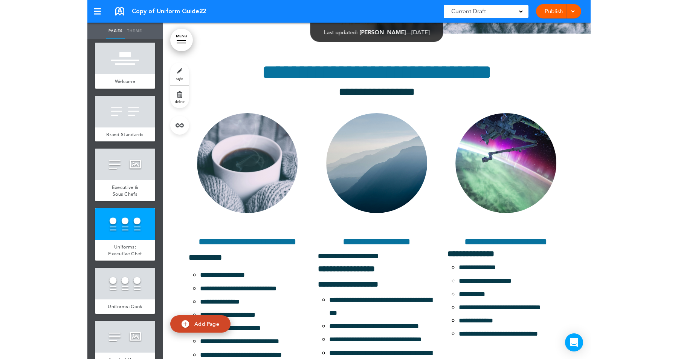
scroll to position [705, 0]
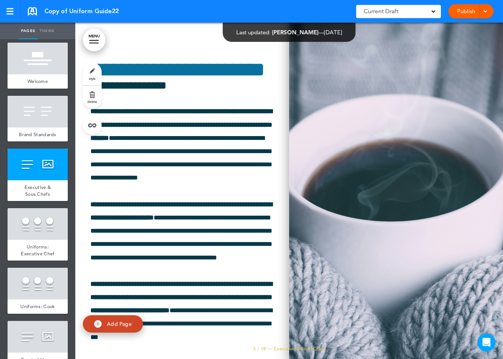
click at [353, 197] on img at bounding box center [396, 191] width 214 height 336
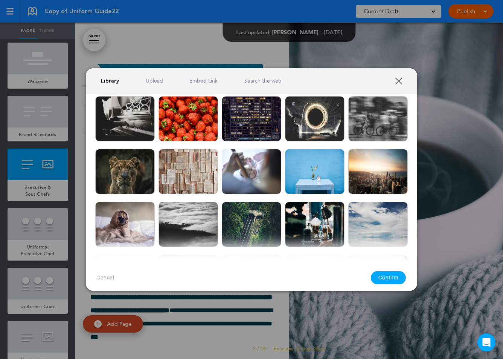
click at [401, 80] on link "XXX" at bounding box center [398, 80] width 7 height 7
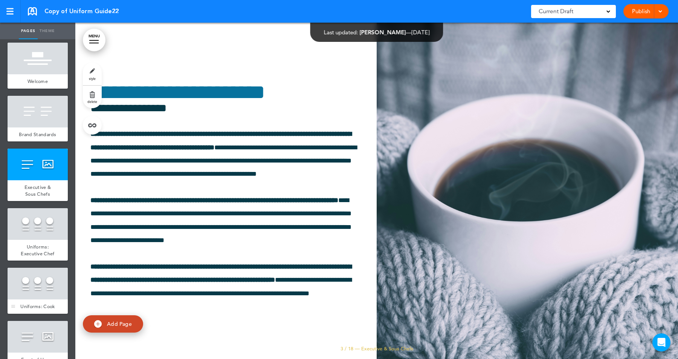
scroll to position [0, 0]
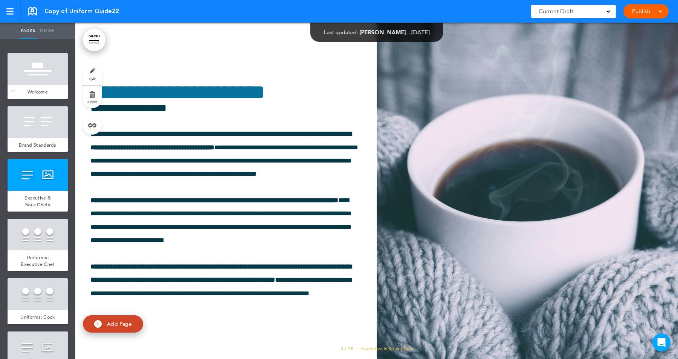
click at [44, 78] on div at bounding box center [38, 69] width 60 height 32
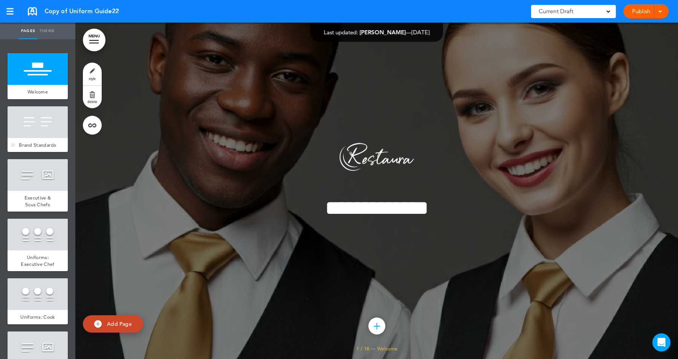
click at [44, 125] on div at bounding box center [38, 122] width 60 height 32
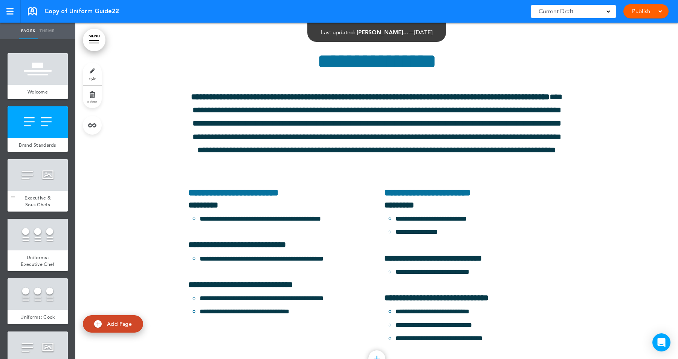
click at [44, 176] on div at bounding box center [38, 175] width 60 height 32
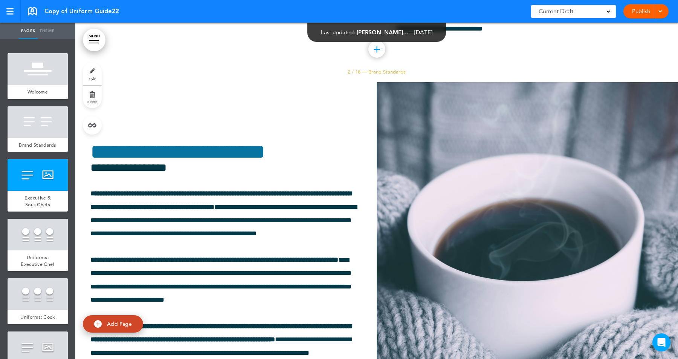
scroll to position [705, 0]
